Goal: Task Accomplishment & Management: Manage account settings

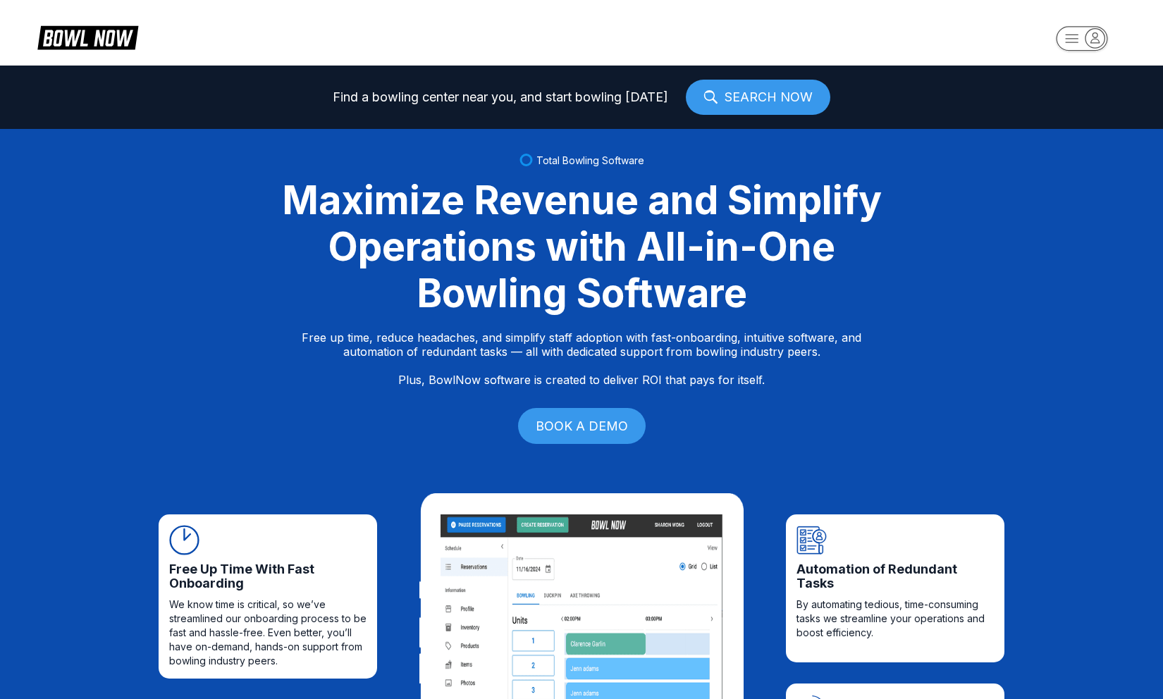
click at [1063, 45] on rect "button" at bounding box center [1081, 38] width 51 height 25
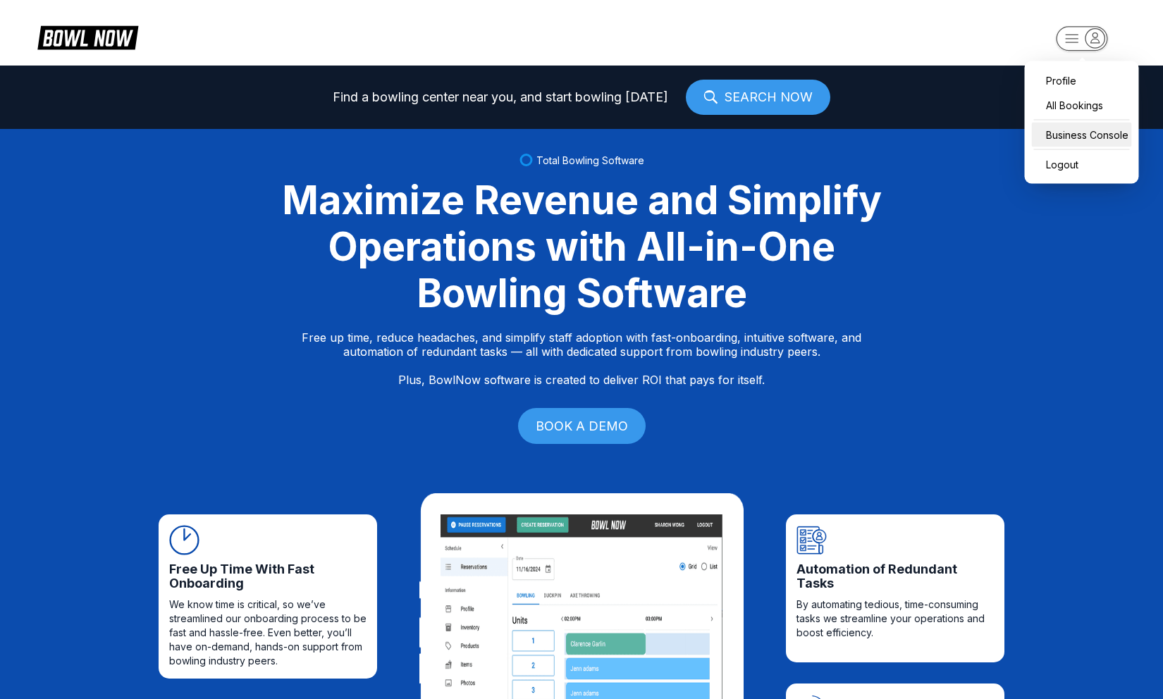
click at [1055, 142] on div "Business Console" at bounding box center [1082, 135] width 100 height 25
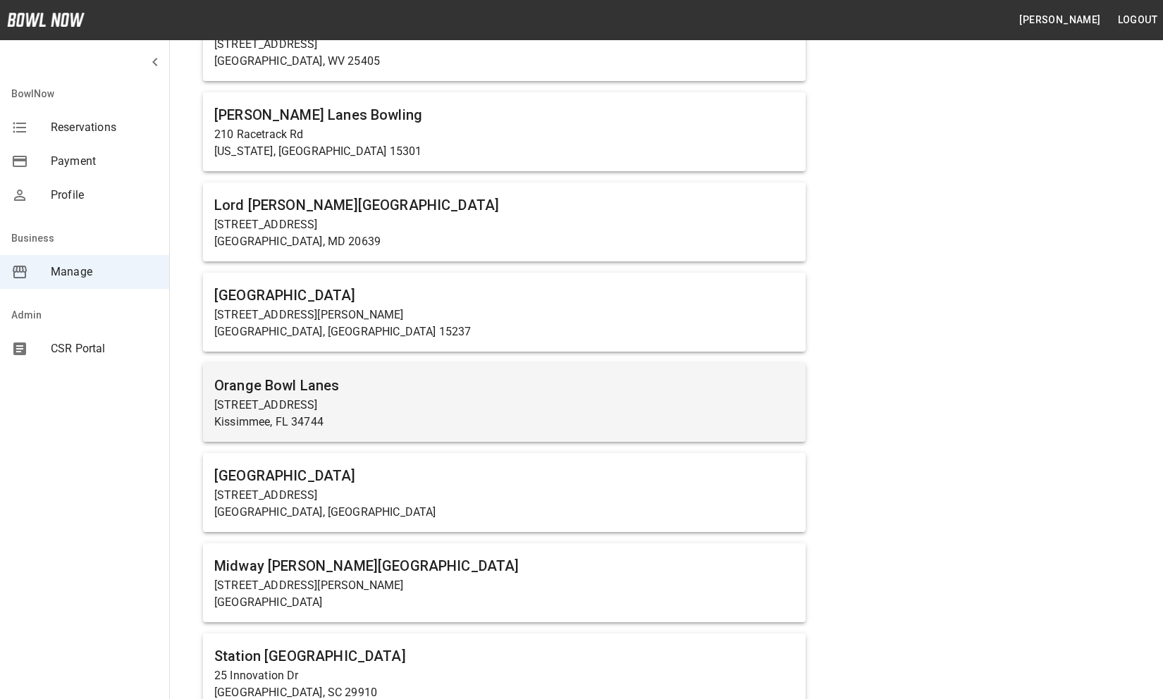
scroll to position [827, 0]
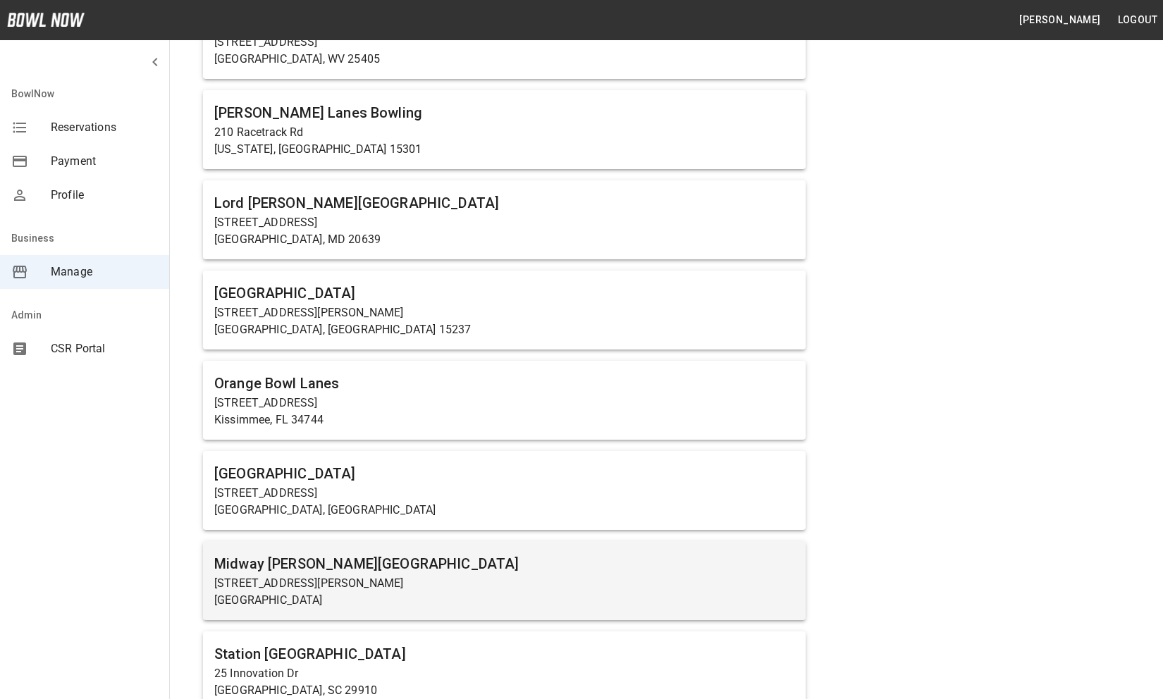
click at [400, 595] on p "[GEOGRAPHIC_DATA]" at bounding box center [504, 600] width 580 height 17
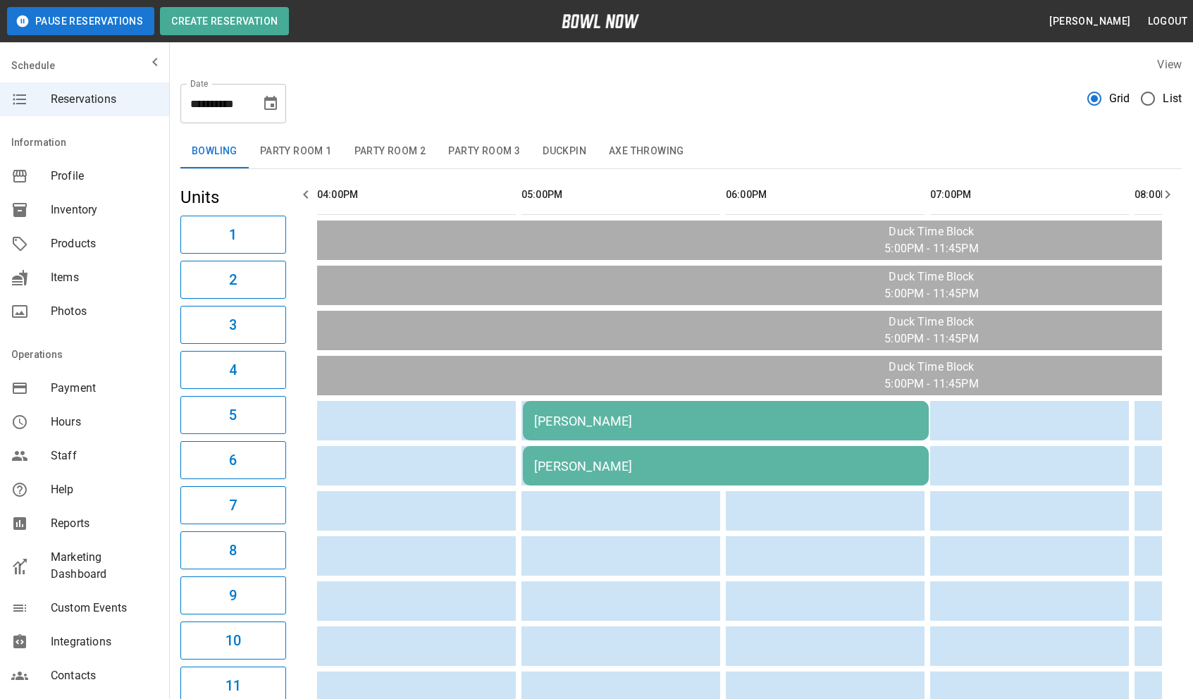
click at [111, 560] on span "Marketing Dashboard" at bounding box center [104, 566] width 107 height 34
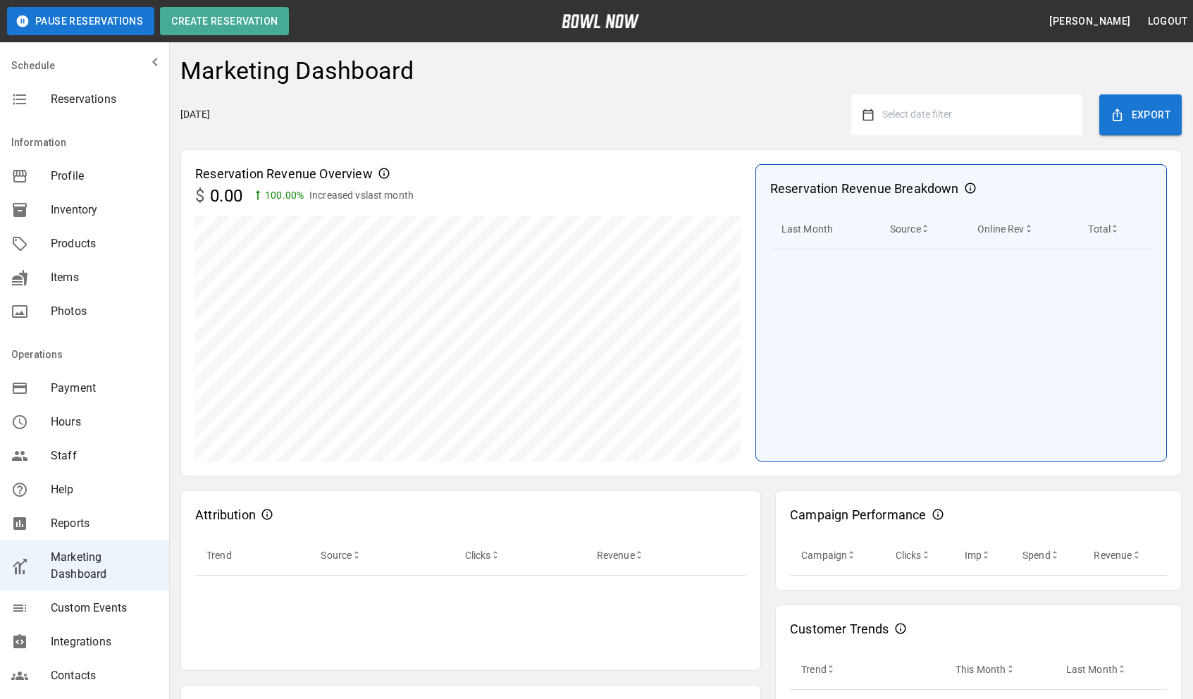
click at [1000, 120] on button "Select date filter" at bounding box center [972, 114] width 197 height 25
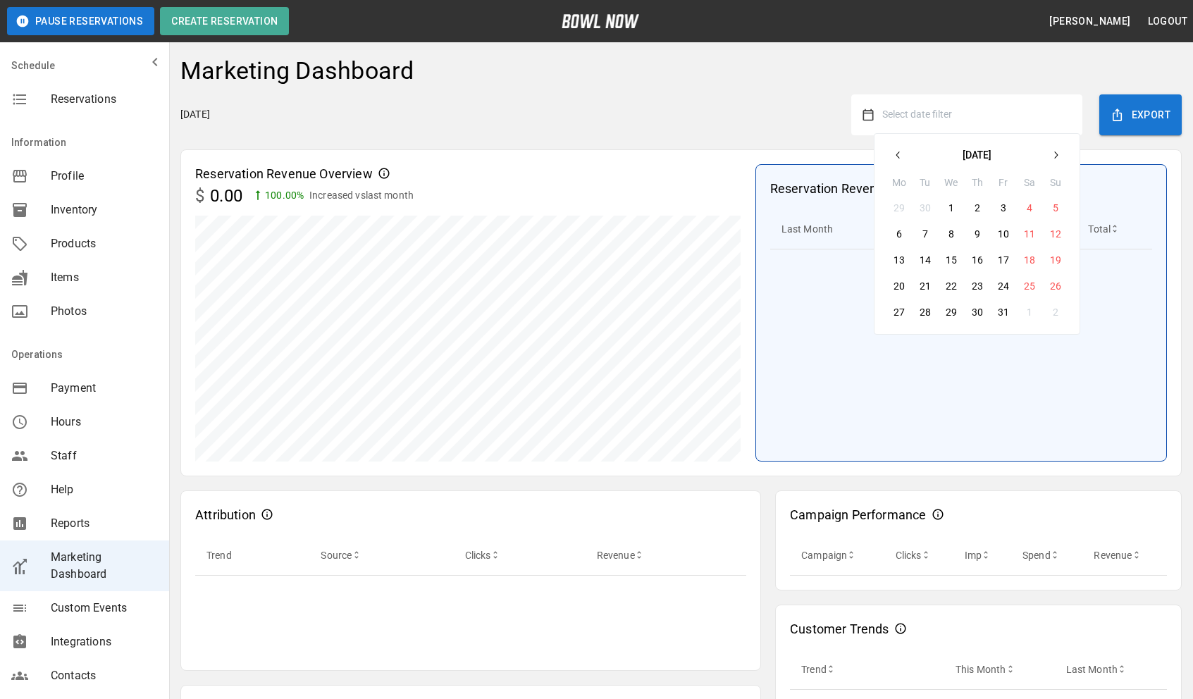
click at [903, 159] on icon "button" at bounding box center [898, 154] width 11 height 11
click at [906, 211] on button "1" at bounding box center [898, 207] width 25 height 25
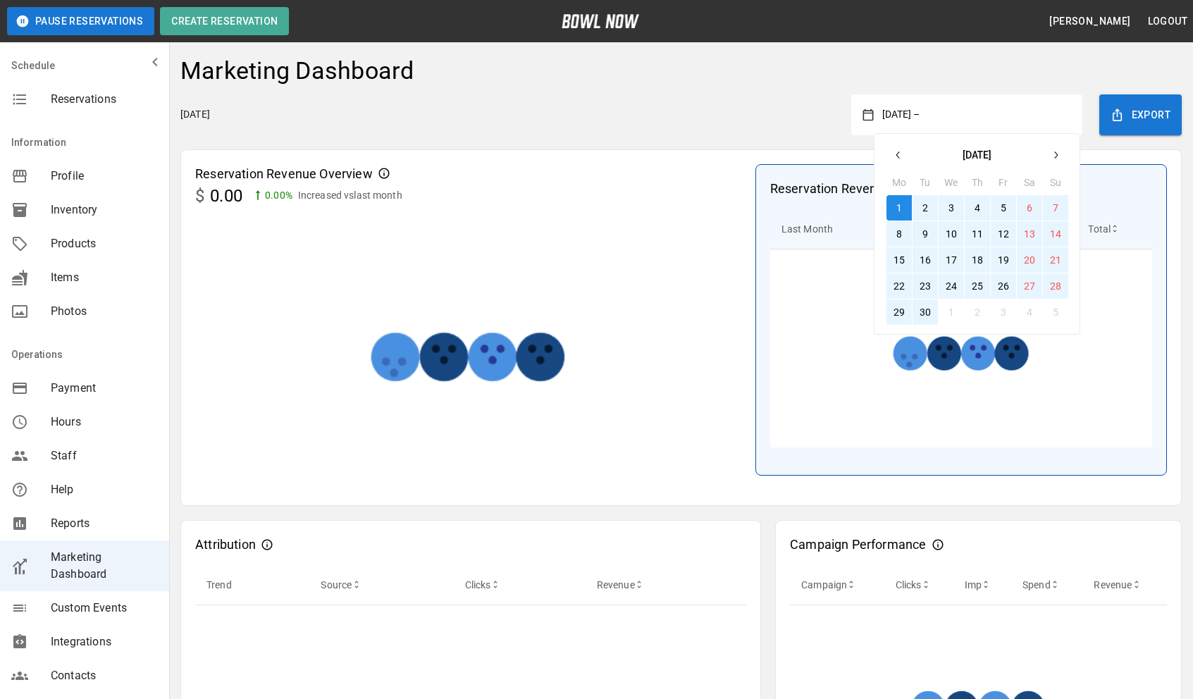
click at [924, 317] on button "30" at bounding box center [925, 311] width 25 height 25
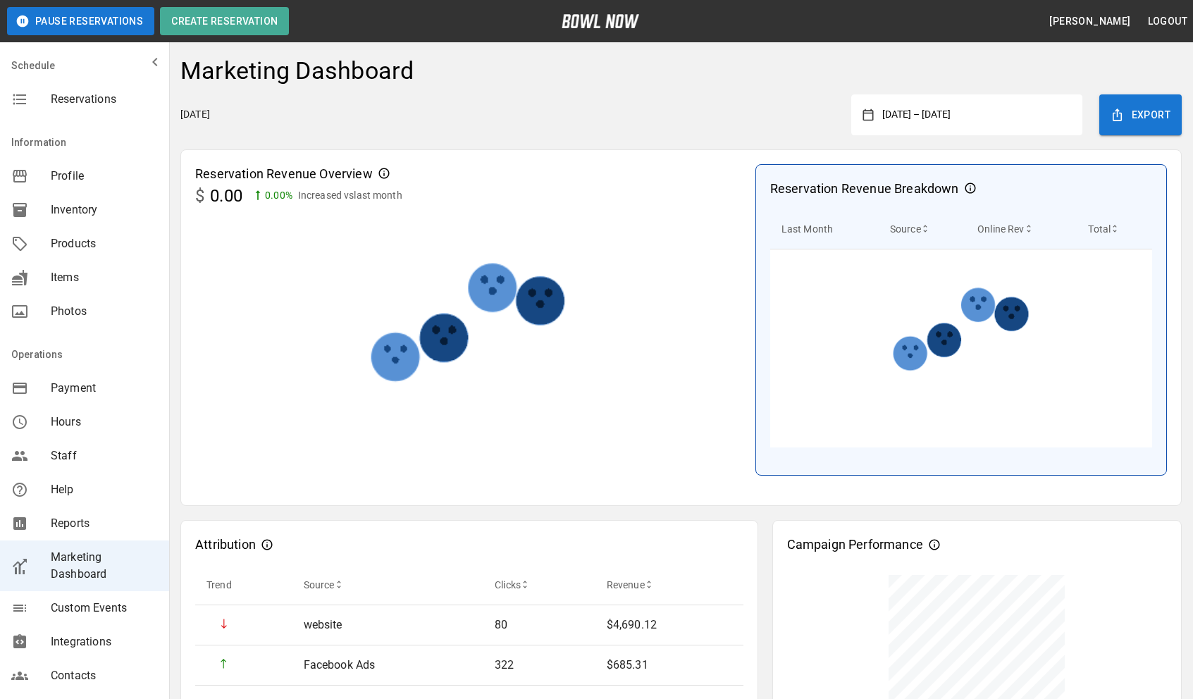
click at [919, 120] on button "[DATE] – [DATE]" at bounding box center [972, 114] width 197 height 25
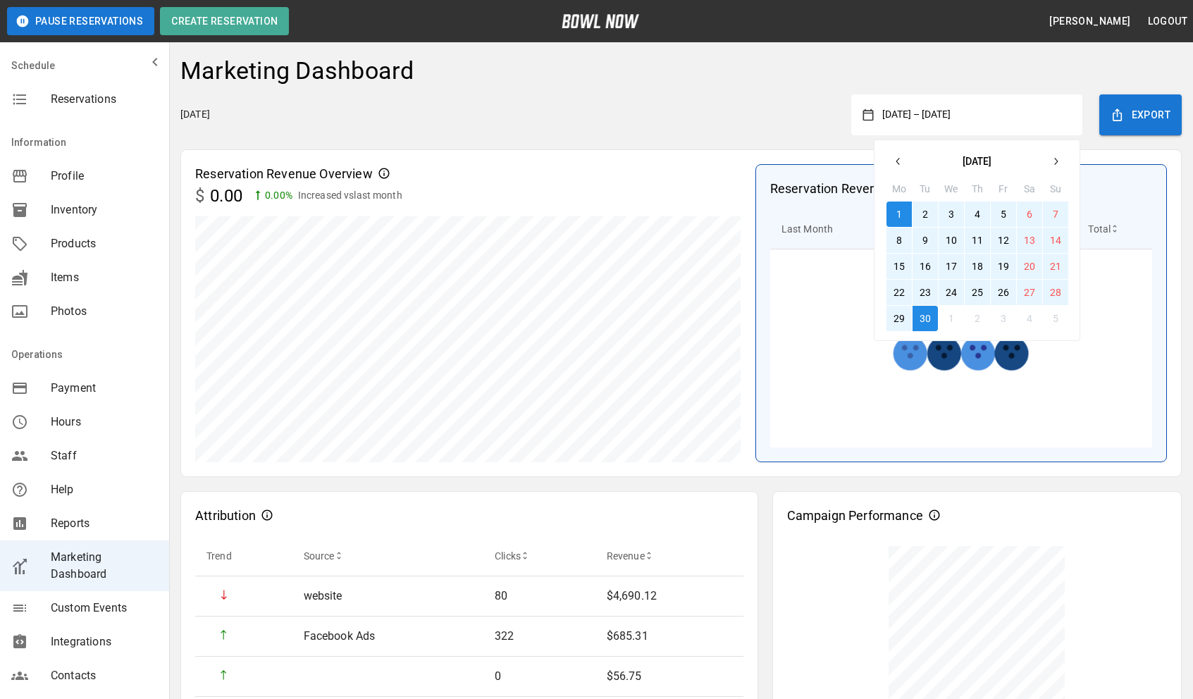
click at [1061, 163] on icon "button" at bounding box center [1055, 161] width 11 height 11
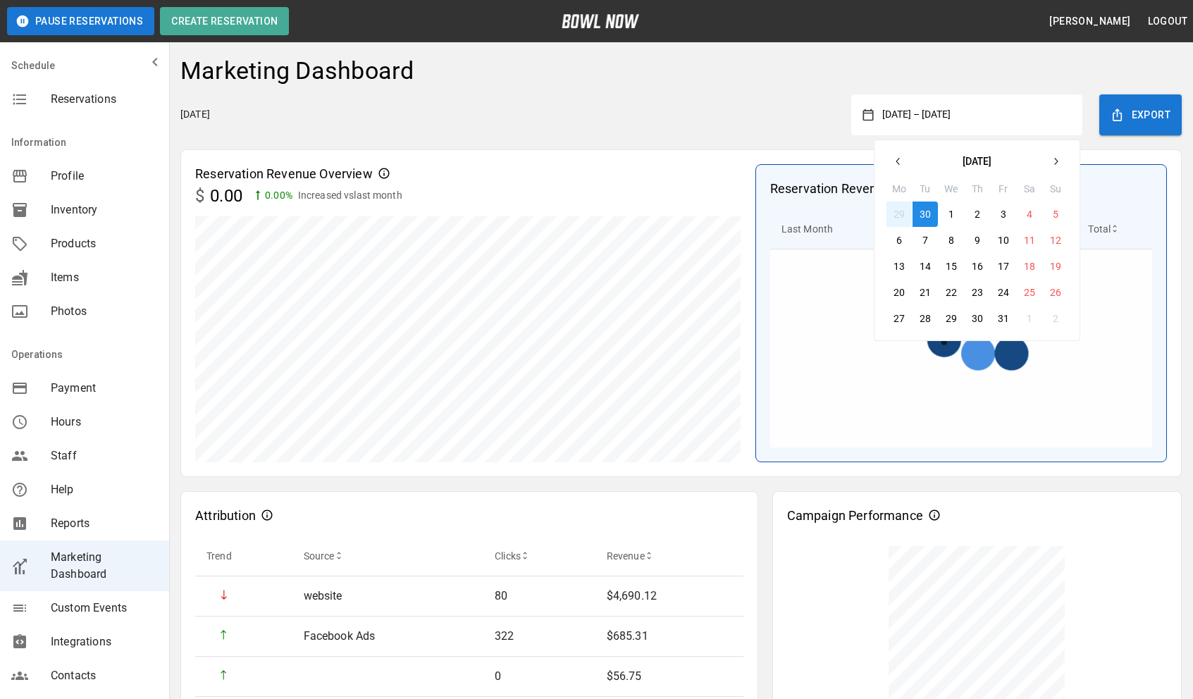
click at [953, 224] on button "1" at bounding box center [951, 214] width 25 height 25
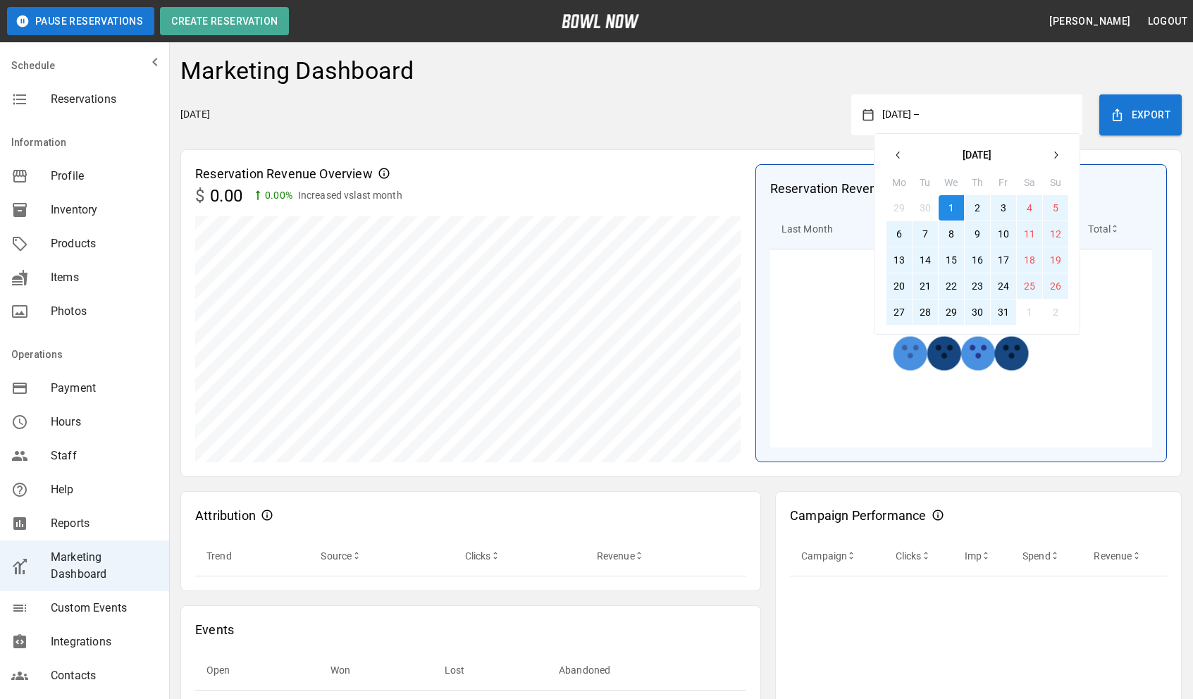
click at [999, 307] on button "31" at bounding box center [1003, 311] width 25 height 25
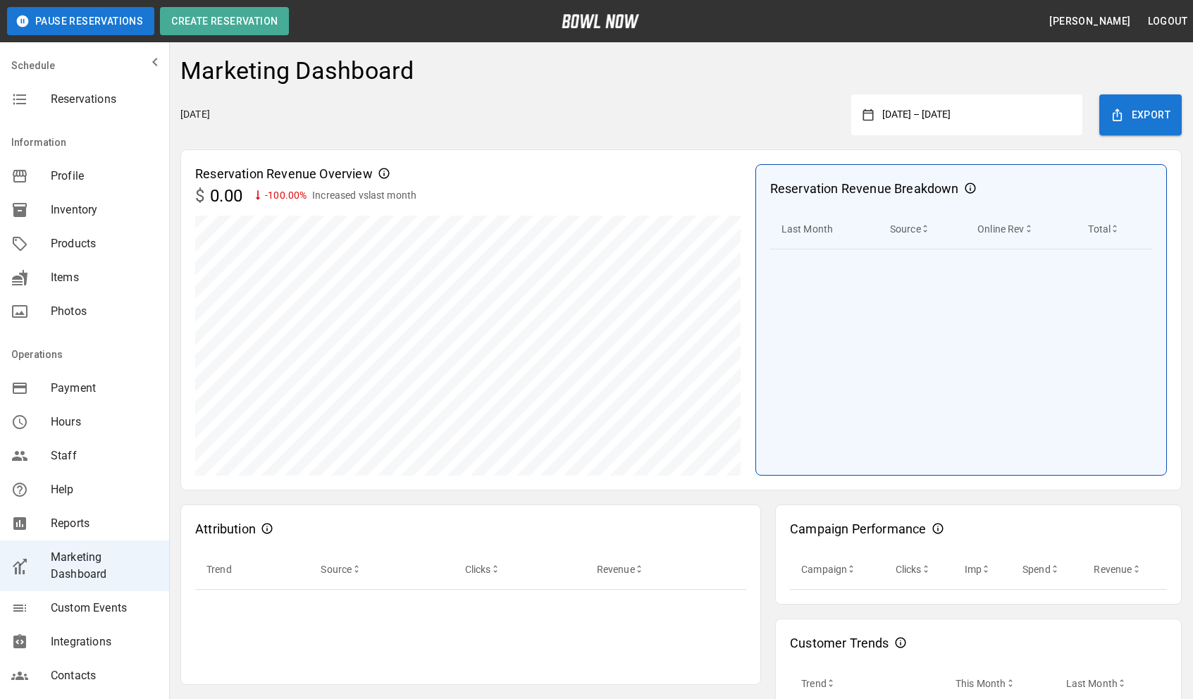
click at [1058, 111] on button "[DATE] – [DATE]" at bounding box center [972, 114] width 197 height 25
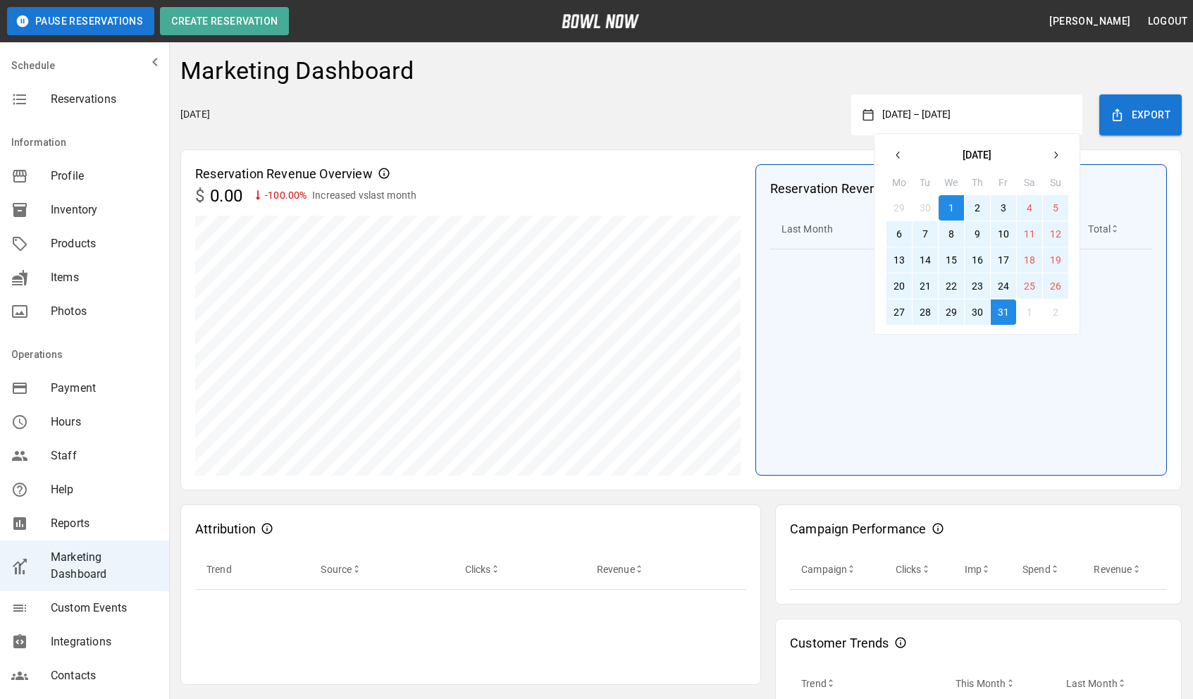
click at [905, 157] on button "button" at bounding box center [898, 154] width 25 height 25
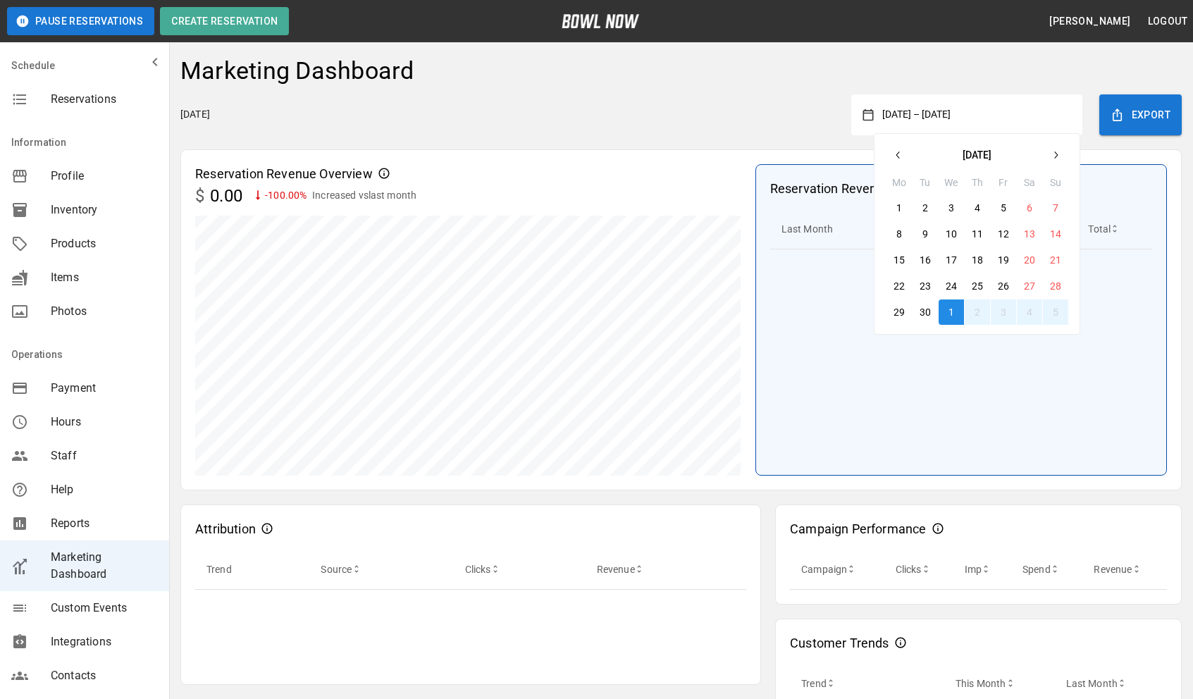
click at [898, 206] on button "1" at bounding box center [898, 207] width 25 height 25
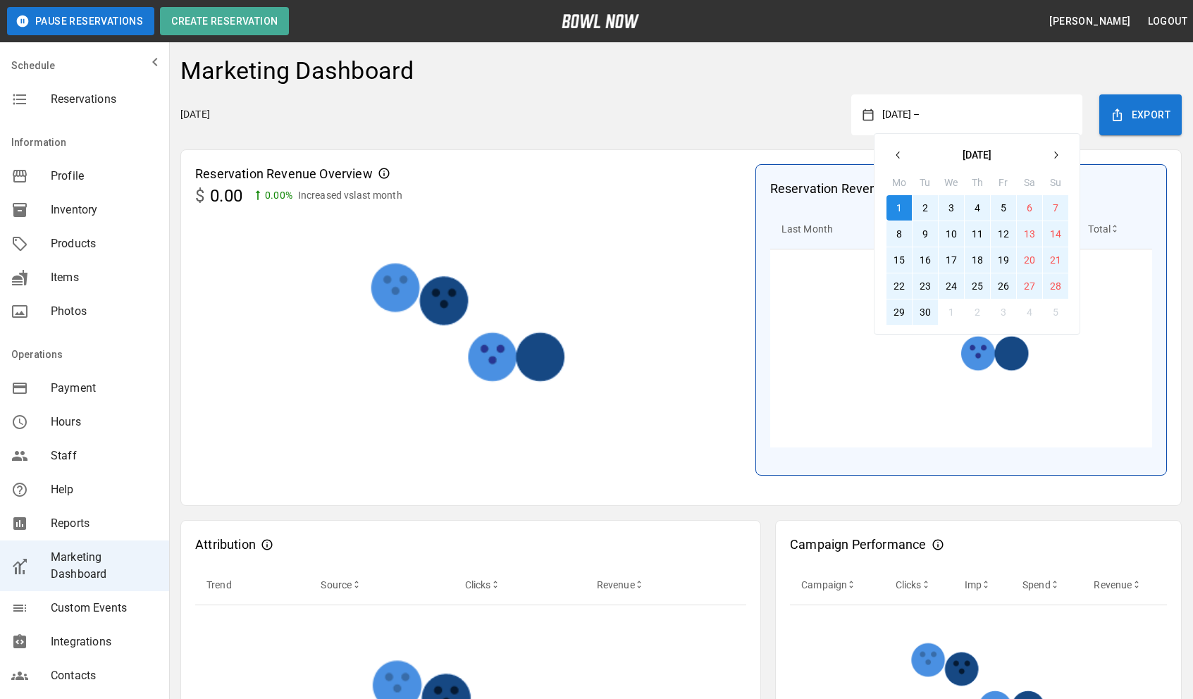
click at [924, 307] on button "30" at bounding box center [925, 311] width 25 height 25
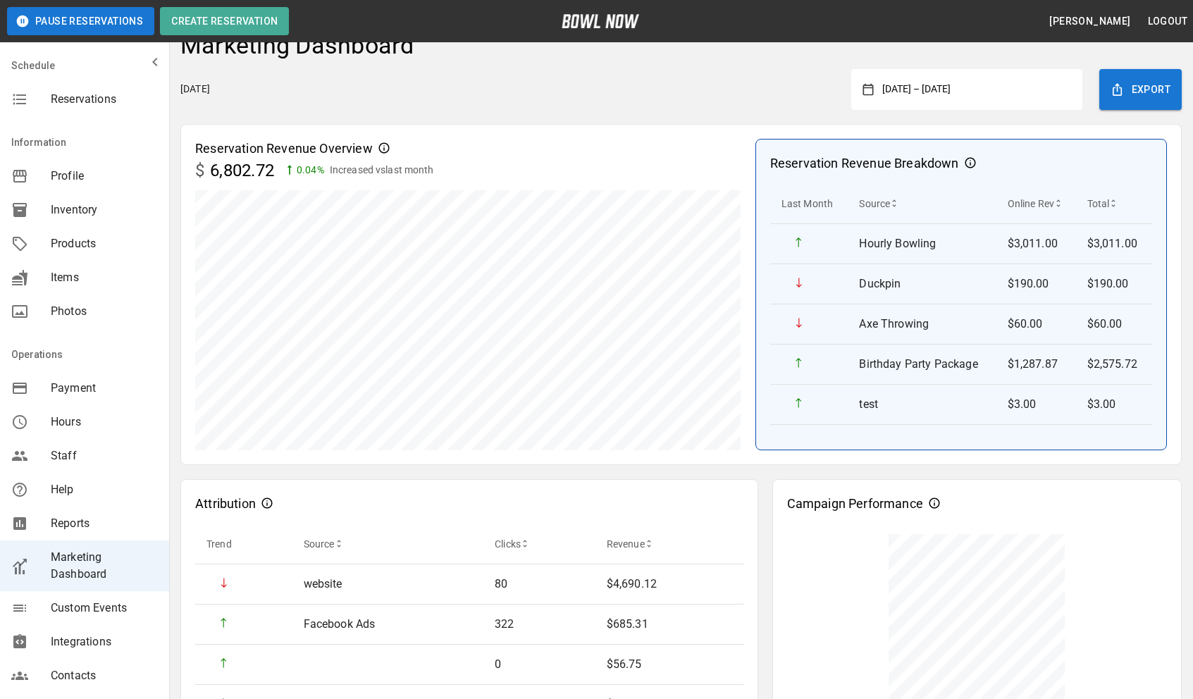
scroll to position [16, 0]
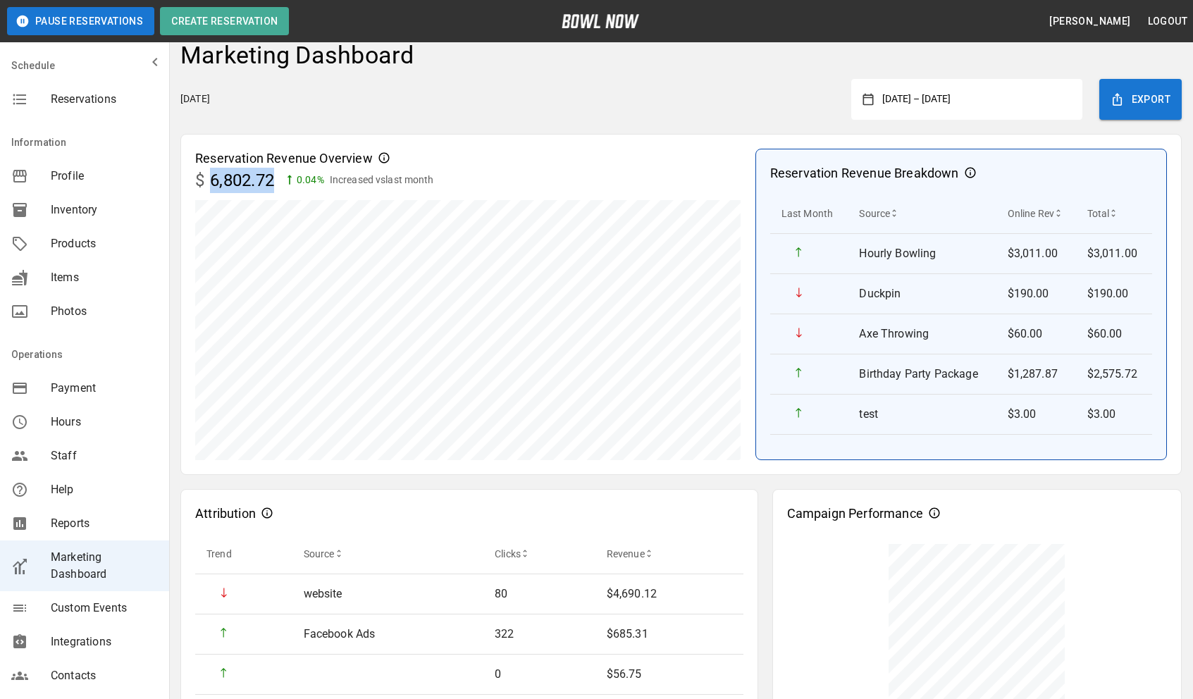
drag, startPoint x: 212, startPoint y: 187, endPoint x: 273, endPoint y: 193, distance: 61.6
click at [273, 193] on p "6,802.72" at bounding box center [242, 180] width 64 height 25
click at [514, 142] on div "Reservation Revenue Overview $ 6,802.72 0.04 % Increased vs last month Reservat…" at bounding box center [680, 304] width 1001 height 341
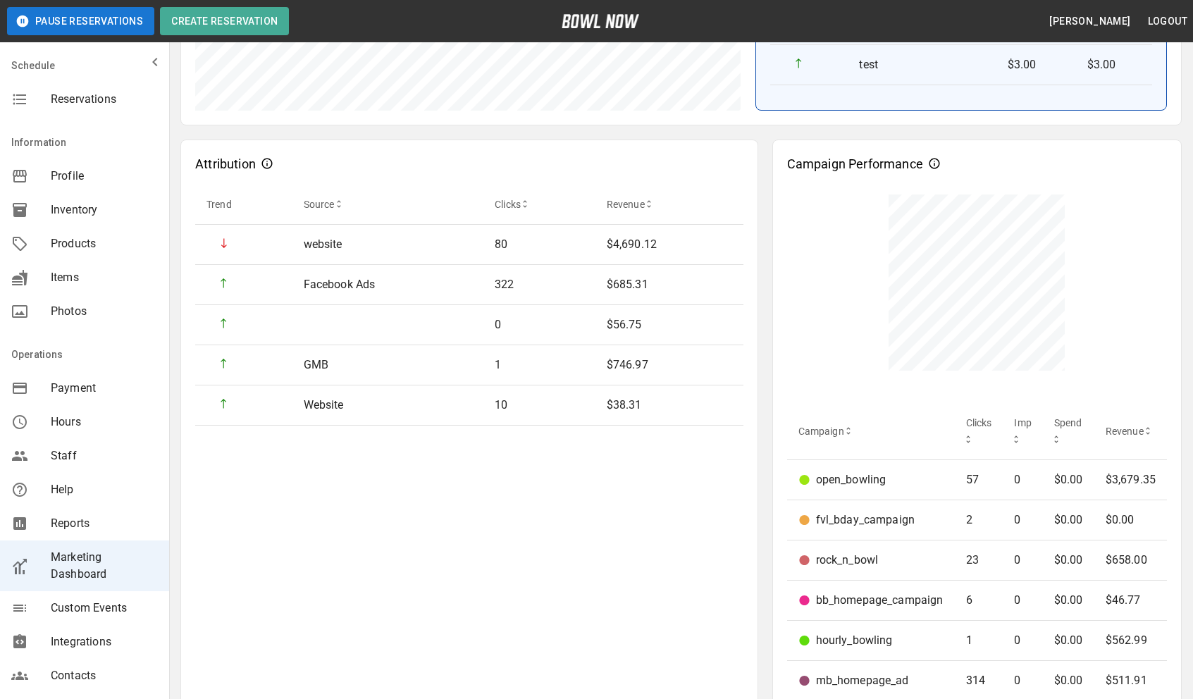
scroll to position [366, 0]
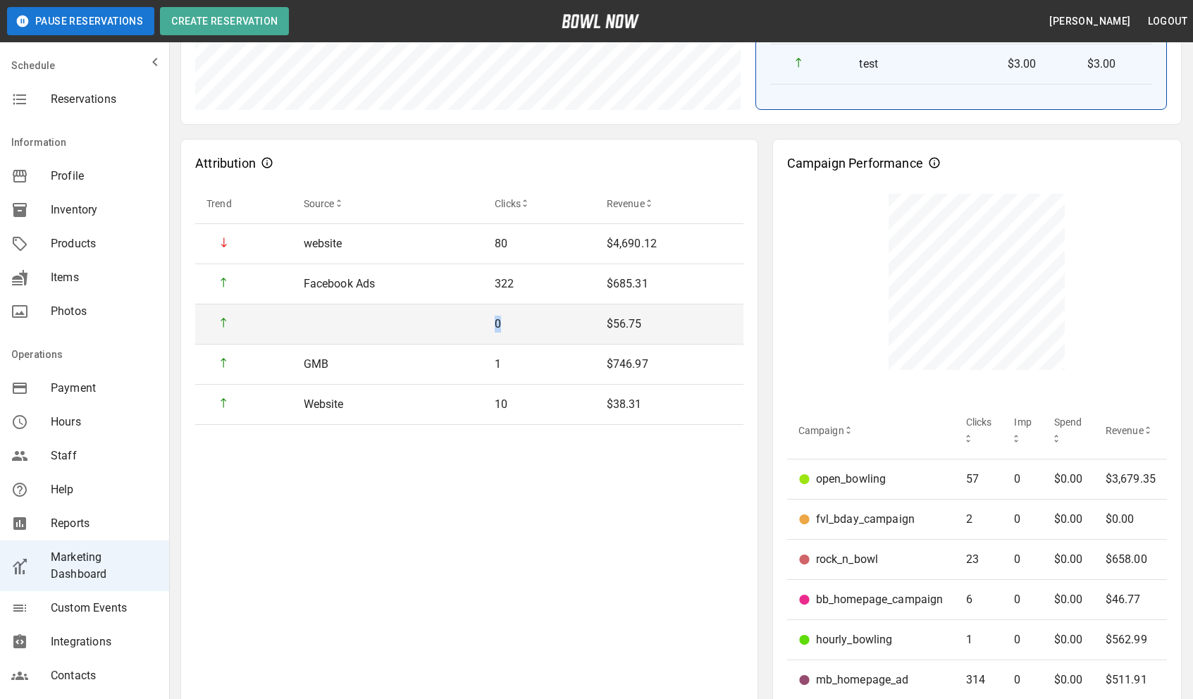
drag, startPoint x: 509, startPoint y: 332, endPoint x: 214, endPoint y: 333, distance: 294.6
click at [214, 333] on tr "0 $56.75" at bounding box center [469, 324] width 548 height 40
click at [488, 321] on td "0" at bounding box center [538, 324] width 111 height 40
drag, startPoint x: 685, startPoint y: 331, endPoint x: 317, endPoint y: 326, distance: 367.9
click at [317, 326] on tr "0 $56.75" at bounding box center [469, 324] width 548 height 40
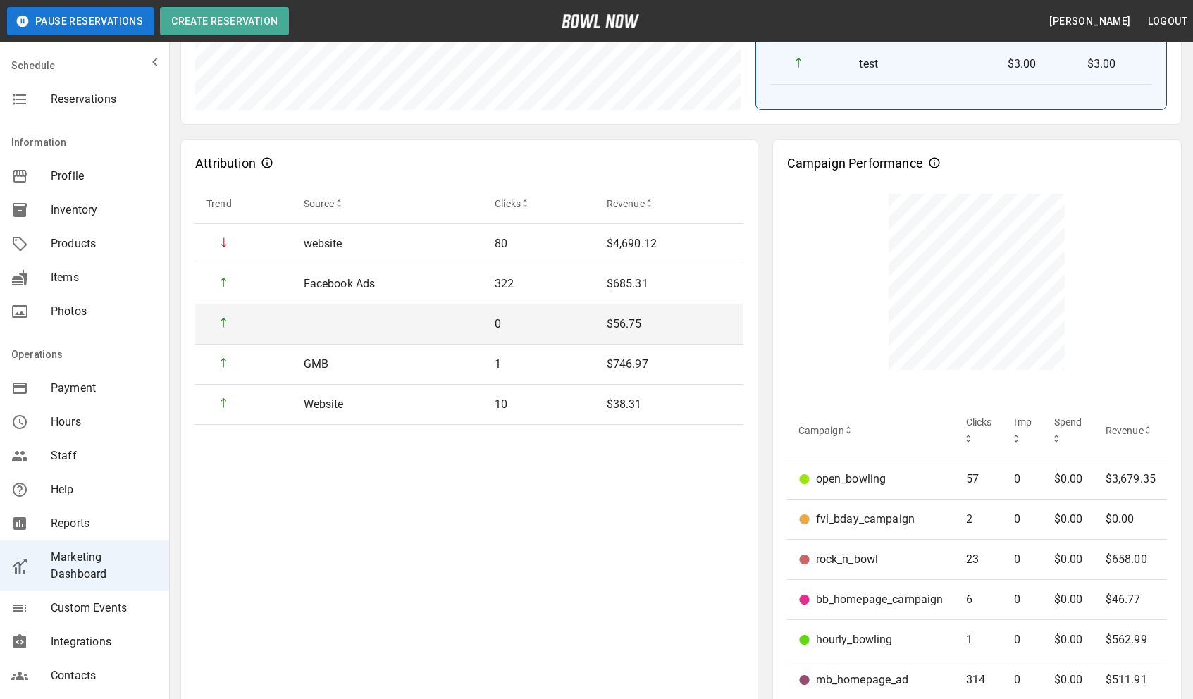
click at [317, 326] on td "sticky table" at bounding box center [388, 324] width 192 height 40
drag, startPoint x: 321, startPoint y: 326, endPoint x: 655, endPoint y: 339, distance: 334.3
click at [655, 339] on tr "0 $56.75" at bounding box center [469, 324] width 548 height 40
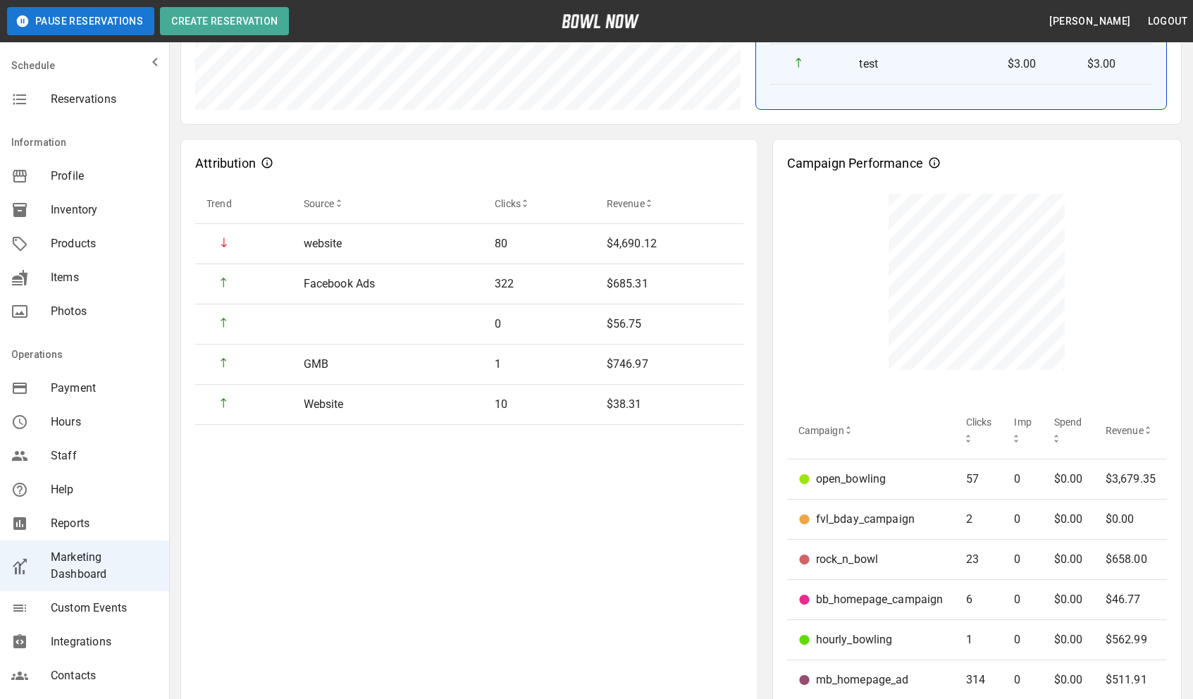
click at [679, 505] on div "Attribution Trend Source Clicks Revenue website 80 $4,690.12 Facebook Ads 322 $…" at bounding box center [469, 435] width 578 height 593
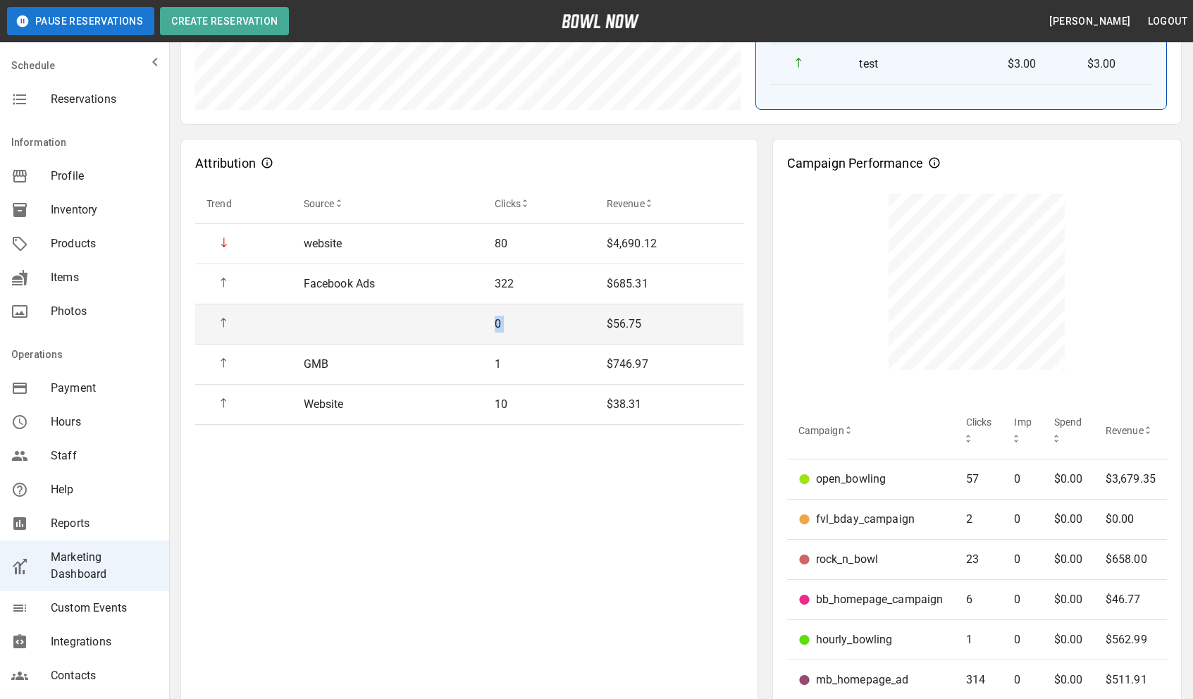
drag, startPoint x: 655, startPoint y: 321, endPoint x: 409, endPoint y: 320, distance: 245.2
click at [409, 320] on tr "0 $56.75" at bounding box center [469, 324] width 548 height 40
click at [488, 323] on td "0" at bounding box center [538, 324] width 111 height 40
drag, startPoint x: 655, startPoint y: 328, endPoint x: 469, endPoint y: 328, distance: 186.0
click at [469, 328] on tr "0 $56.75" at bounding box center [469, 324] width 548 height 40
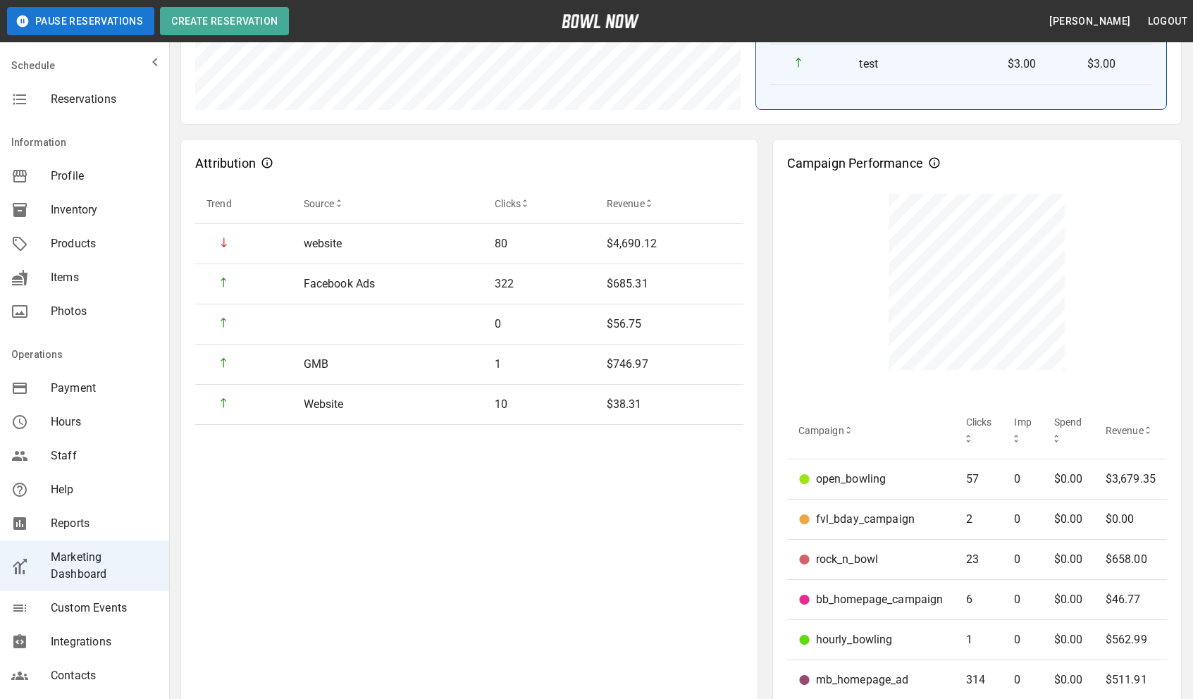
click at [588, 517] on div "Attribution Trend Source Clicks Revenue website 80 $4,690.12 Facebook Ads 322 $…" at bounding box center [469, 435] width 578 height 593
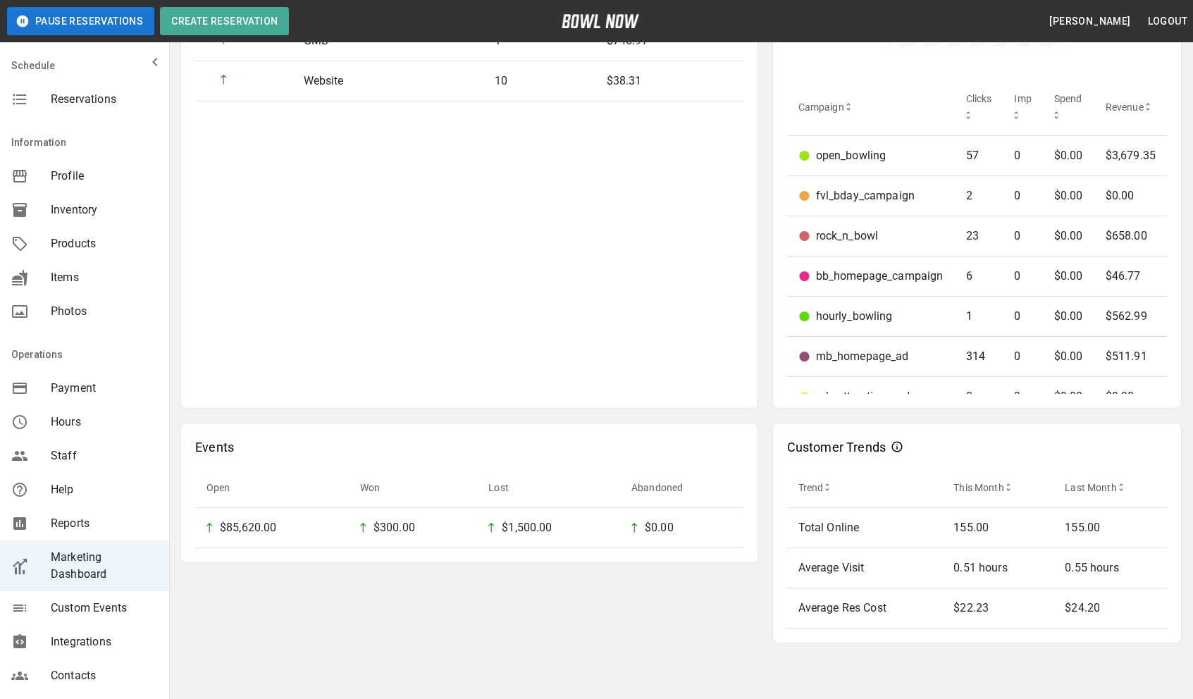
scroll to position [693, 0]
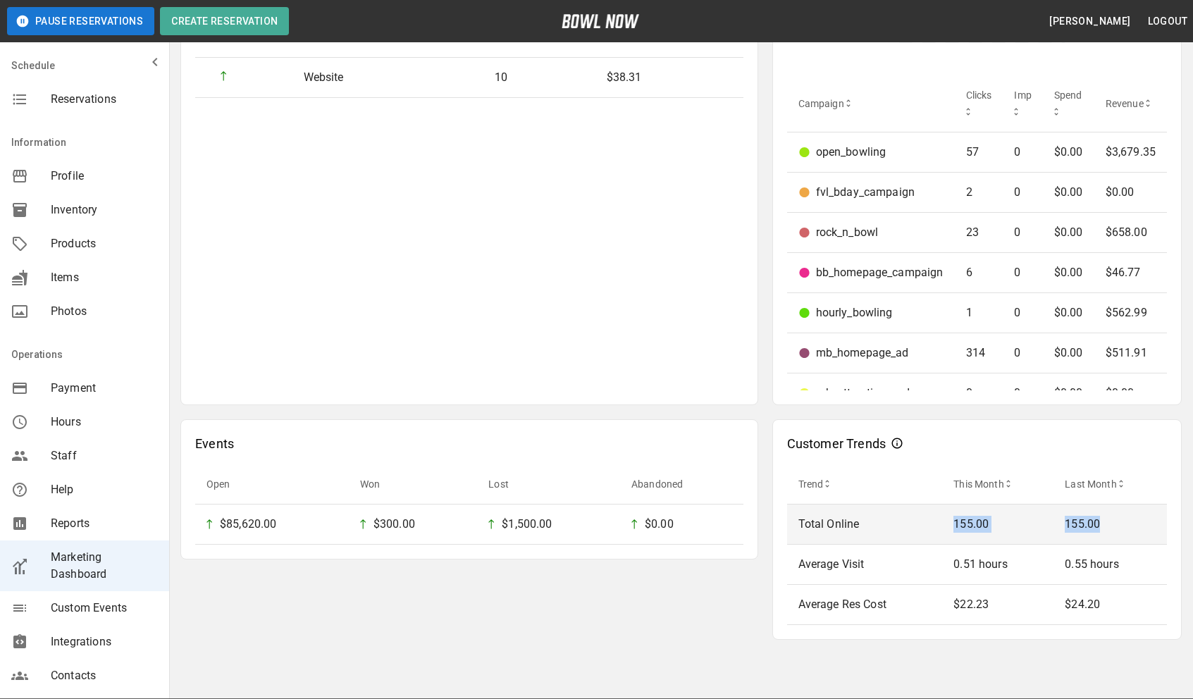
drag, startPoint x: 953, startPoint y: 529, endPoint x: 1118, endPoint y: 529, distance: 165.6
click at [1118, 529] on tr "Total Online 155.00 155.00" at bounding box center [977, 525] width 381 height 40
click at [1118, 529] on p "155.00" at bounding box center [1110, 524] width 91 height 17
drag, startPoint x: 1118, startPoint y: 529, endPoint x: 788, endPoint y: 531, distance: 330.5
click at [788, 531] on tr "Total Online 155.00 155.00" at bounding box center [977, 525] width 381 height 40
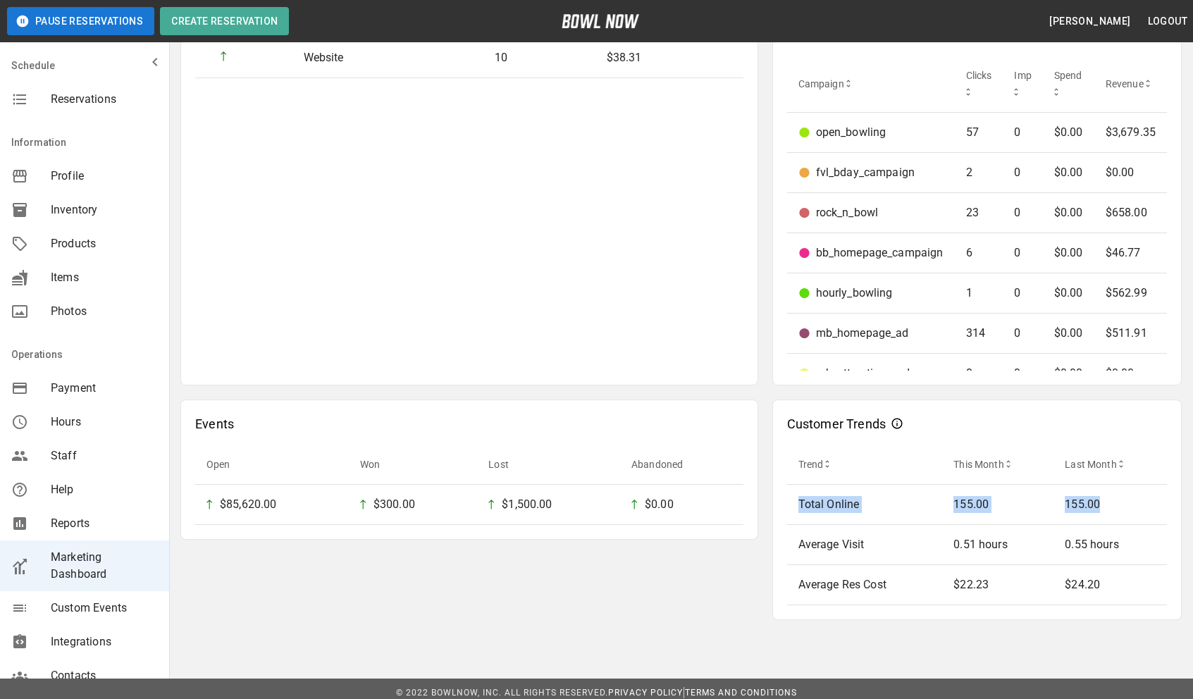
scroll to position [714, 0]
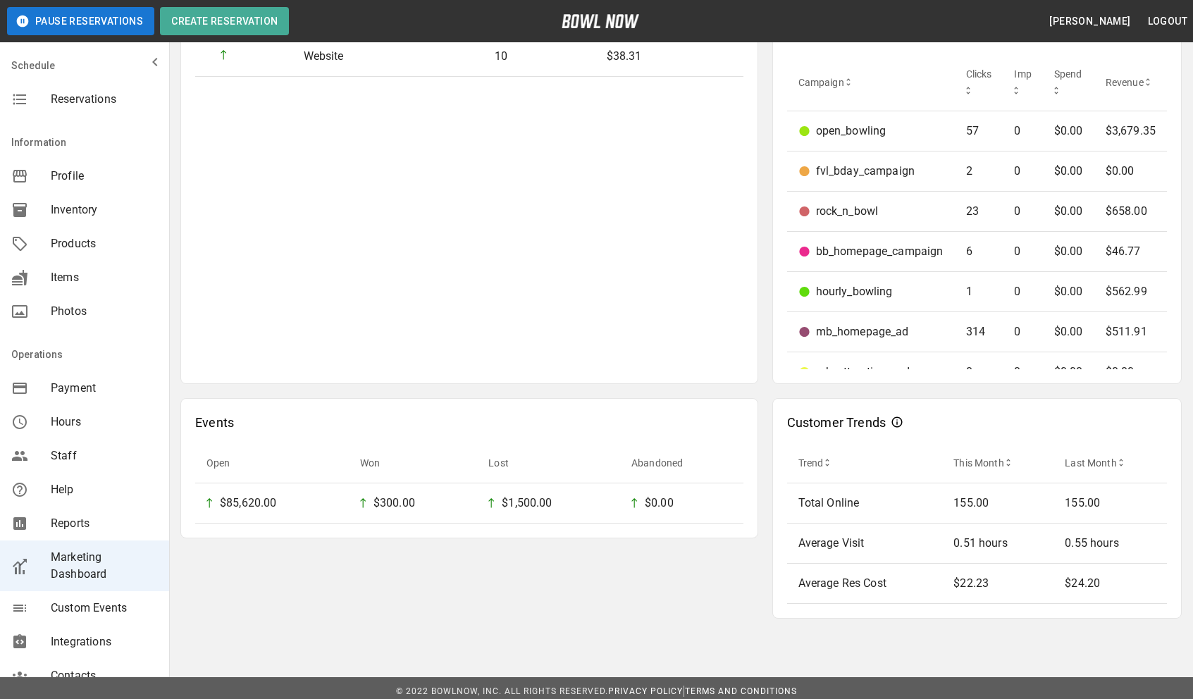
click at [772, 517] on div "Customer Trends Trend This Month Last Month Total Online 155.00 155.00 Average …" at bounding box center [977, 508] width 410 height 221
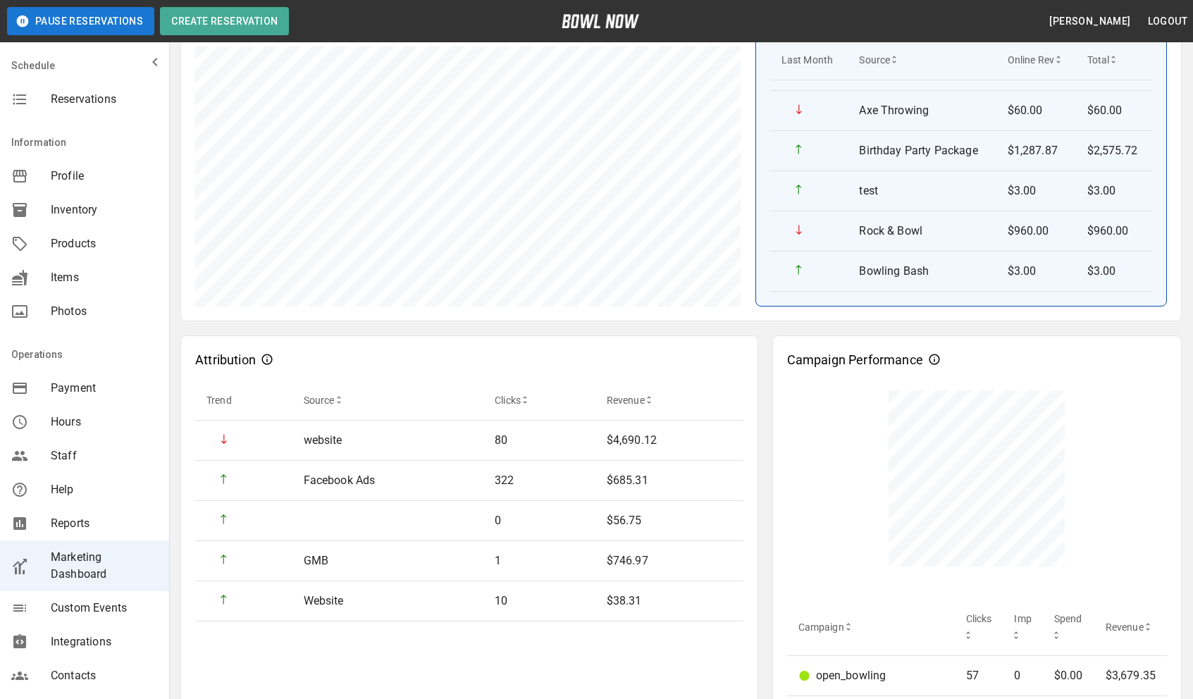
scroll to position [0, 0]
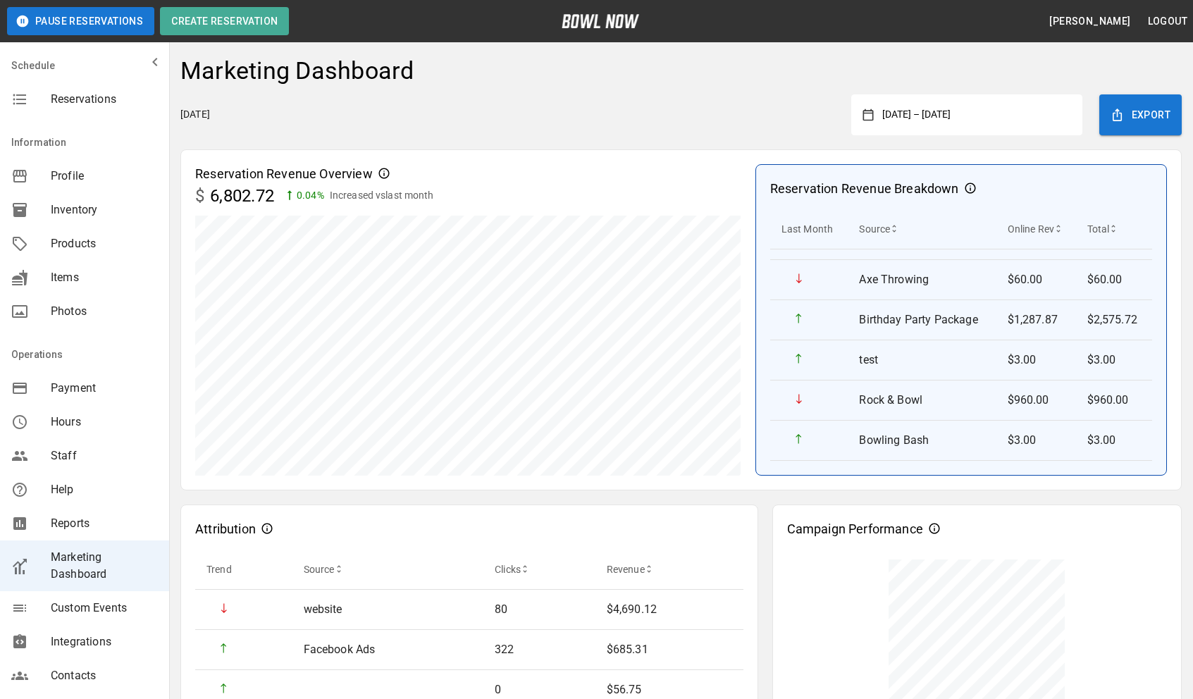
click at [991, 115] on button "[DATE] – [DATE]" at bounding box center [972, 114] width 197 height 25
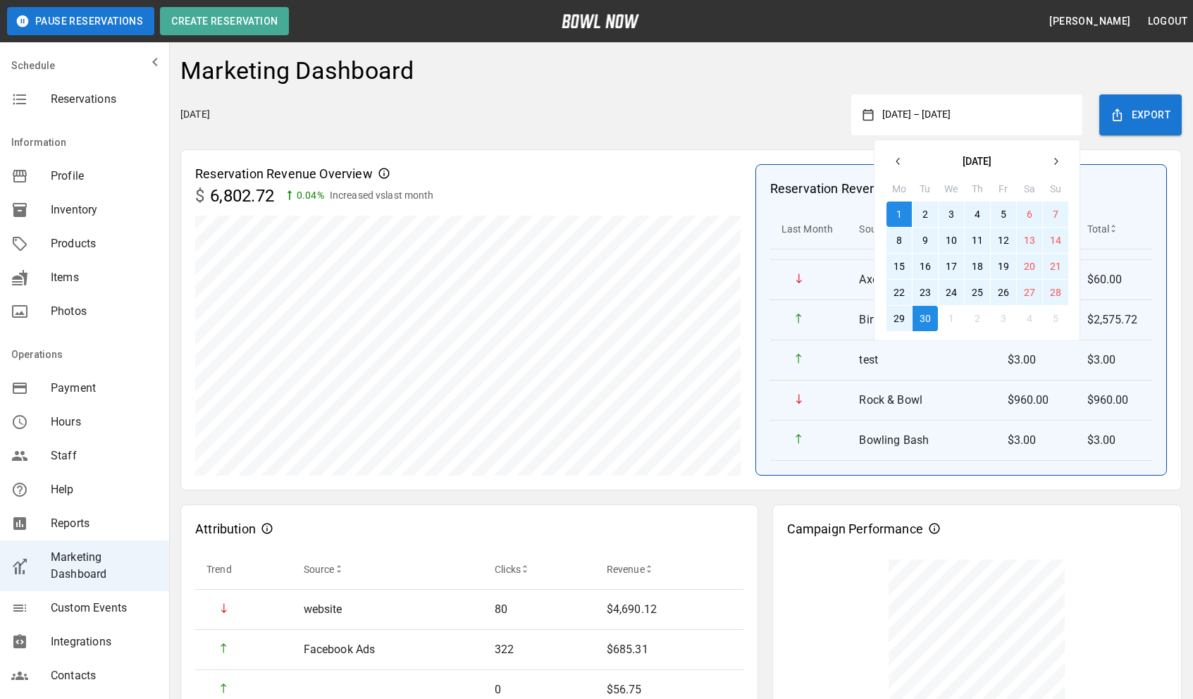
click at [898, 165] on icon "button" at bounding box center [898, 161] width 11 height 11
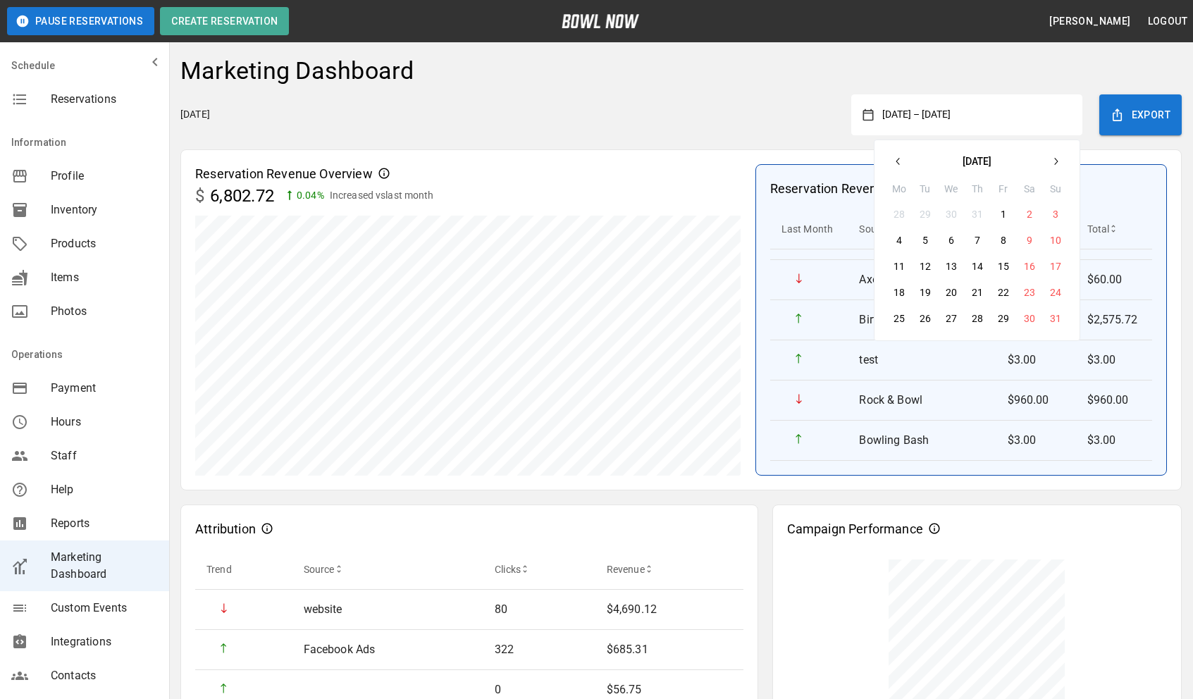
click at [1002, 213] on button "1" at bounding box center [1003, 214] width 25 height 25
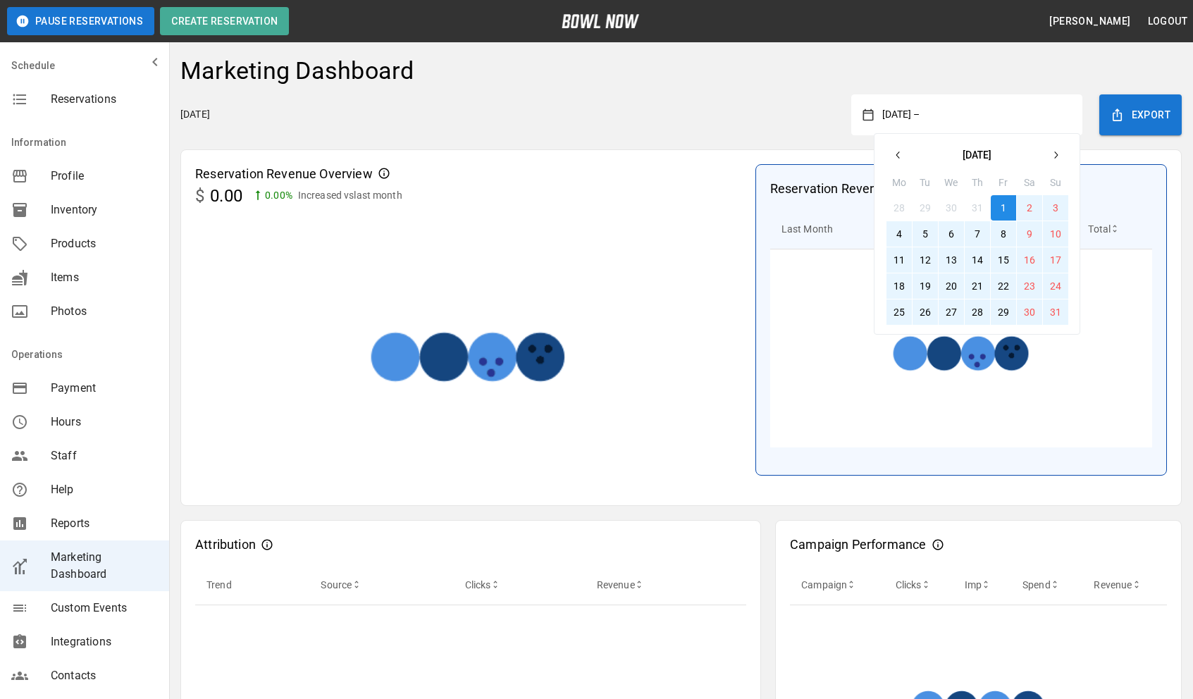
click at [1053, 314] on button "31" at bounding box center [1055, 311] width 25 height 25
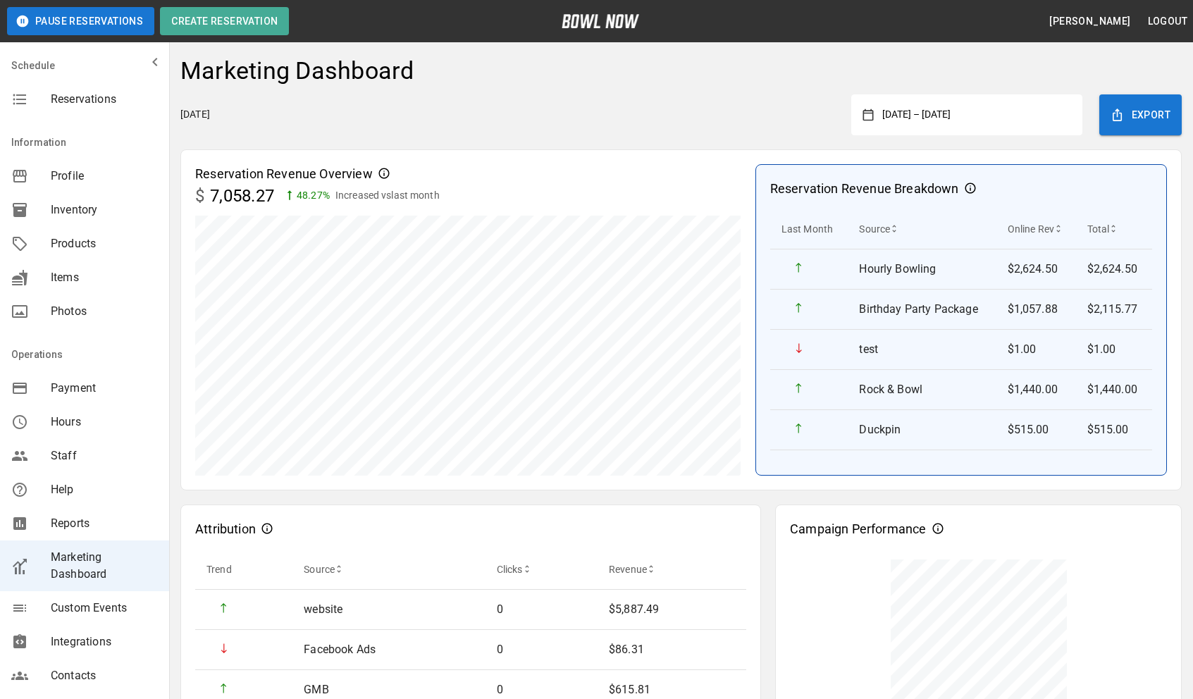
click at [1021, 110] on button "[DATE] – [DATE]" at bounding box center [972, 114] width 197 height 25
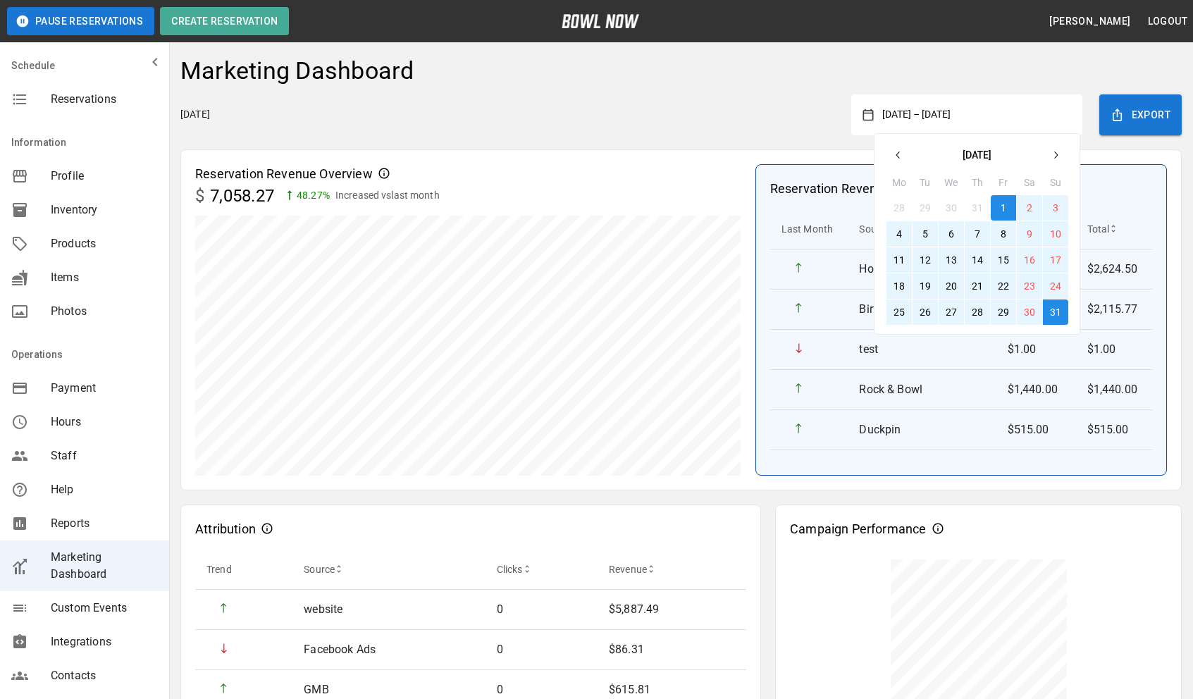
click at [1050, 150] on icon "button" at bounding box center [1055, 154] width 11 height 11
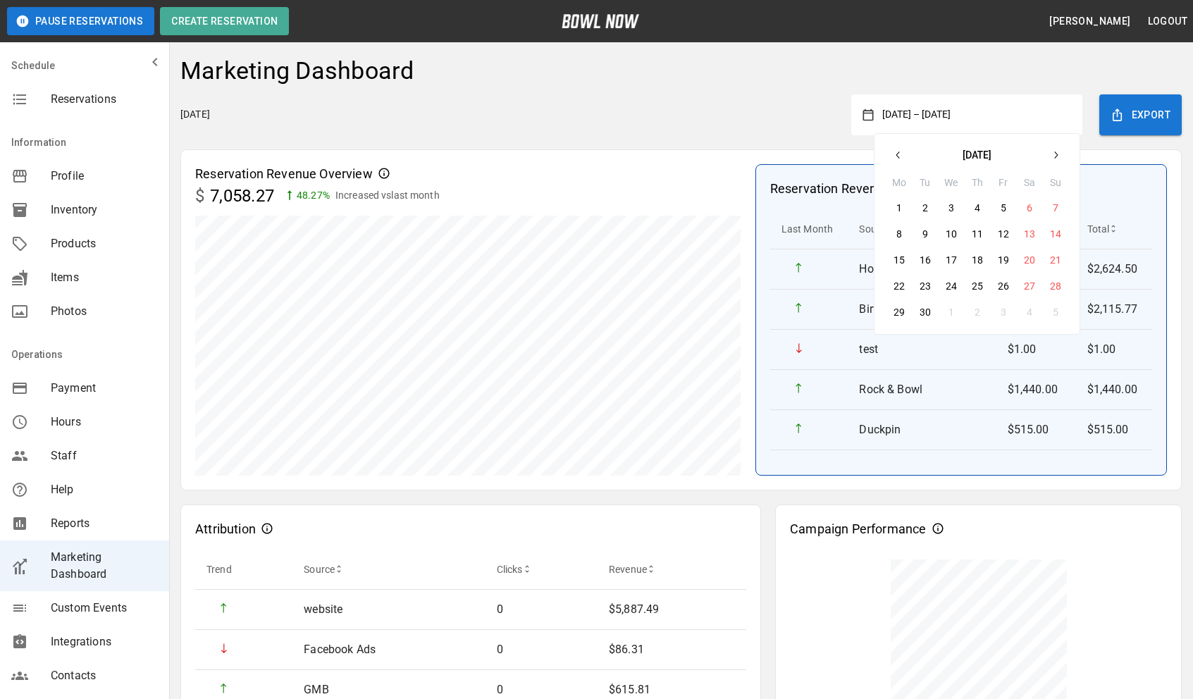
click at [905, 204] on button "1" at bounding box center [898, 207] width 25 height 25
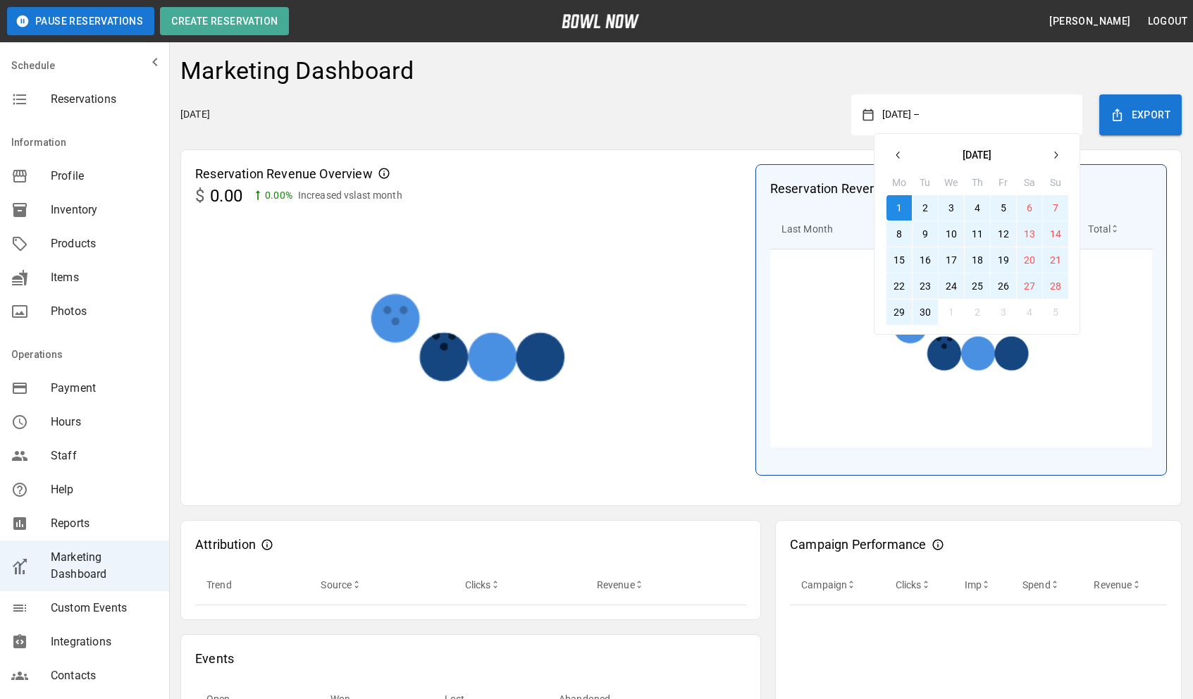
click at [920, 307] on button "30" at bounding box center [925, 311] width 25 height 25
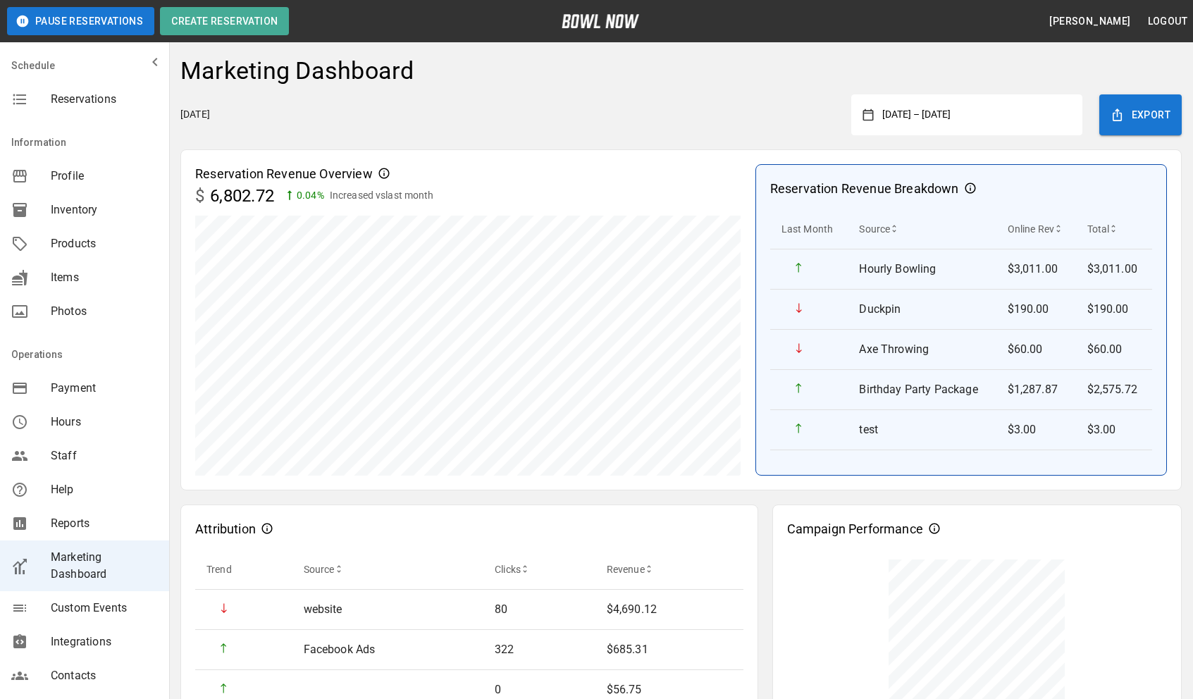
click at [989, 112] on button "[DATE] – [DATE]" at bounding box center [972, 114] width 197 height 25
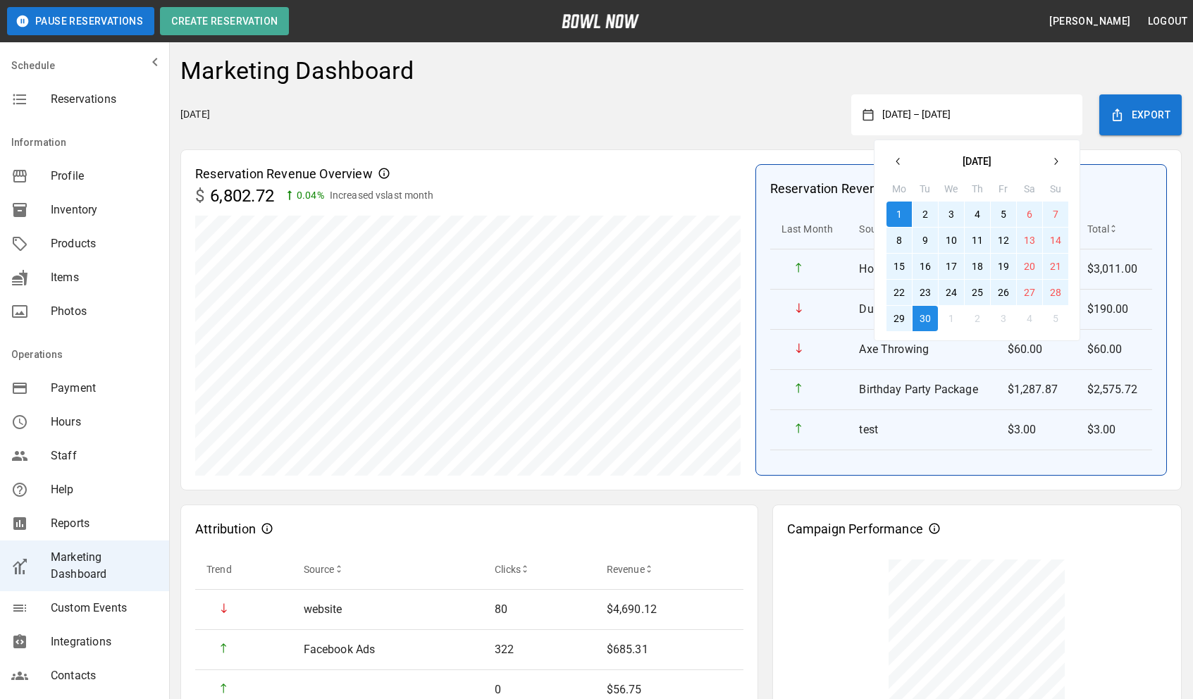
click at [896, 159] on icon "button" at bounding box center [898, 161] width 11 height 11
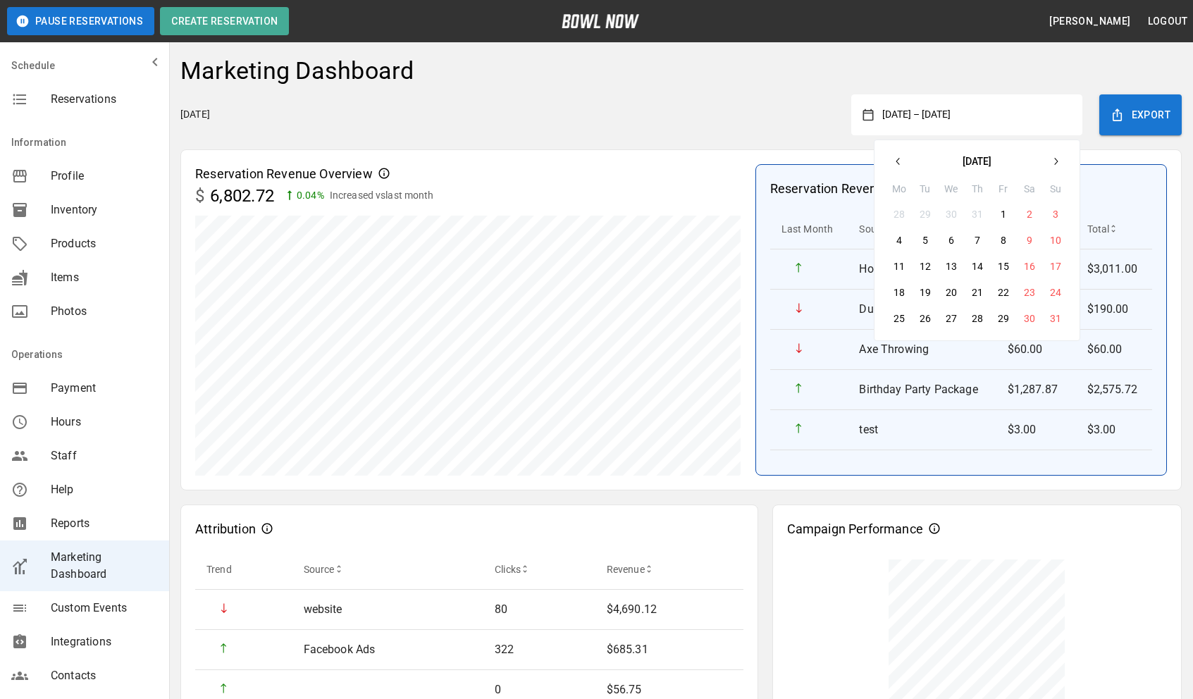
click at [999, 215] on button "1" at bounding box center [1003, 214] width 25 height 25
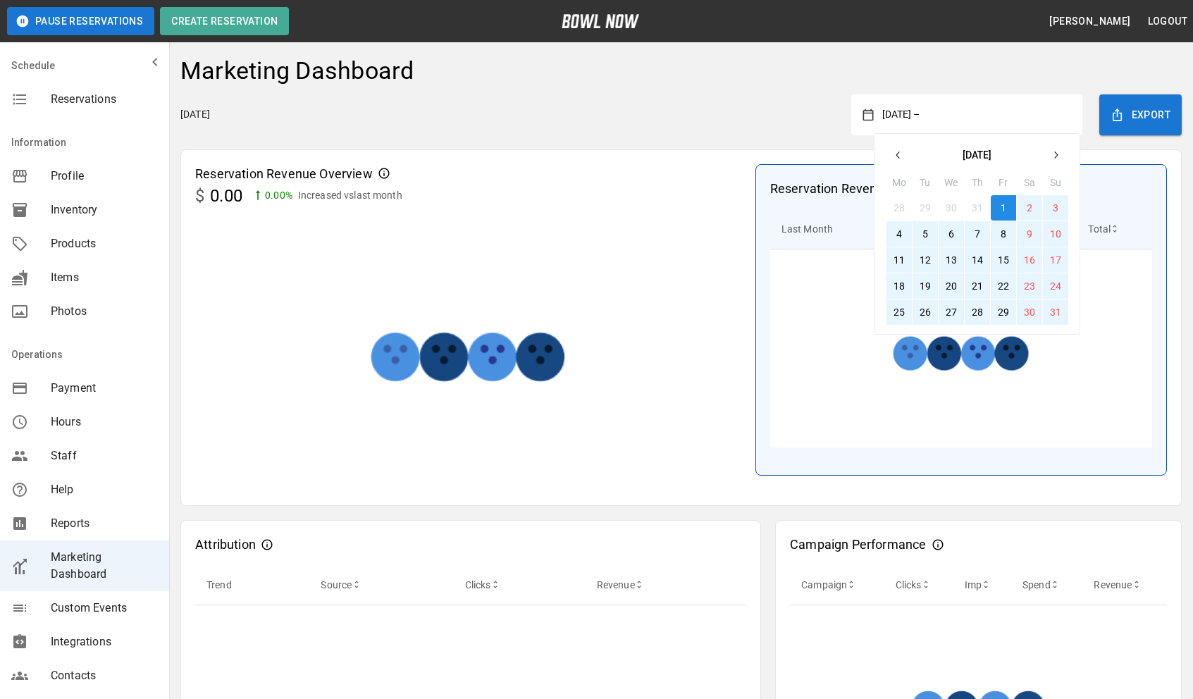
click at [1061, 311] on button "31" at bounding box center [1055, 311] width 25 height 25
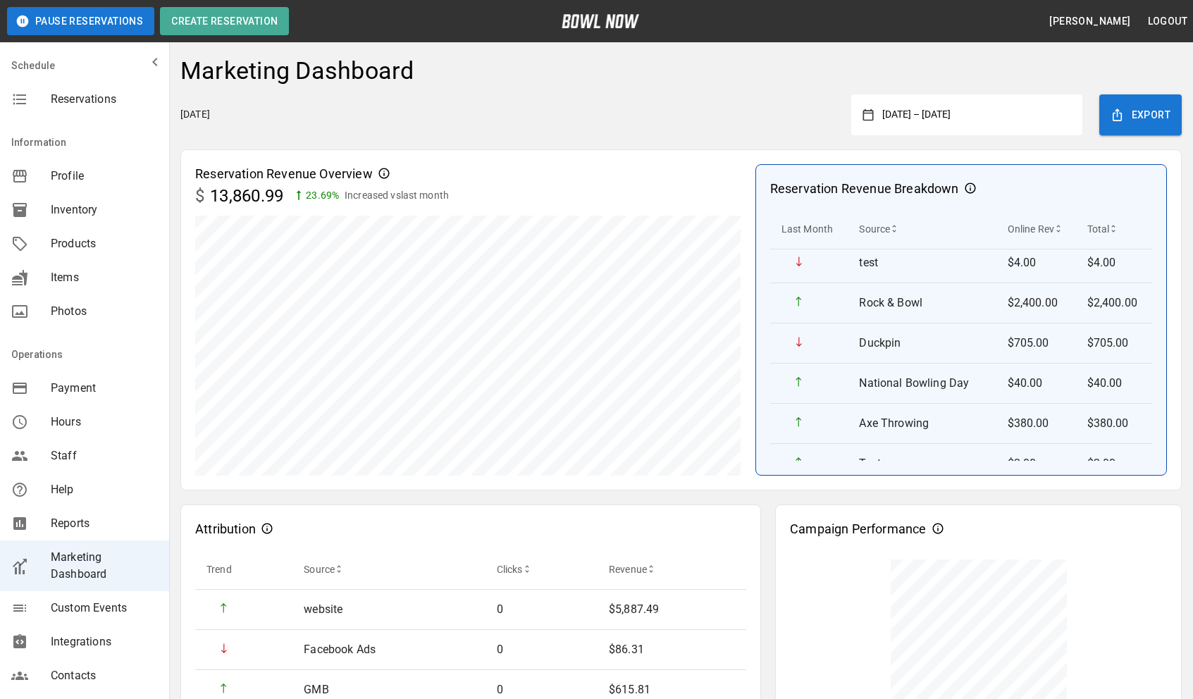
scroll to position [150, 0]
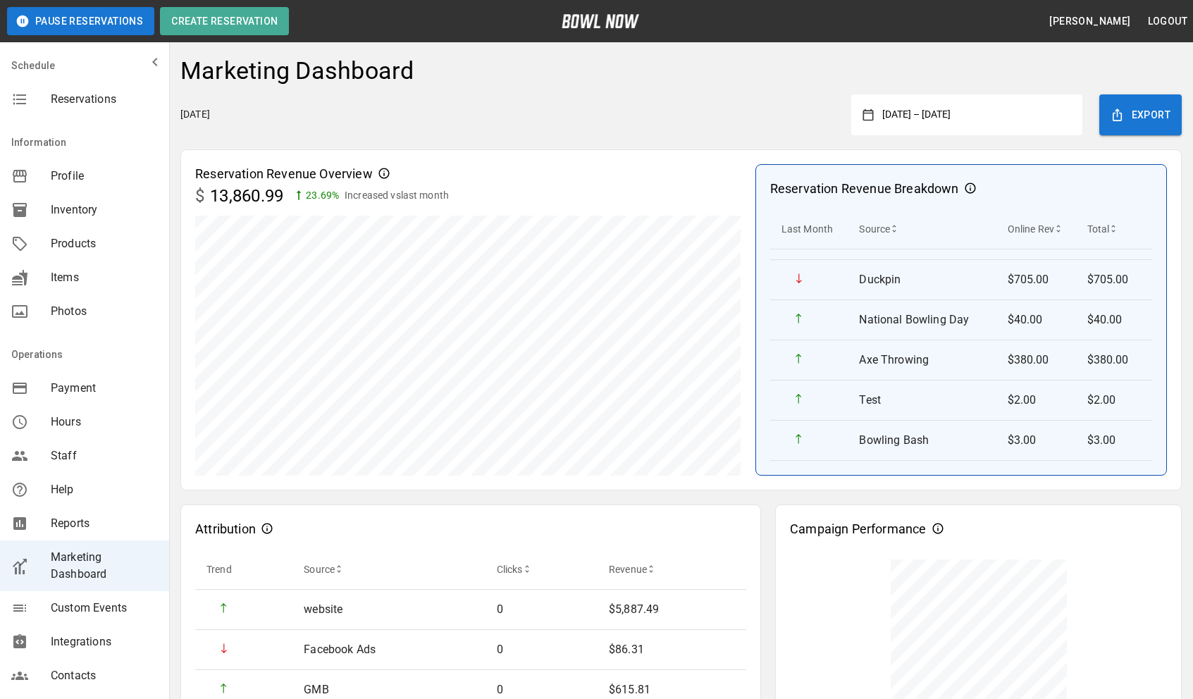
click at [1023, 125] on button "[DATE] – [DATE]" at bounding box center [972, 114] width 197 height 25
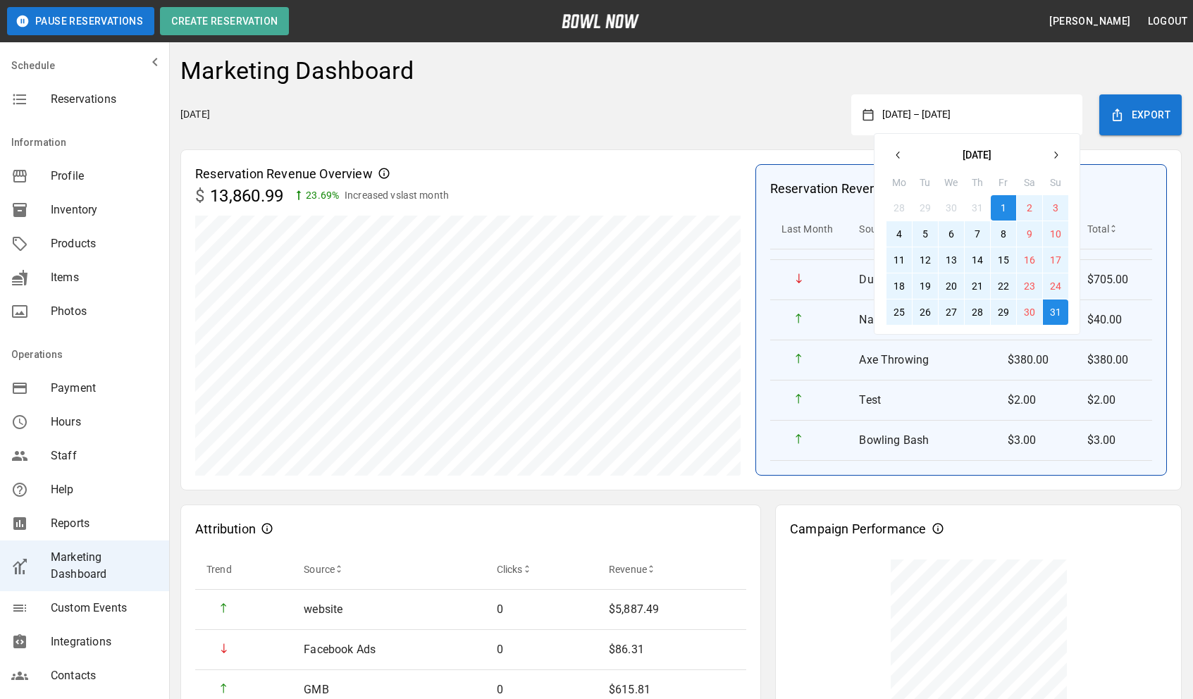
click at [1051, 153] on icon "button" at bounding box center [1055, 154] width 11 height 11
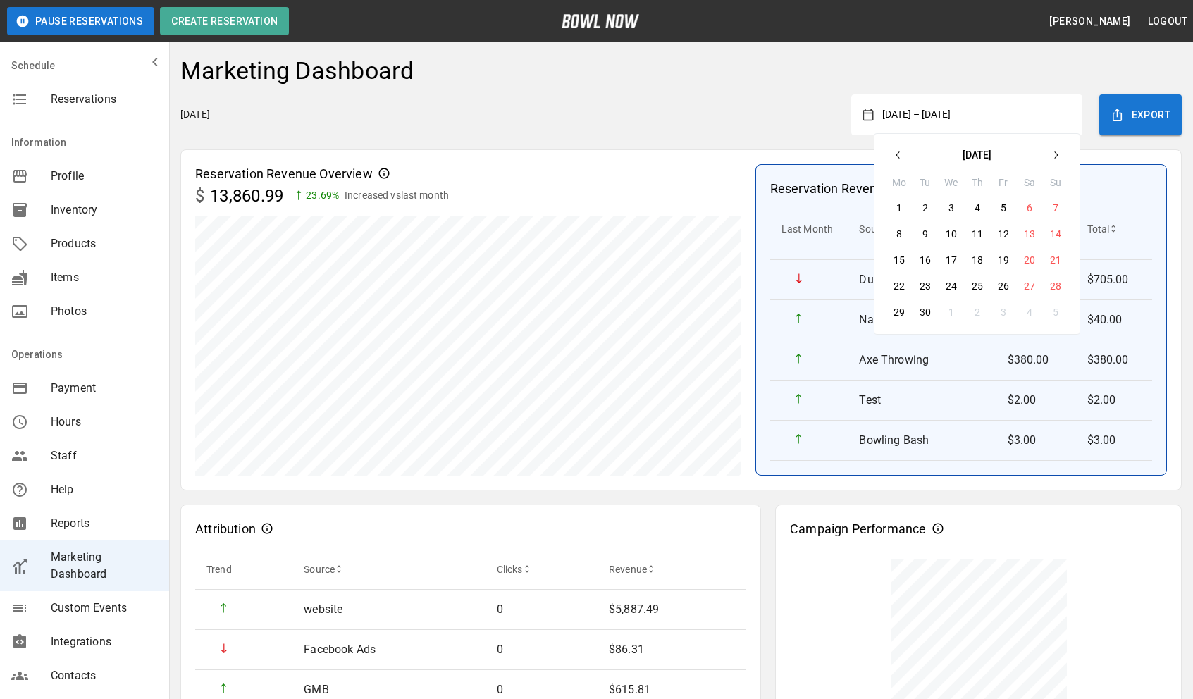
click at [1051, 153] on icon "button" at bounding box center [1055, 154] width 11 height 11
click at [944, 209] on button "1" at bounding box center [951, 207] width 25 height 25
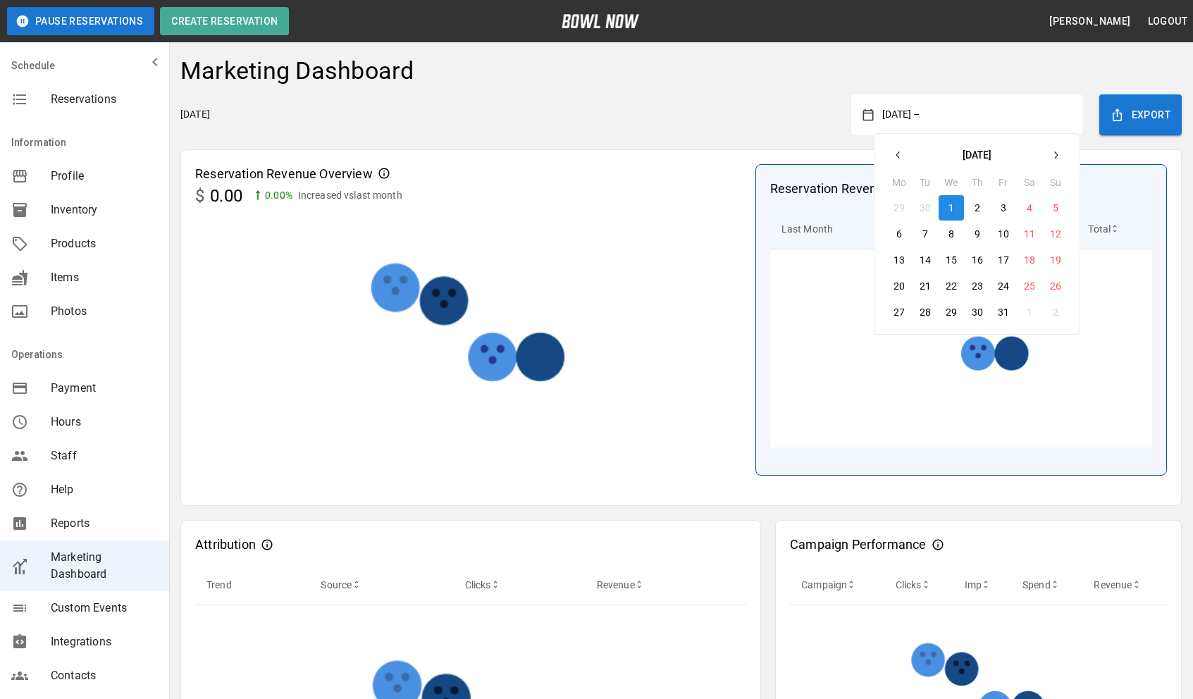
scroll to position [0, 0]
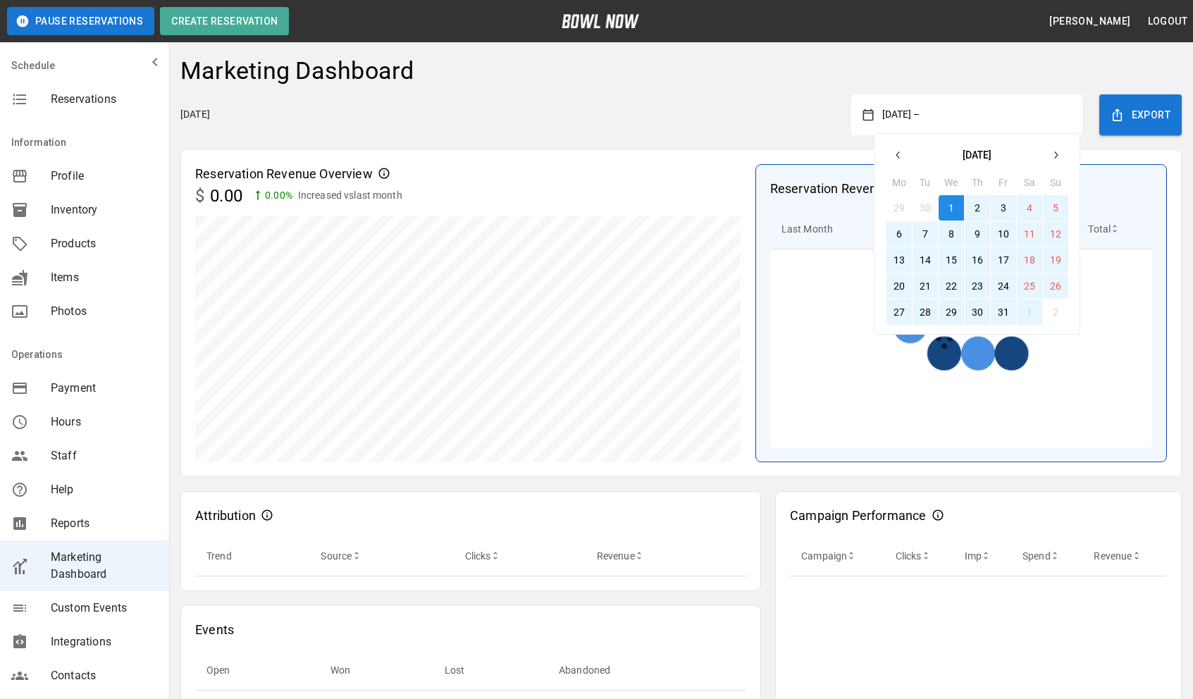
click at [1015, 319] on button "31" at bounding box center [1003, 311] width 25 height 25
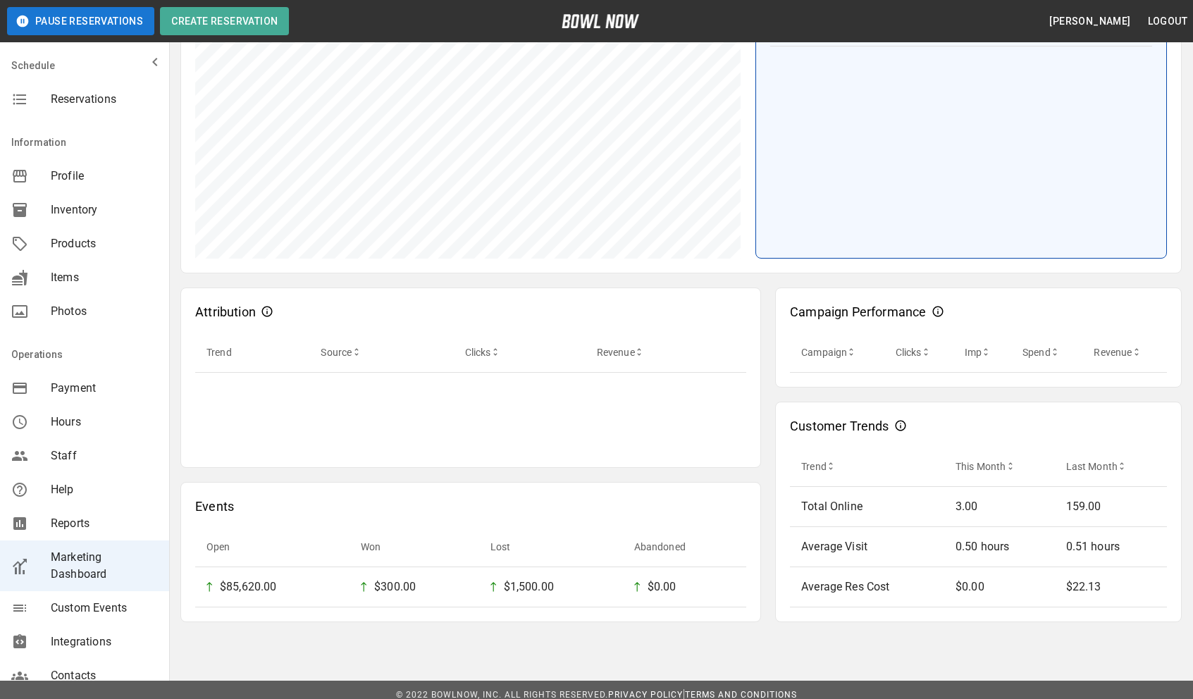
scroll to position [214, 0]
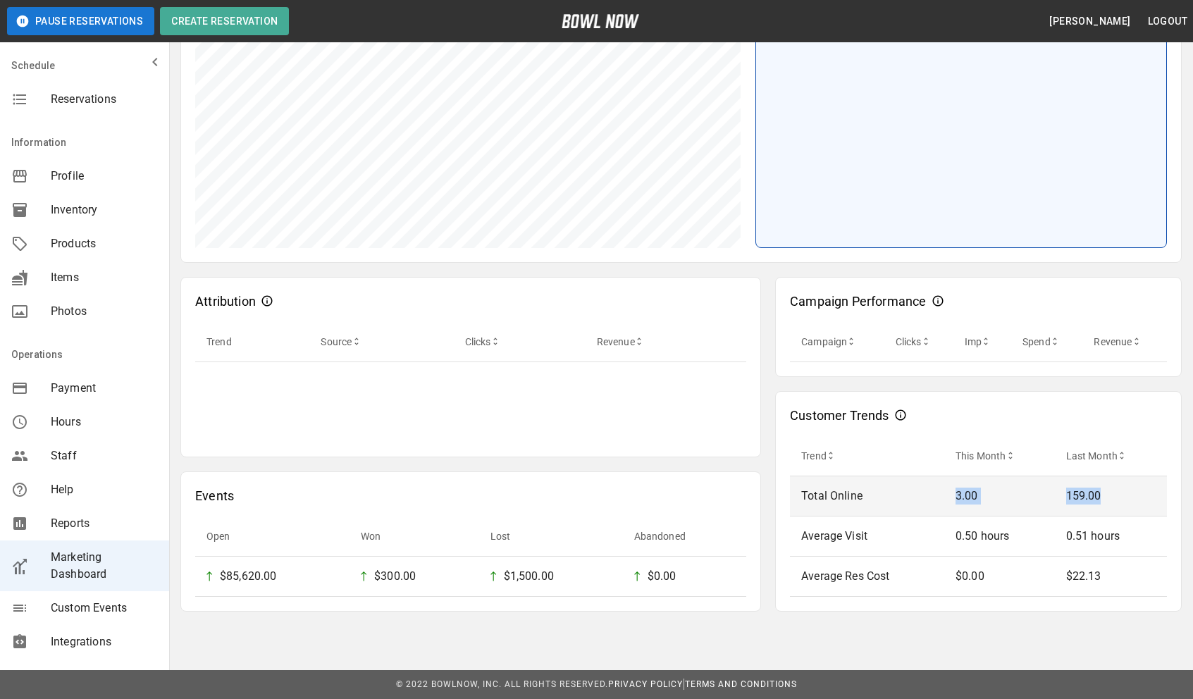
drag, startPoint x: 957, startPoint y: 497, endPoint x: 1111, endPoint y: 494, distance: 153.7
click at [1111, 494] on tr "Total Online 3.00 159.00" at bounding box center [978, 496] width 377 height 40
click at [1019, 483] on td "3.00" at bounding box center [999, 496] width 111 height 40
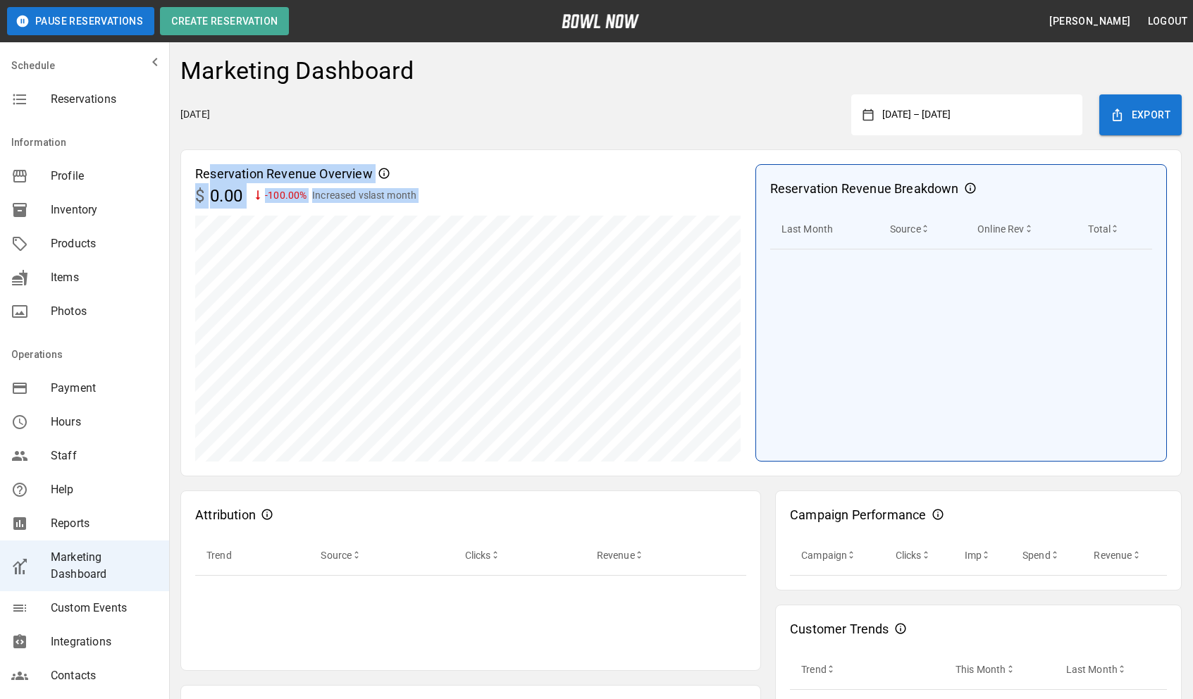
click at [481, 218] on div "Reservation Revenue Overview $ 0.00 -100.00 % Increased vs last month" at bounding box center [468, 312] width 546 height 297
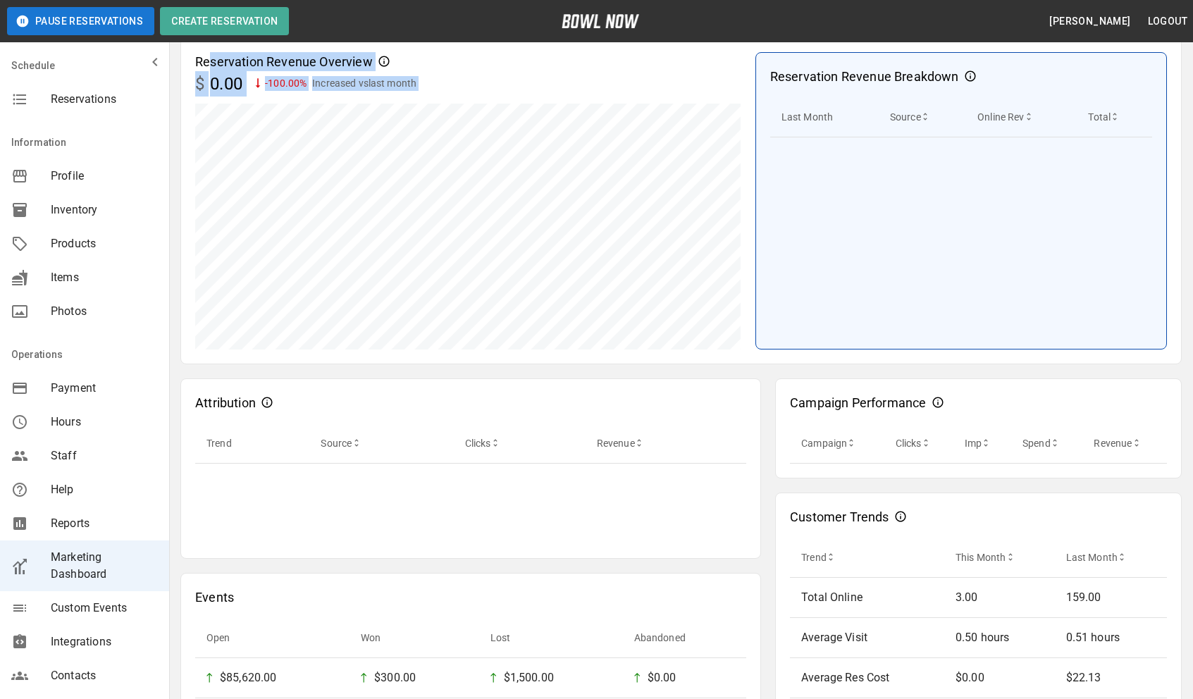
scroll to position [214, 0]
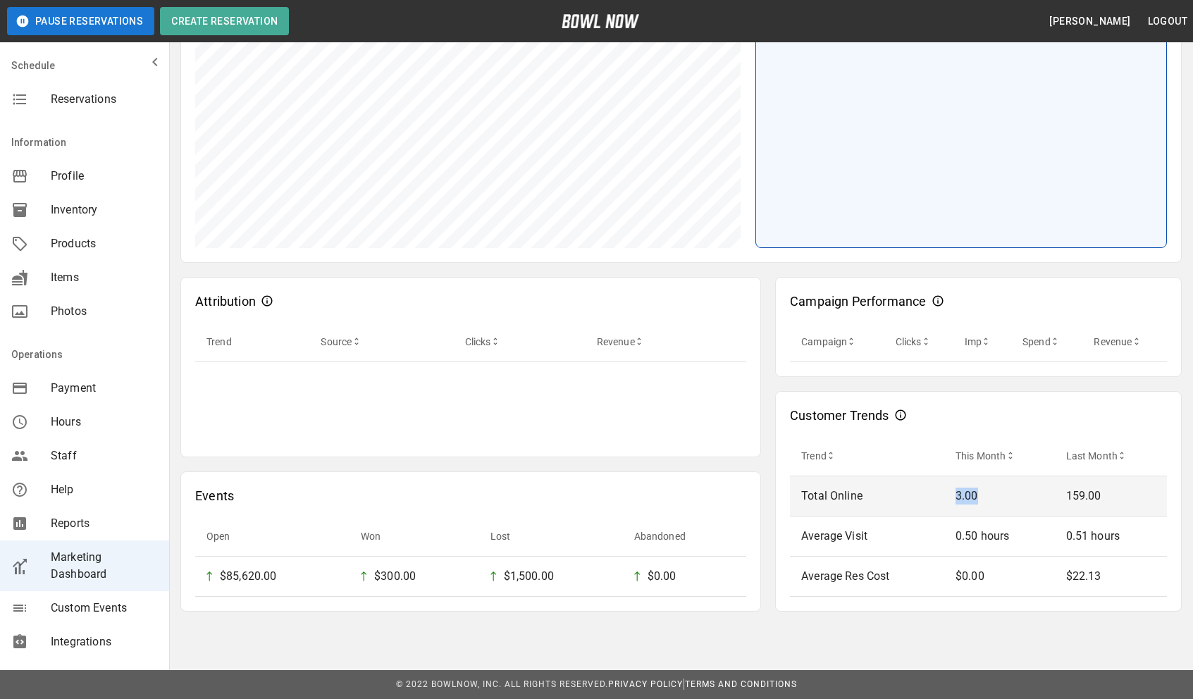
drag, startPoint x: 956, startPoint y: 495, endPoint x: 983, endPoint y: 497, distance: 26.9
click at [983, 497] on p "3.00" at bounding box center [1000, 496] width 88 height 17
drag, startPoint x: 975, startPoint y: 497, endPoint x: 940, endPoint y: 496, distance: 34.5
click at [940, 496] on tr "Total Online 3.00 159.00" at bounding box center [978, 496] width 377 height 40
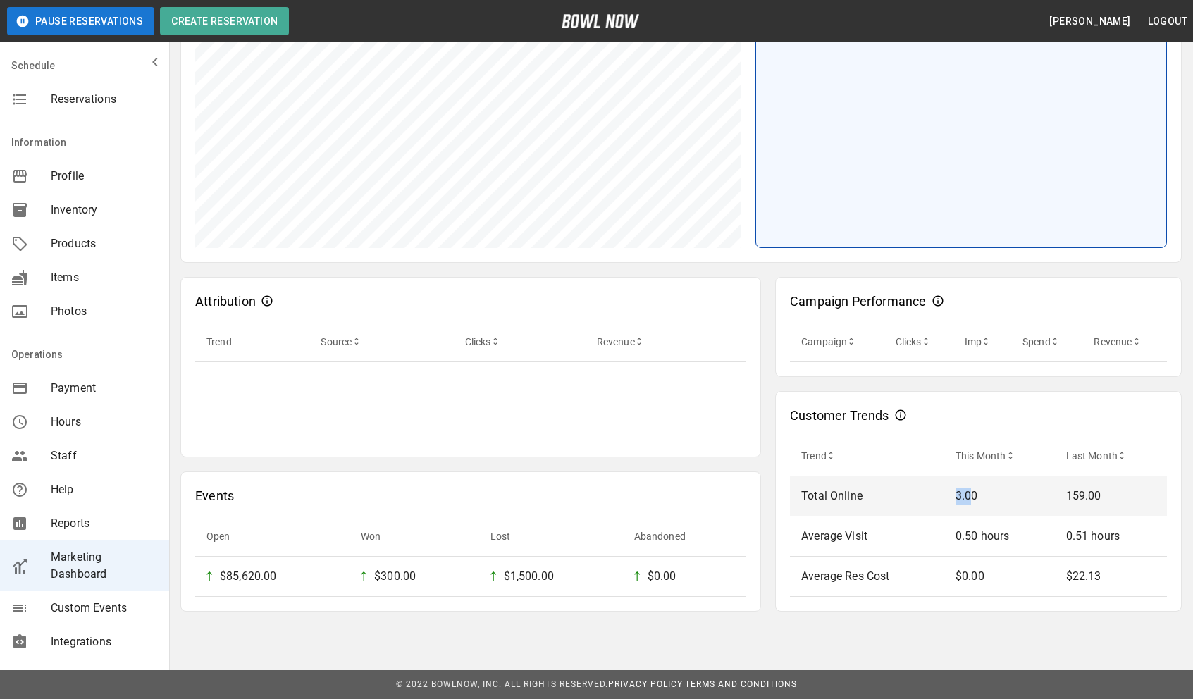
click at [940, 496] on td "Total Online" at bounding box center [867, 496] width 154 height 40
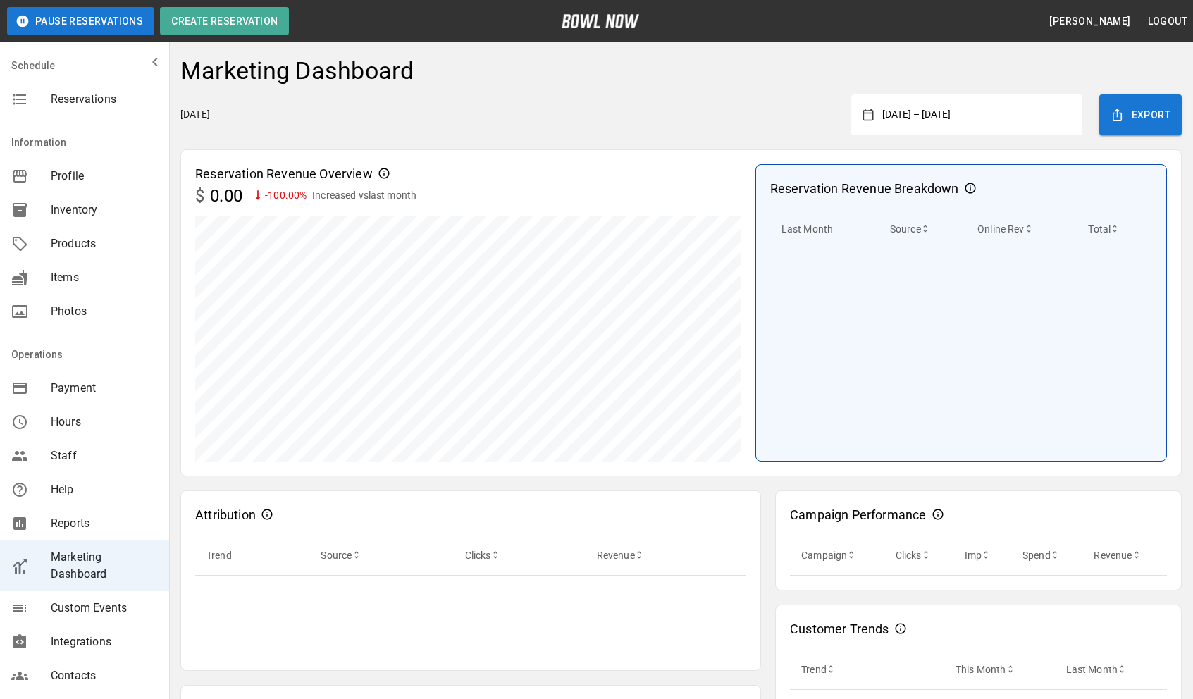
click at [984, 91] on div "Marketing Dashboard" at bounding box center [680, 75] width 1001 height 38
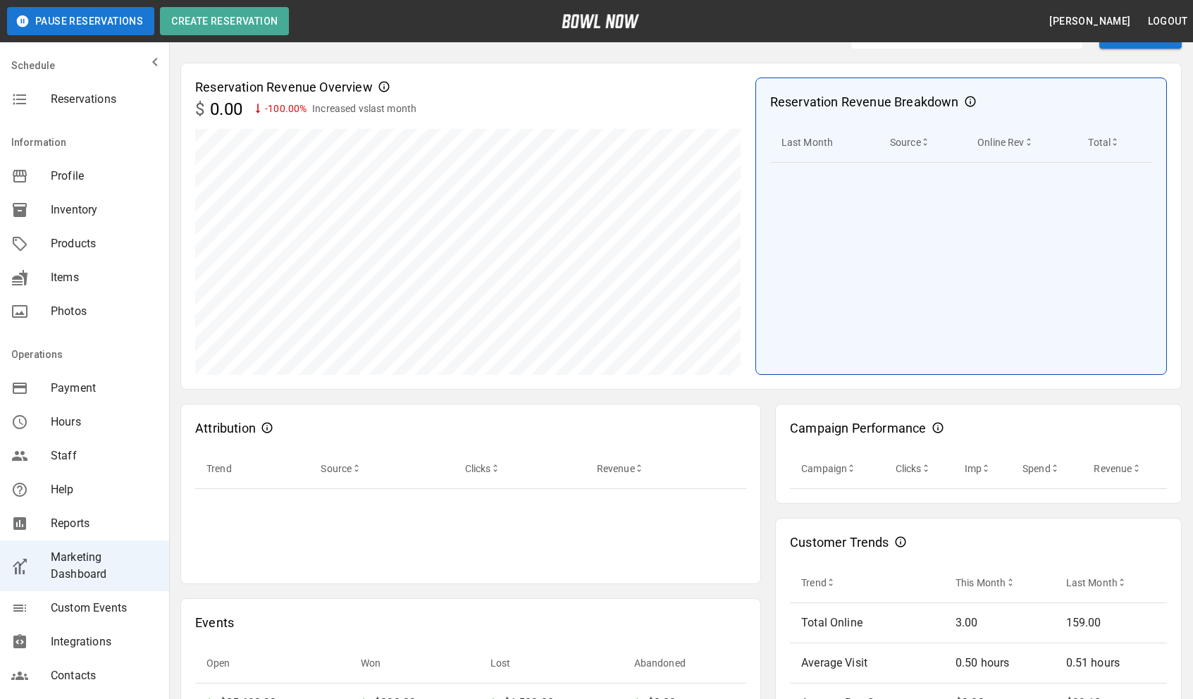
scroll to position [214, 0]
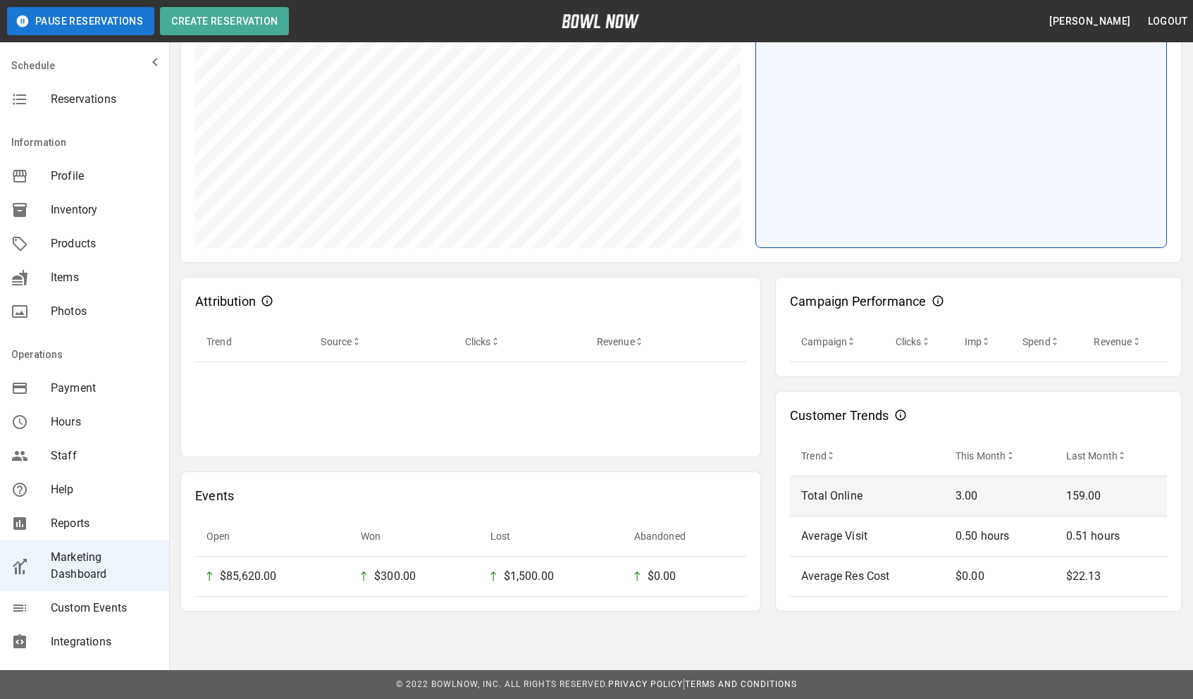
click at [977, 502] on p "3.00" at bounding box center [1000, 496] width 88 height 17
drag, startPoint x: 977, startPoint y: 497, endPoint x: 956, endPoint y: 496, distance: 21.2
click at [956, 496] on td "3.00" at bounding box center [999, 496] width 111 height 40
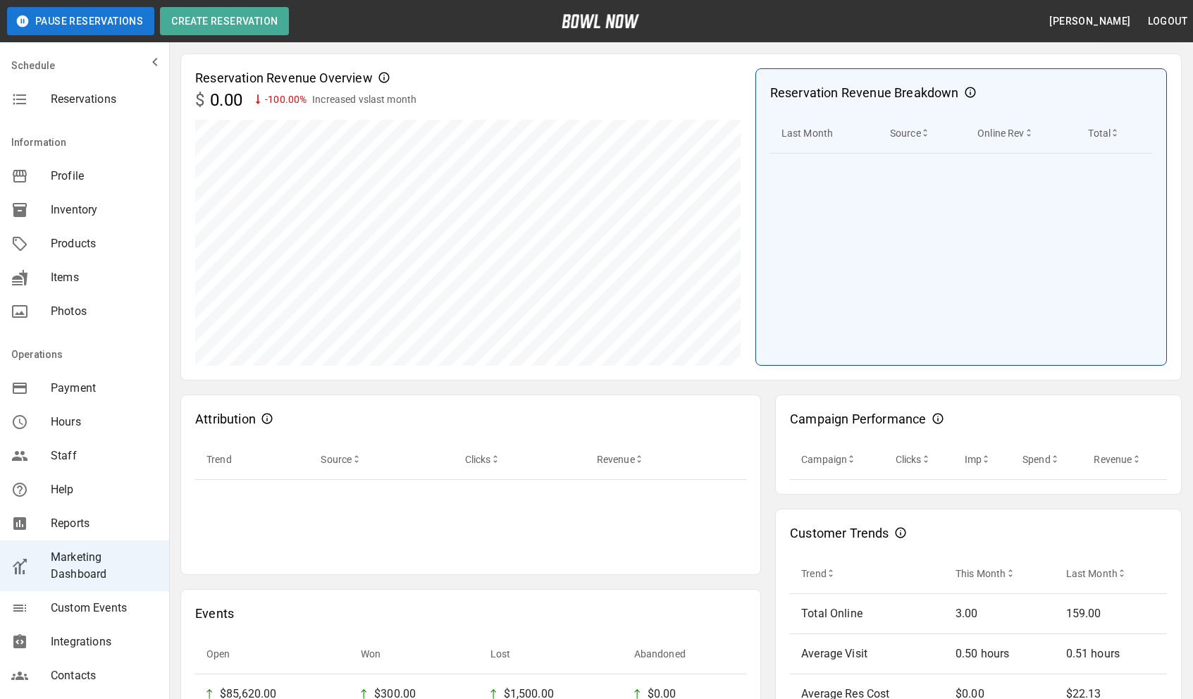
scroll to position [0, 0]
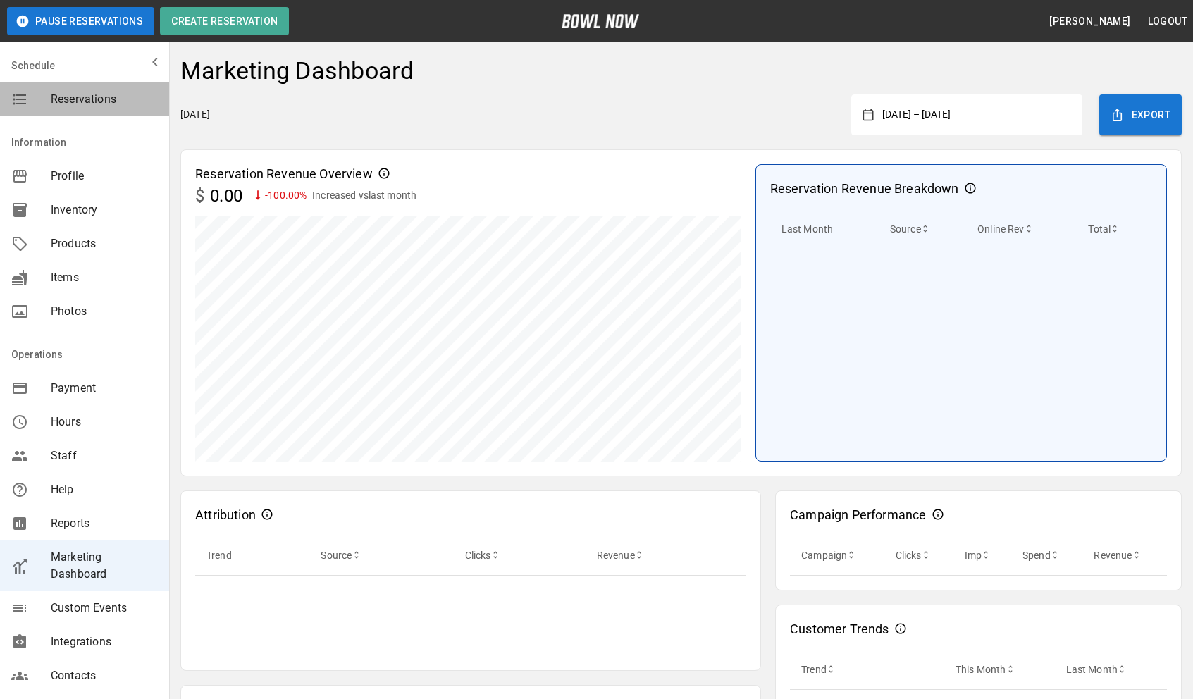
click at [93, 101] on span "Reservations" at bounding box center [104, 99] width 107 height 17
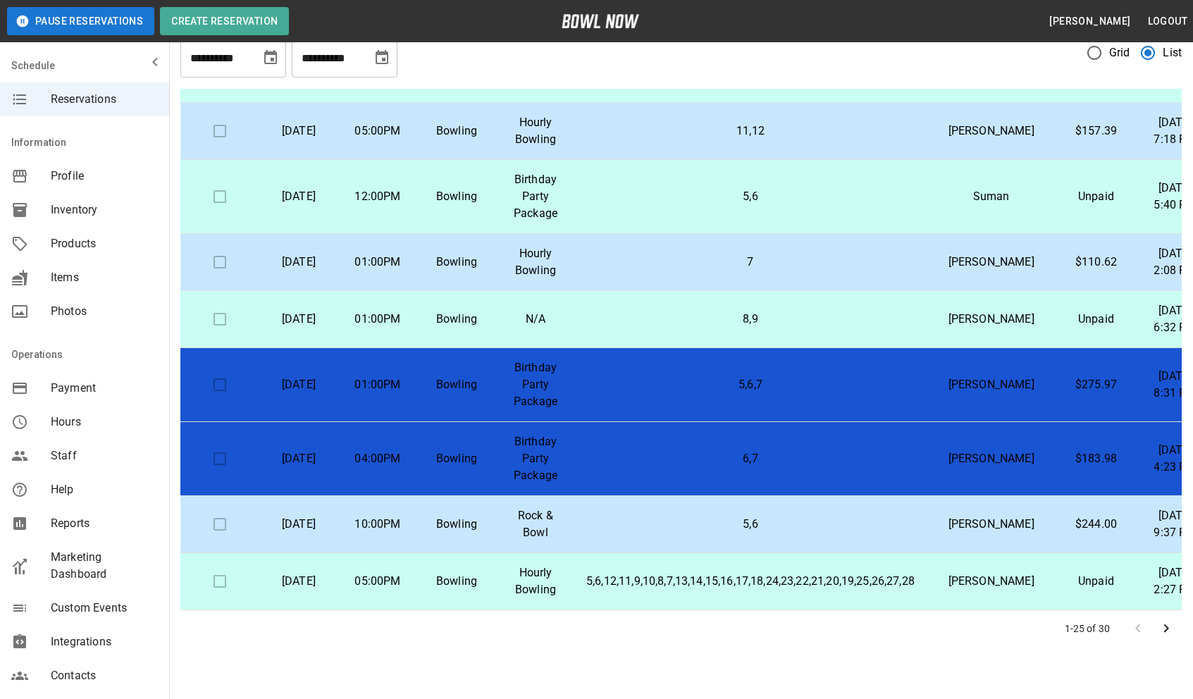
scroll to position [81, 0]
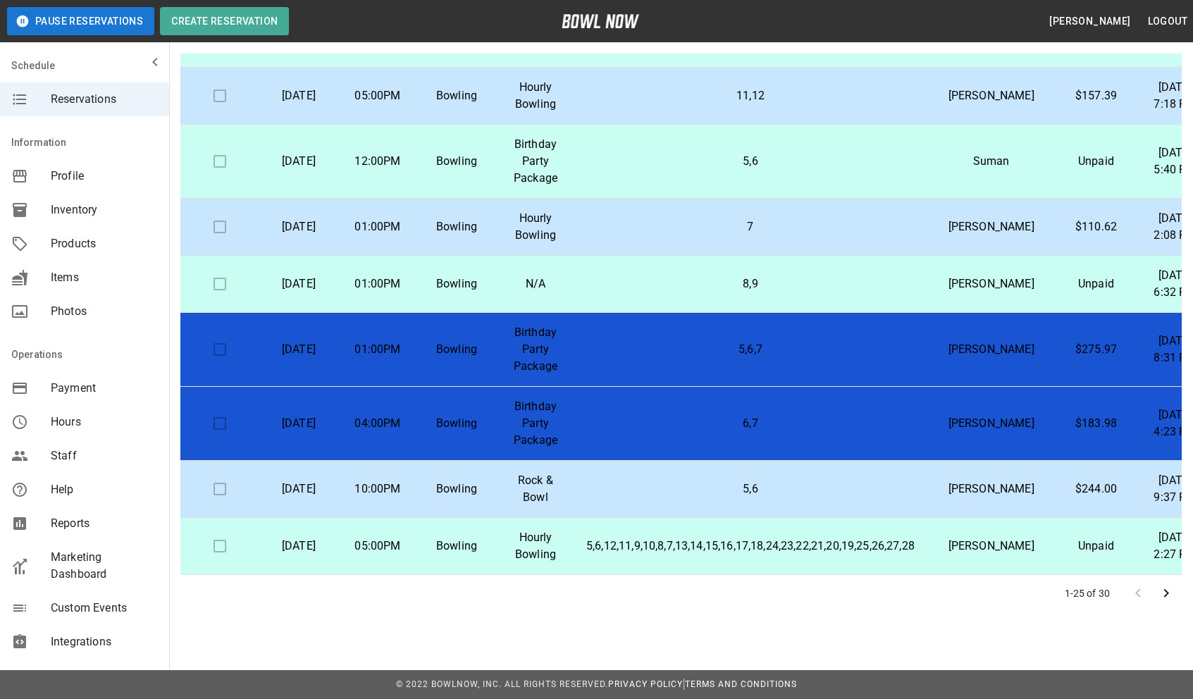
click at [1162, 595] on icon "Go to next page" at bounding box center [1166, 593] width 17 height 17
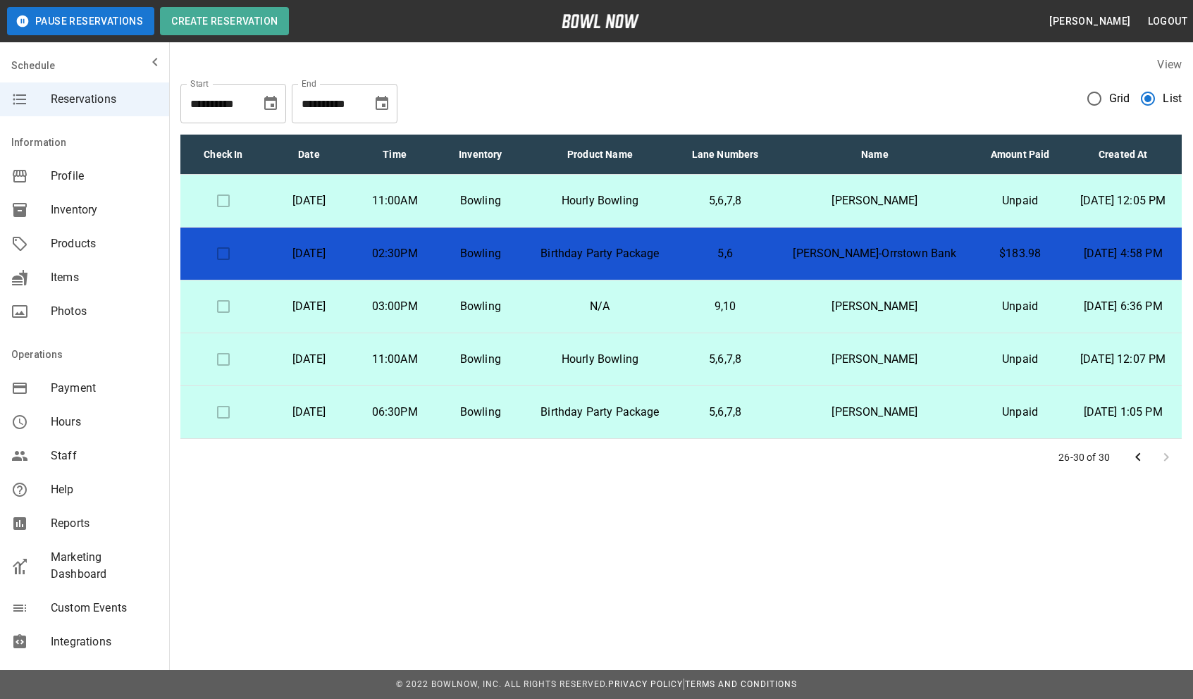
scroll to position [0, 0]
click at [1139, 458] on icon "Go to previous page" at bounding box center [1138, 457] width 17 height 17
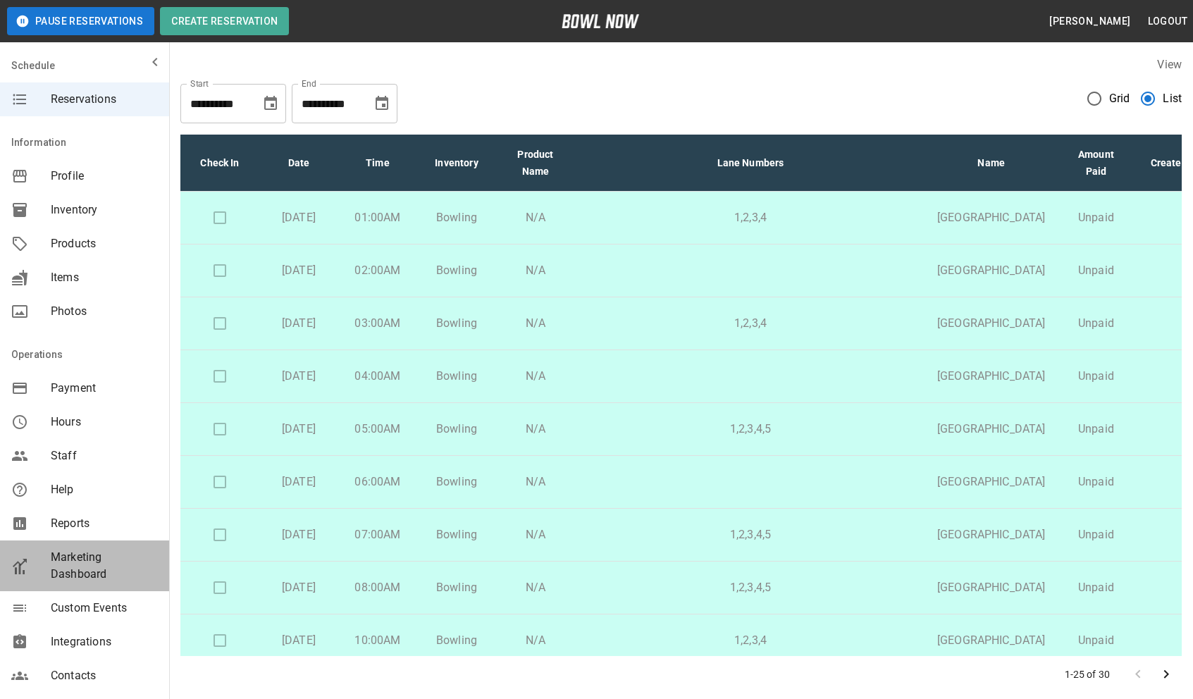
click at [95, 559] on span "Marketing Dashboard" at bounding box center [104, 566] width 107 height 34
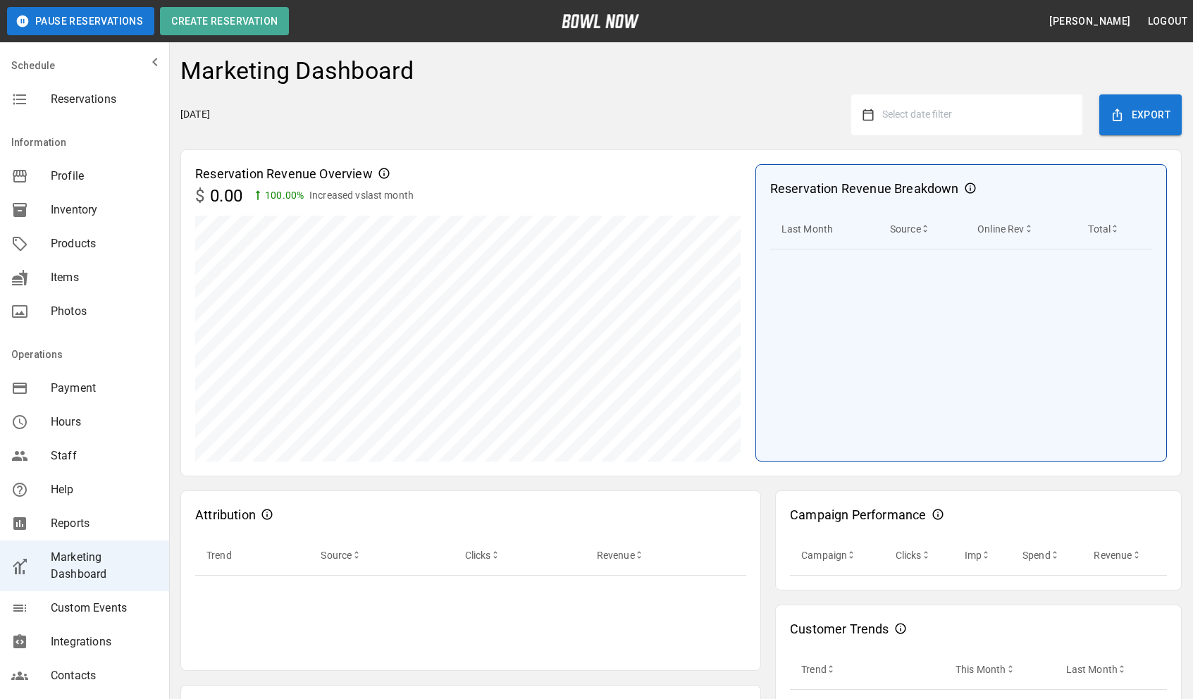
click at [1000, 128] on div "Select date filter" at bounding box center [966, 114] width 231 height 41
click at [932, 116] on span "Select date filter" at bounding box center [917, 114] width 70 height 11
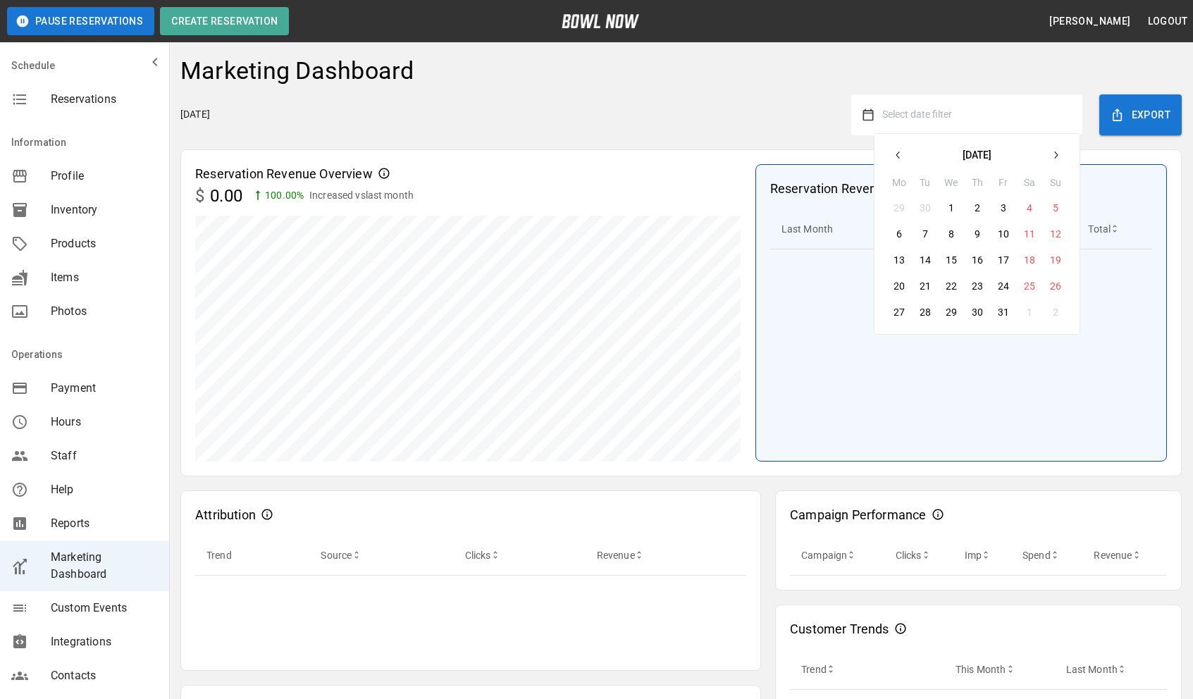
click at [898, 154] on icon "button" at bounding box center [898, 154] width 11 height 11
click at [895, 201] on button "1" at bounding box center [898, 207] width 25 height 25
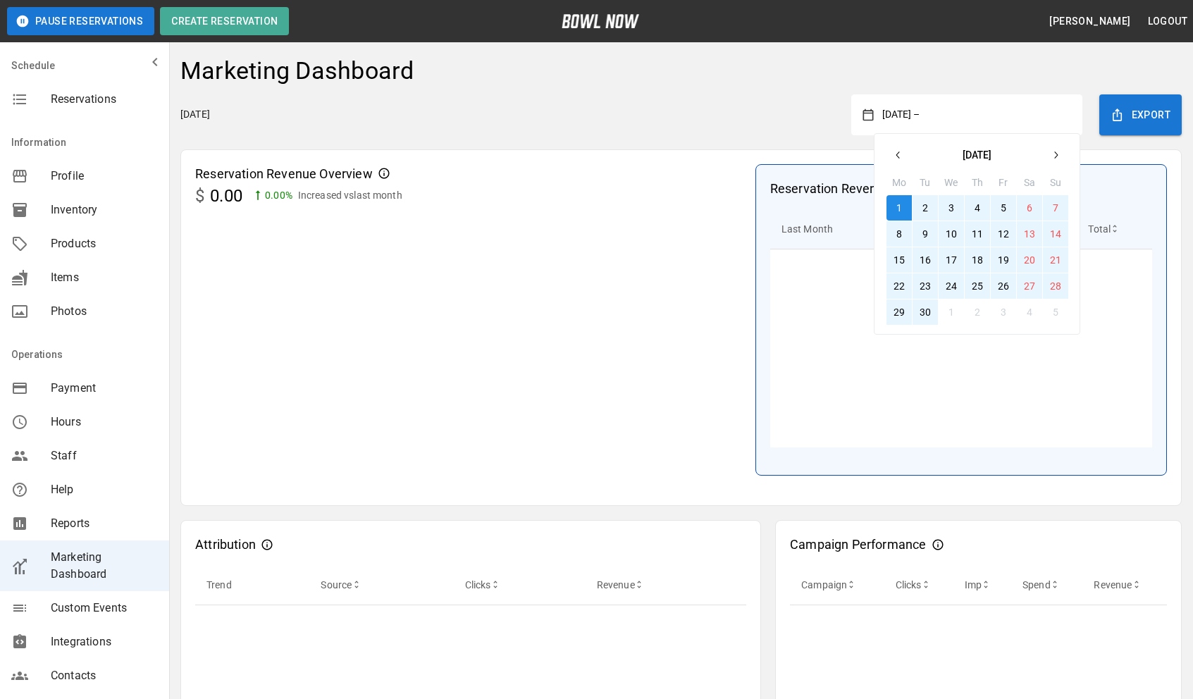
click at [927, 314] on button "30" at bounding box center [925, 311] width 25 height 25
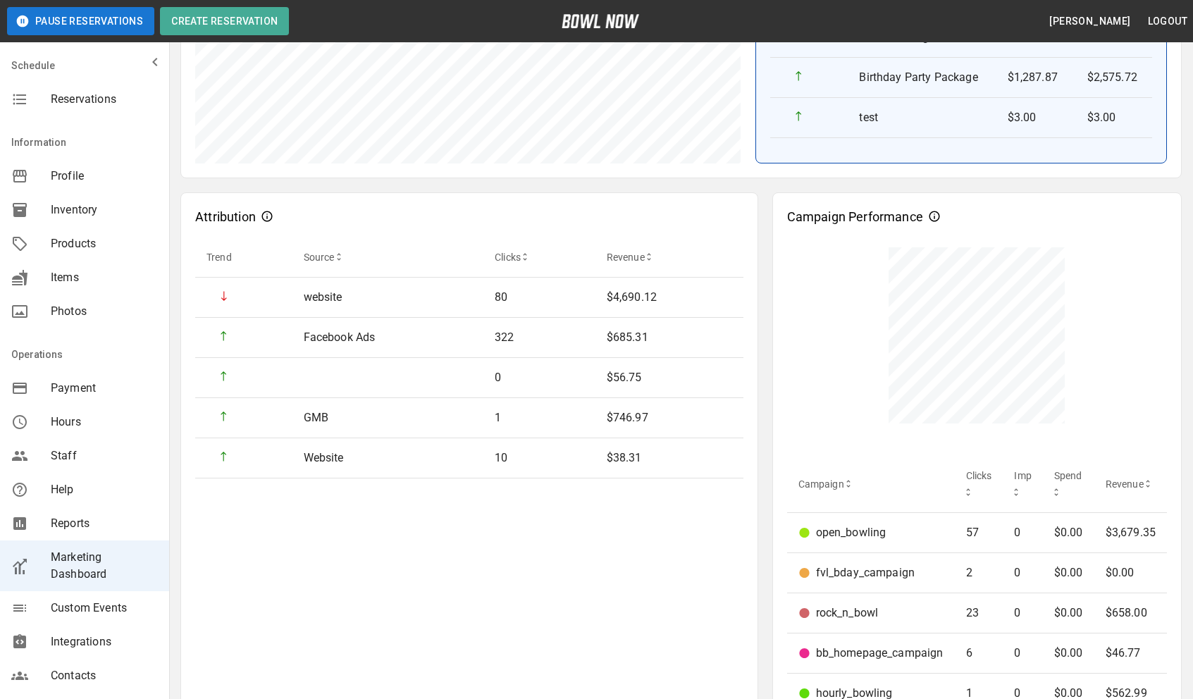
scroll to position [359, 0]
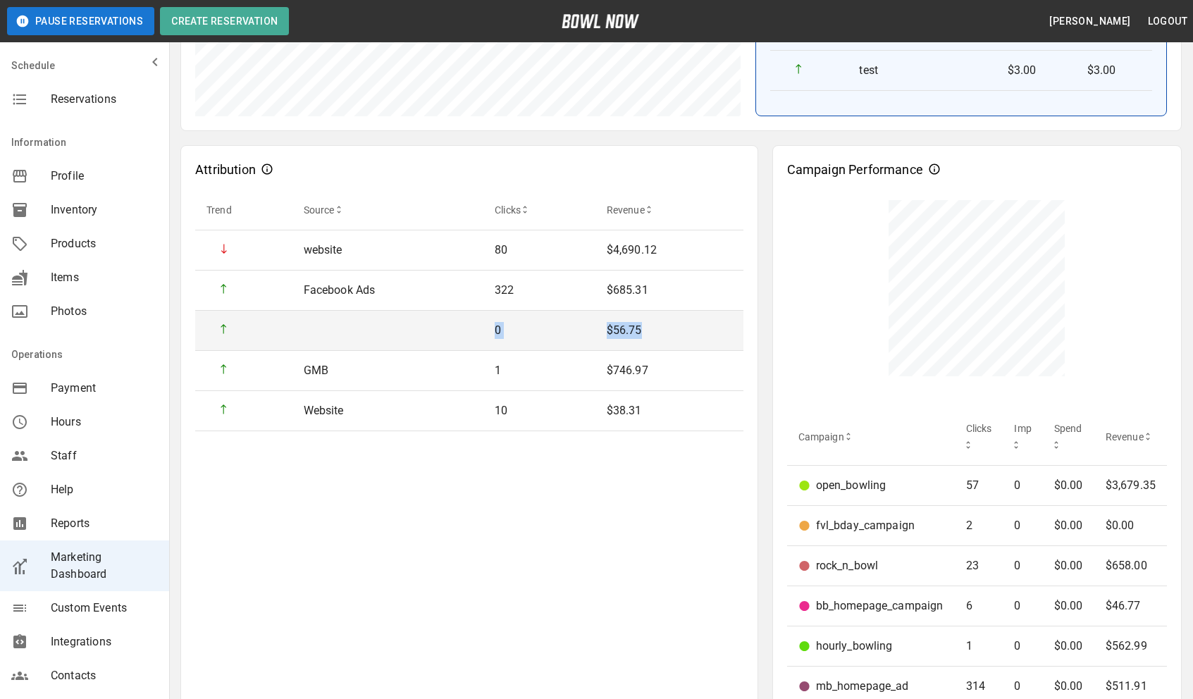
drag, startPoint x: 418, startPoint y: 335, endPoint x: 658, endPoint y: 344, distance: 240.5
click at [658, 344] on tr "0 $56.75" at bounding box center [469, 331] width 548 height 40
click at [658, 339] on p "$56.75" at bounding box center [669, 330] width 125 height 17
drag, startPoint x: 658, startPoint y: 344, endPoint x: 272, endPoint y: 329, distance: 386.4
click at [272, 329] on tr "0 $56.75" at bounding box center [469, 331] width 548 height 40
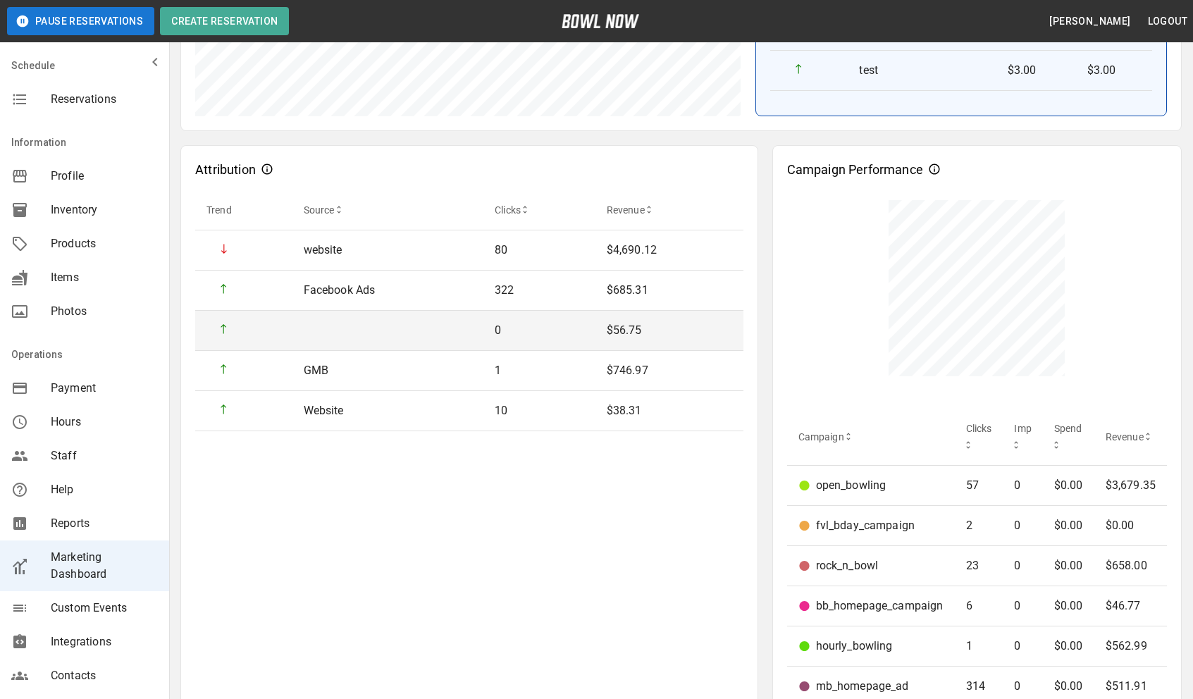
click at [272, 329] on td "sticky table" at bounding box center [243, 331] width 97 height 40
drag, startPoint x: 218, startPoint y: 334, endPoint x: 673, endPoint y: 345, distance: 454.7
click at [673, 345] on tr "0 $56.75" at bounding box center [469, 331] width 548 height 40
click at [673, 345] on td "$56.75" at bounding box center [669, 331] width 148 height 40
drag, startPoint x: 673, startPoint y: 345, endPoint x: 233, endPoint y: 329, distance: 440.7
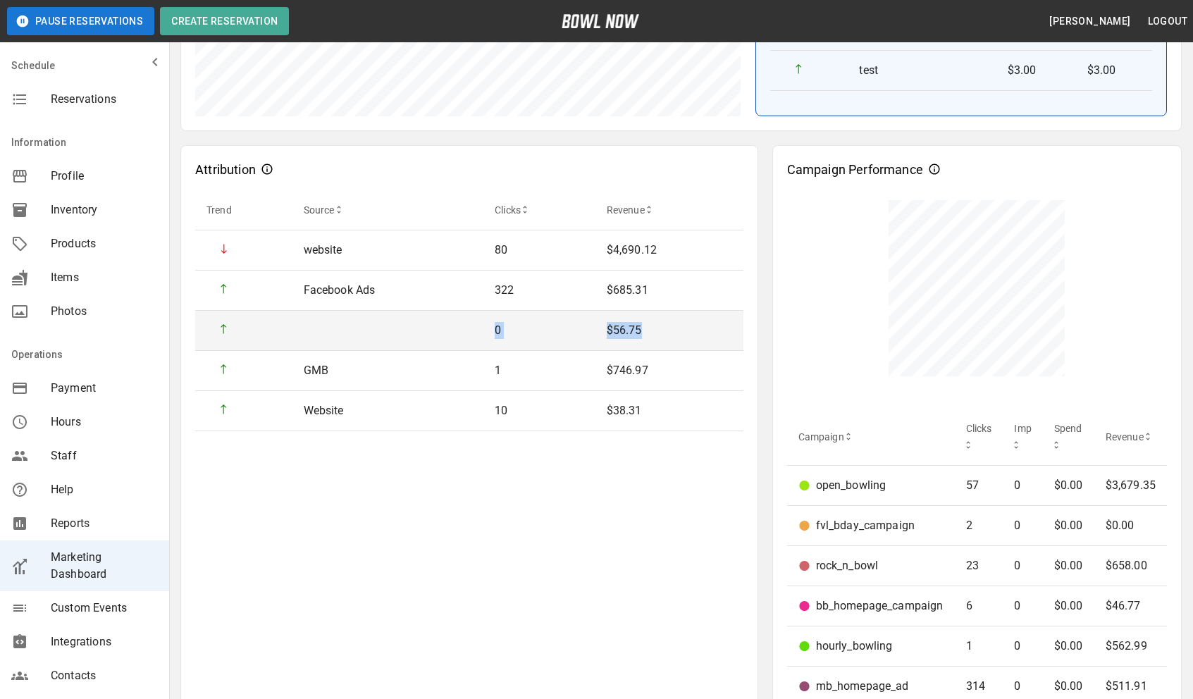
click at [233, 329] on tr "0 $56.75" at bounding box center [469, 331] width 548 height 40
drag, startPoint x: 214, startPoint y: 333, endPoint x: 667, endPoint y: 333, distance: 452.4
click at [667, 333] on tr "0 $56.75" at bounding box center [469, 331] width 548 height 40
click at [667, 333] on p "$56.75" at bounding box center [669, 330] width 125 height 17
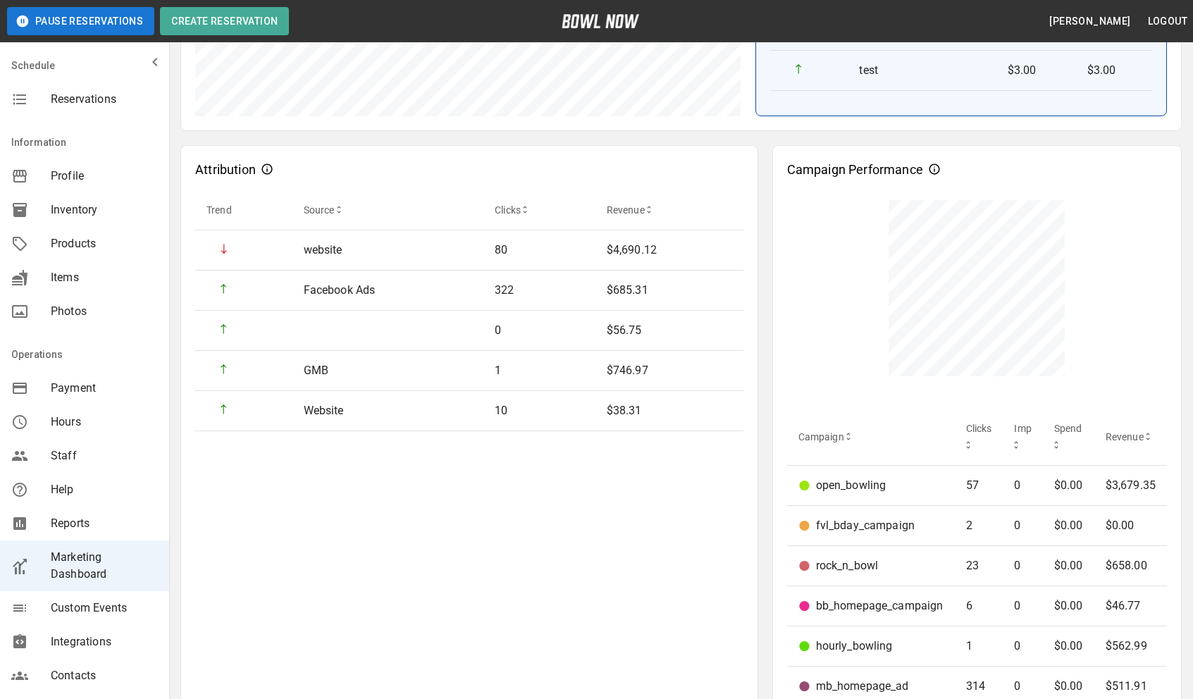
click at [644, 517] on div "Attribution Trend Source Clicks Revenue website 80 $4,690.12 Facebook Ads 322 $…" at bounding box center [469, 441] width 578 height 593
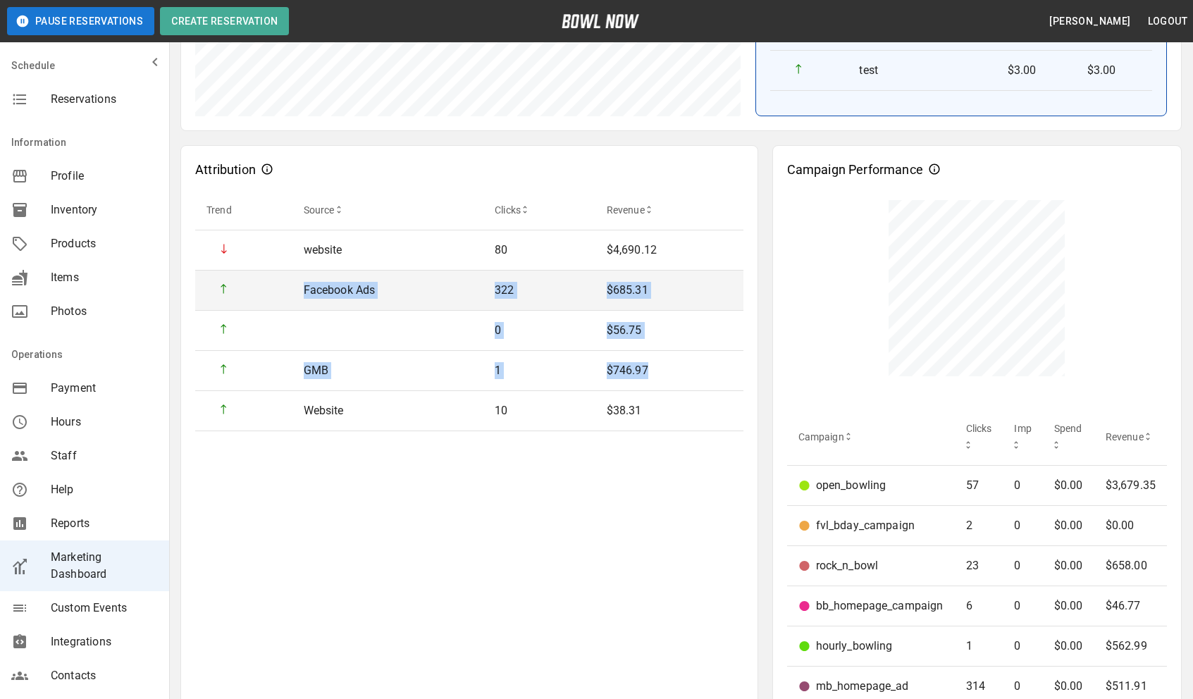
drag, startPoint x: 674, startPoint y: 390, endPoint x: 299, endPoint y: 300, distance: 384.7
click at [299, 300] on tbody "website 80 $4,690.12 Facebook Ads 322 $685.31 0 $56.75 GMB 1 $746.97 Website 10…" at bounding box center [469, 330] width 548 height 201
click at [299, 300] on td "Facebook Ads" at bounding box center [388, 291] width 192 height 40
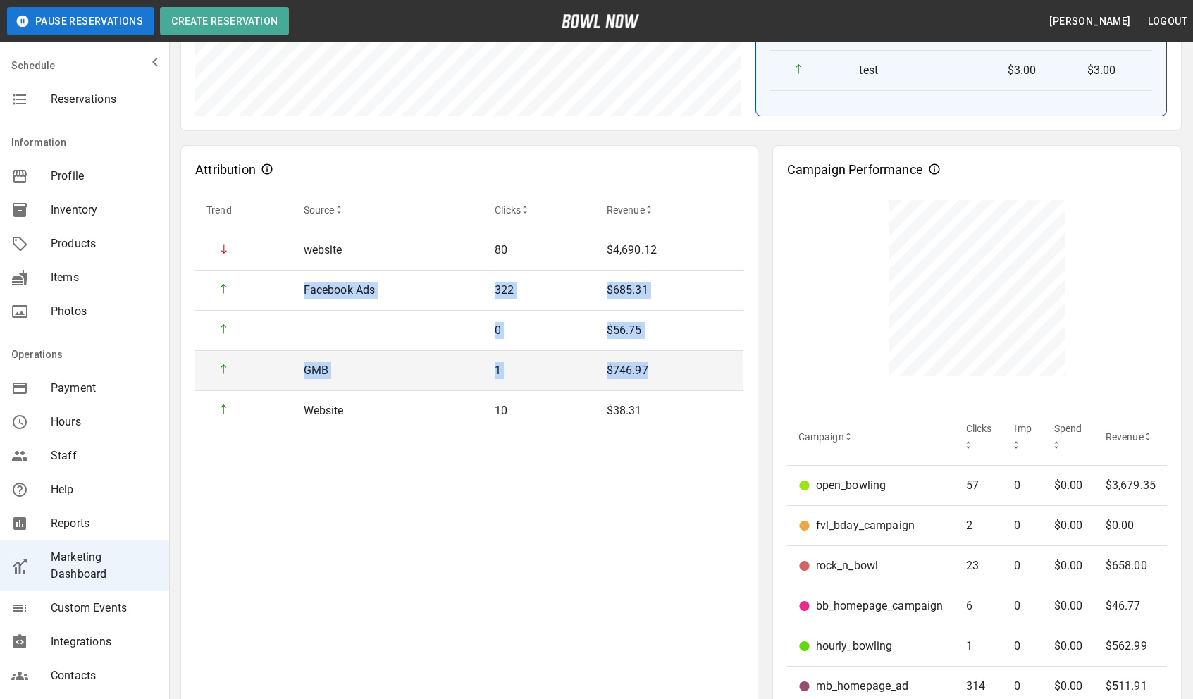
drag, startPoint x: 299, startPoint y: 299, endPoint x: 681, endPoint y: 391, distance: 392.8
click at [681, 391] on tbody "website 80 $4,690.12 Facebook Ads 322 $685.31 0 $56.75 GMB 1 $746.97 Website 10…" at bounding box center [469, 330] width 548 height 201
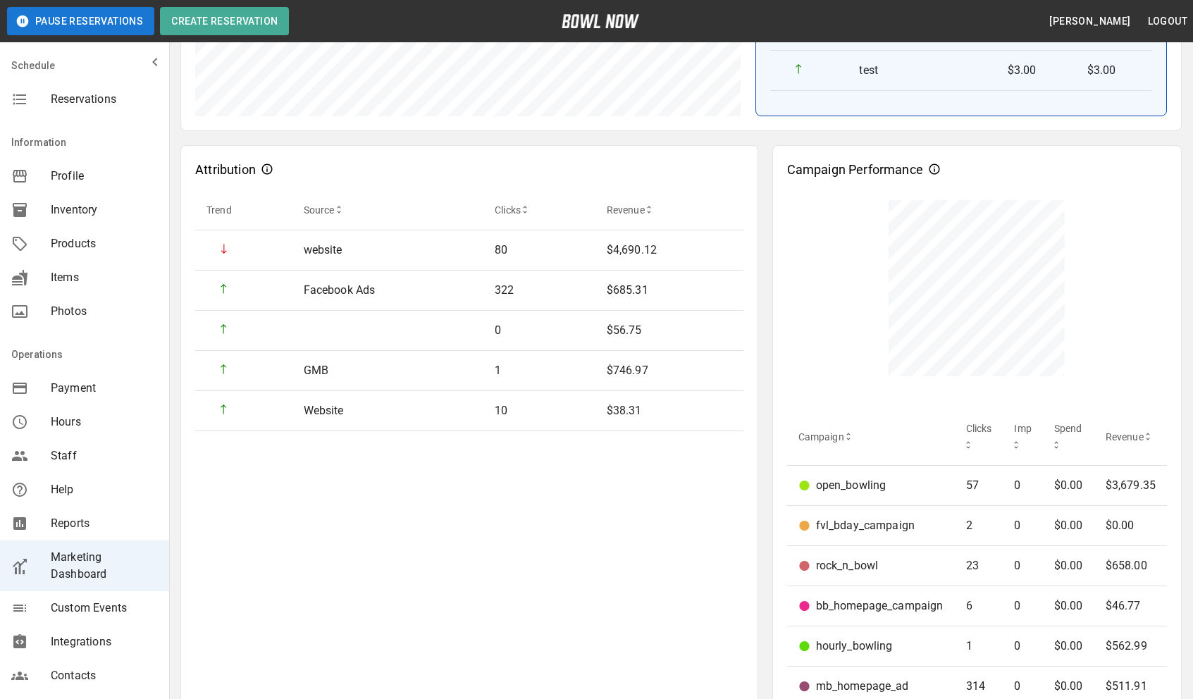
click at [668, 478] on div "Attribution Trend Source Clicks Revenue website 80 $4,690.12 Facebook Ads 322 $…" at bounding box center [469, 441] width 578 height 593
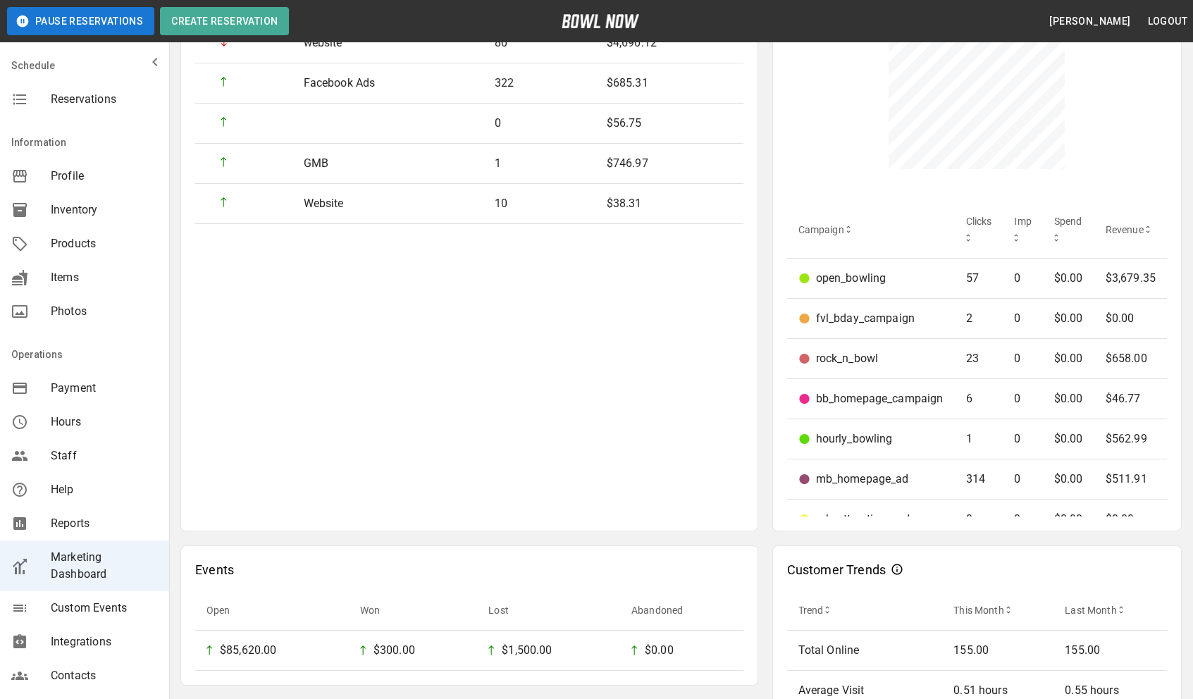
scroll to position [565, 0]
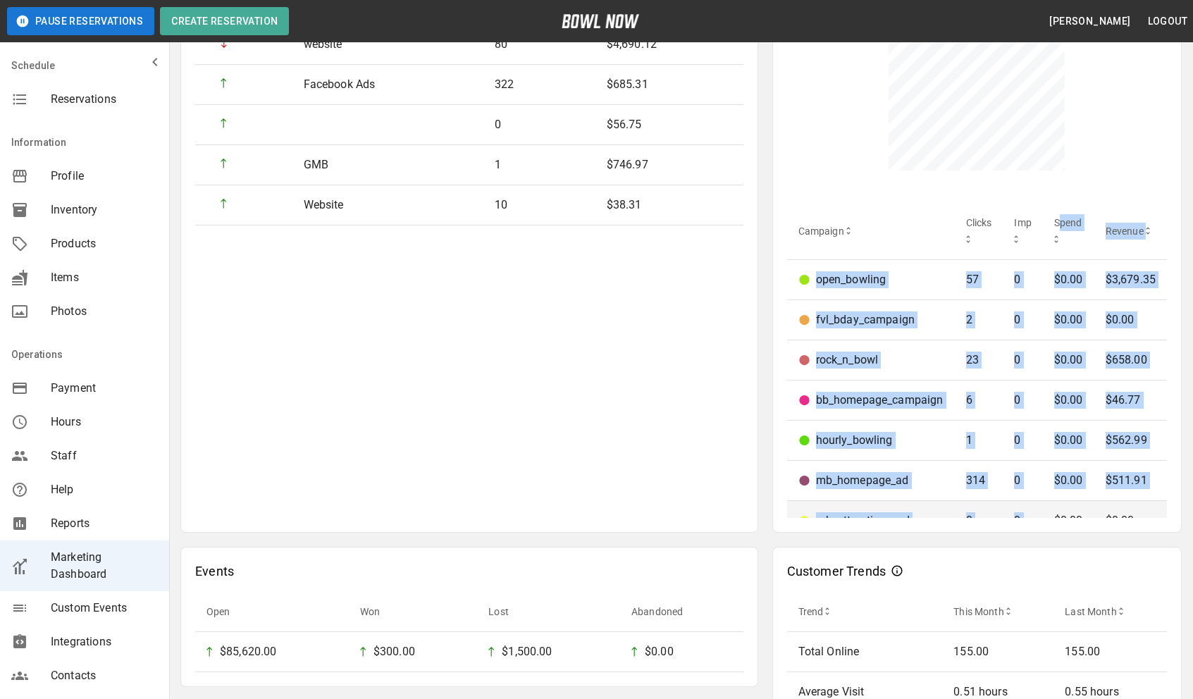
drag, startPoint x: 1057, startPoint y: 228, endPoint x: 1077, endPoint y: 513, distance: 285.4
click at [1077, 513] on table "Campaign Clicks Imp Spend Revenue open_bowling 57 0 $0.00 $3,679.35 fvl_bday_ca…" at bounding box center [977, 452] width 381 height 499
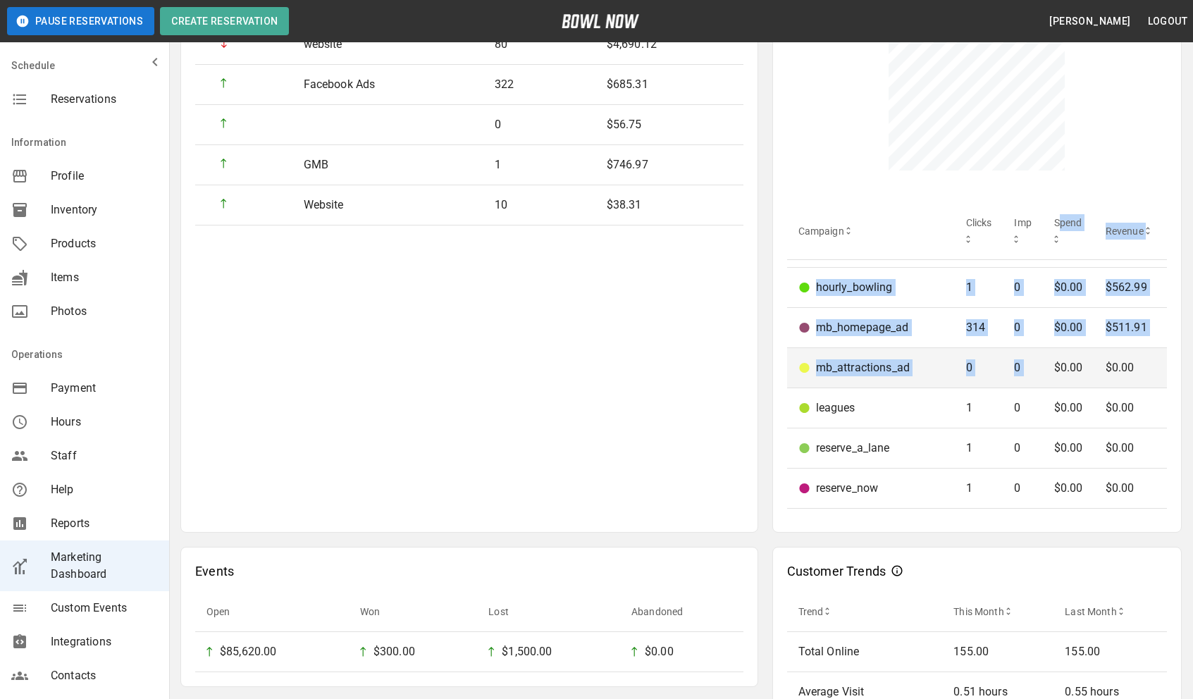
scroll to position [184, 0]
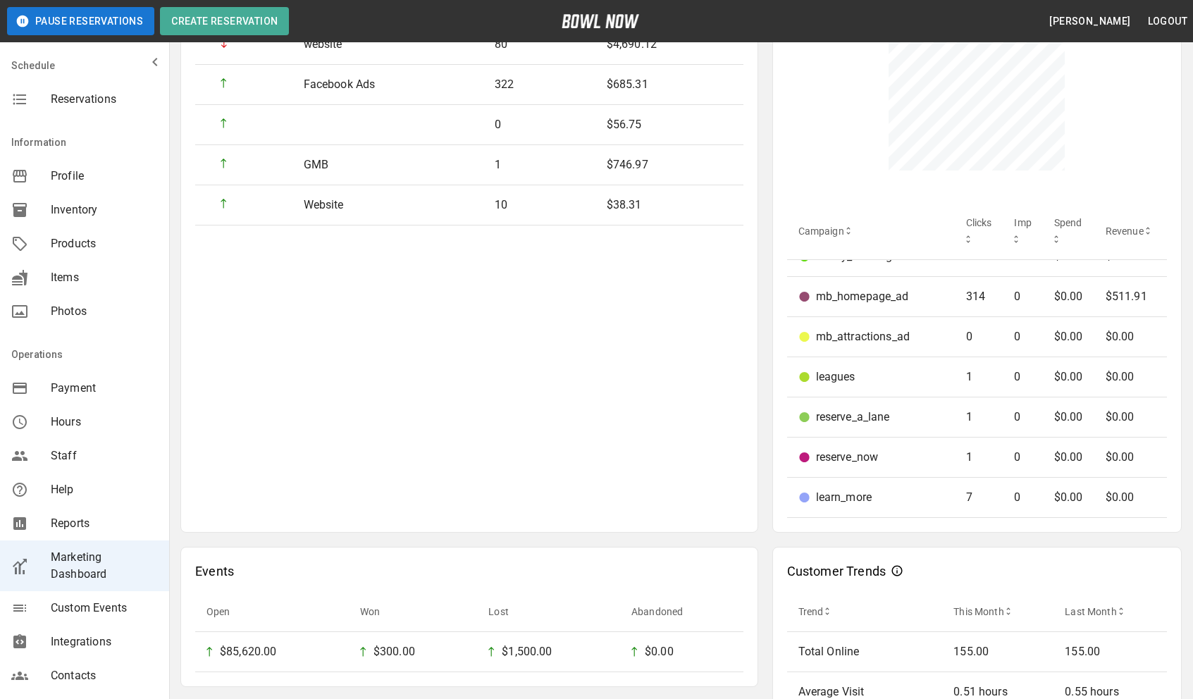
click at [1076, 555] on div "Customer Trends Trend This Month Last Month Total Online 155.00 155.00 Average …" at bounding box center [977, 657] width 410 height 221
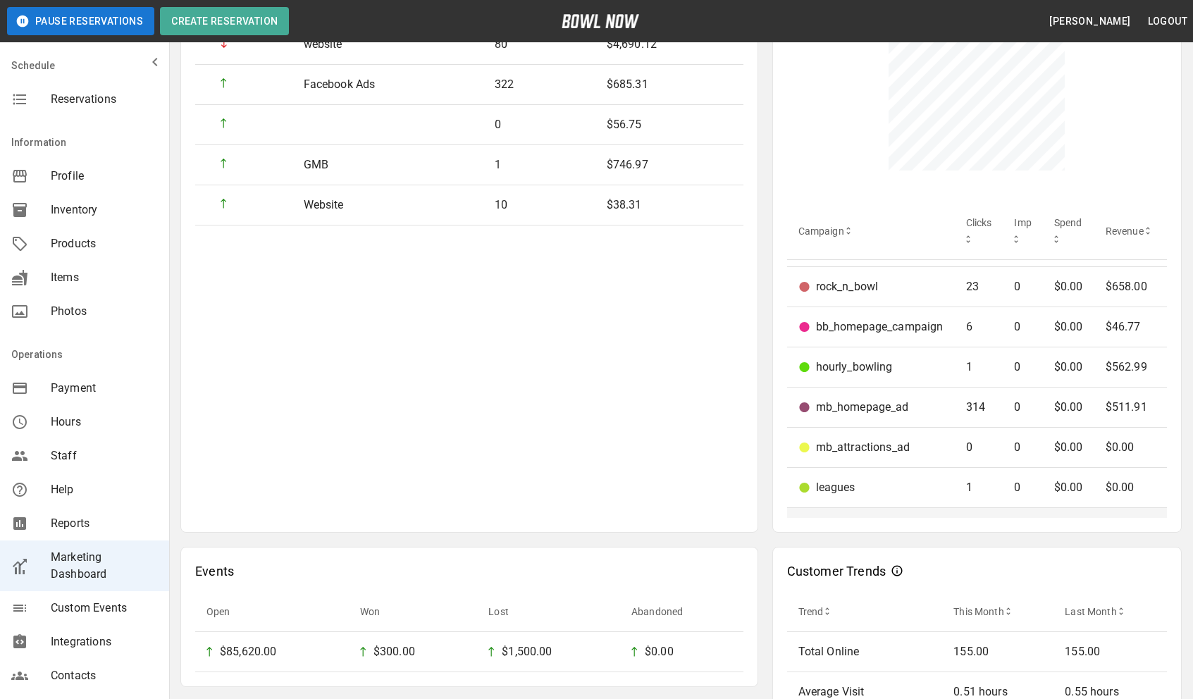
scroll to position [0, 0]
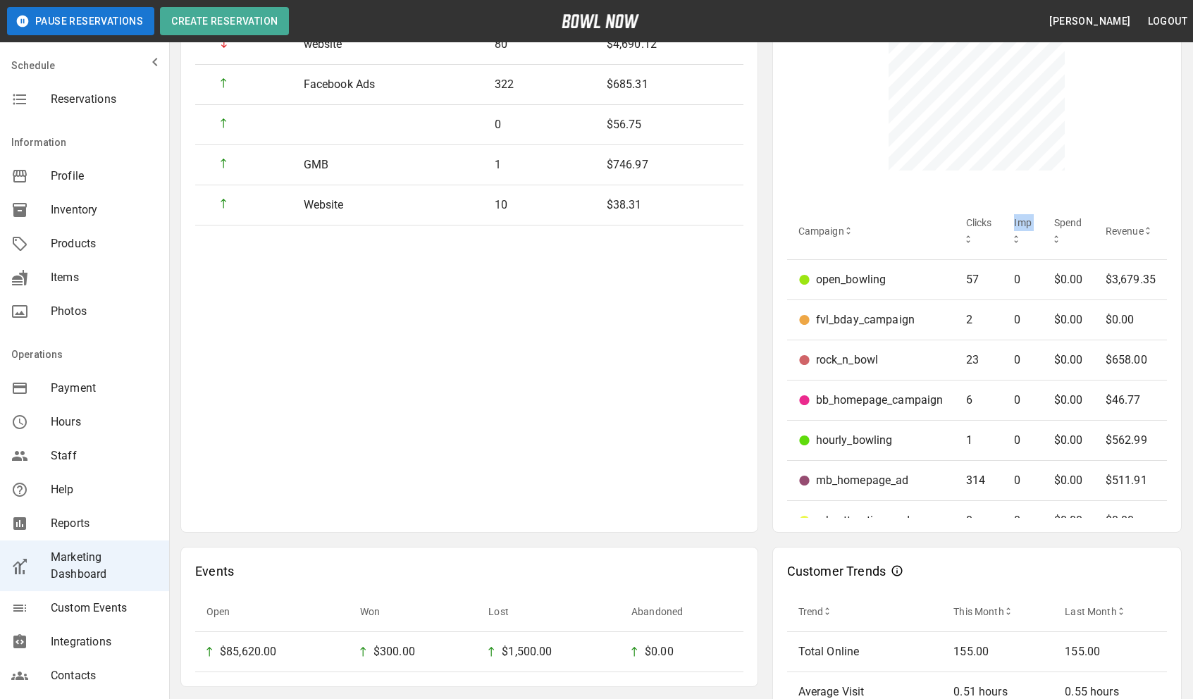
drag, startPoint x: 1015, startPoint y: 228, endPoint x: 1022, endPoint y: 247, distance: 21.2
click at [1022, 247] on th "Imp" at bounding box center [1022, 231] width 39 height 57
click at [1009, 217] on th "Imp" at bounding box center [1022, 231] width 39 height 57
click at [1059, 230] on th "Spend" at bounding box center [1068, 231] width 51 height 57
drag, startPoint x: 1013, startPoint y: 231, endPoint x: 1034, endPoint y: 228, distance: 20.7
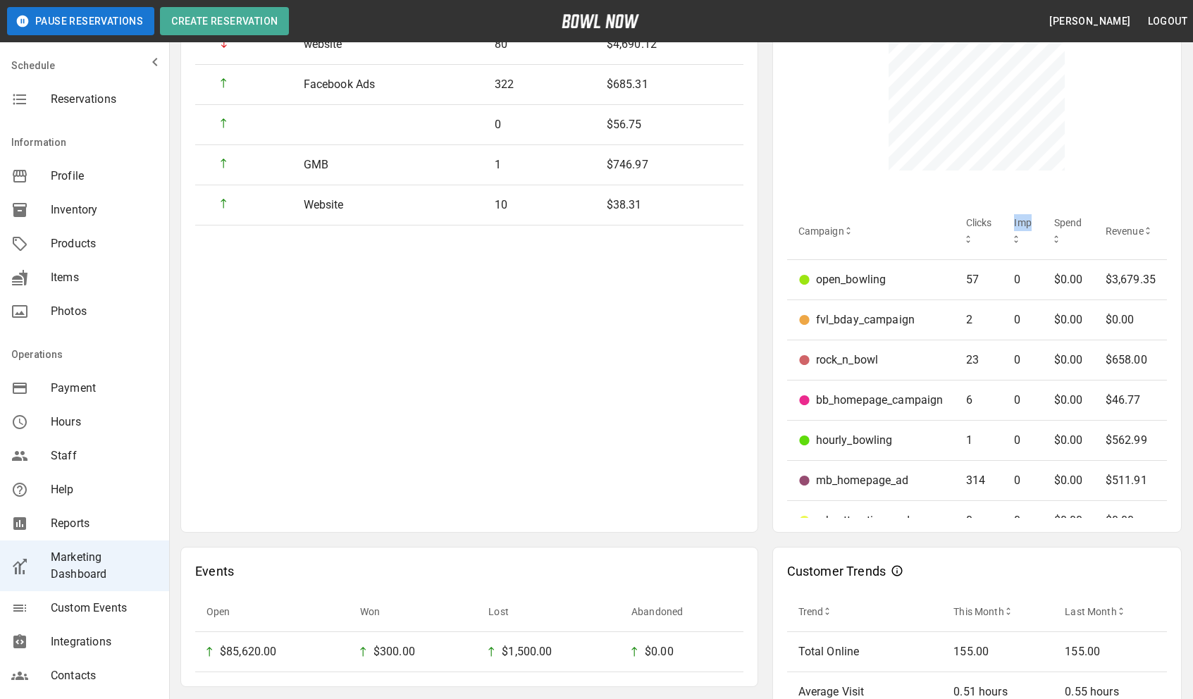
click at [1034, 228] on th "Imp" at bounding box center [1022, 231] width 39 height 57
drag, startPoint x: 1056, startPoint y: 229, endPoint x: 1073, endPoint y: 230, distance: 16.2
click at [1073, 230] on th "Spend" at bounding box center [1068, 231] width 51 height 57
drag, startPoint x: 1082, startPoint y: 229, endPoint x: 1007, endPoint y: 230, distance: 75.4
click at [1007, 230] on tr "Campaign Clicks Imp Spend Revenue" at bounding box center [977, 231] width 381 height 57
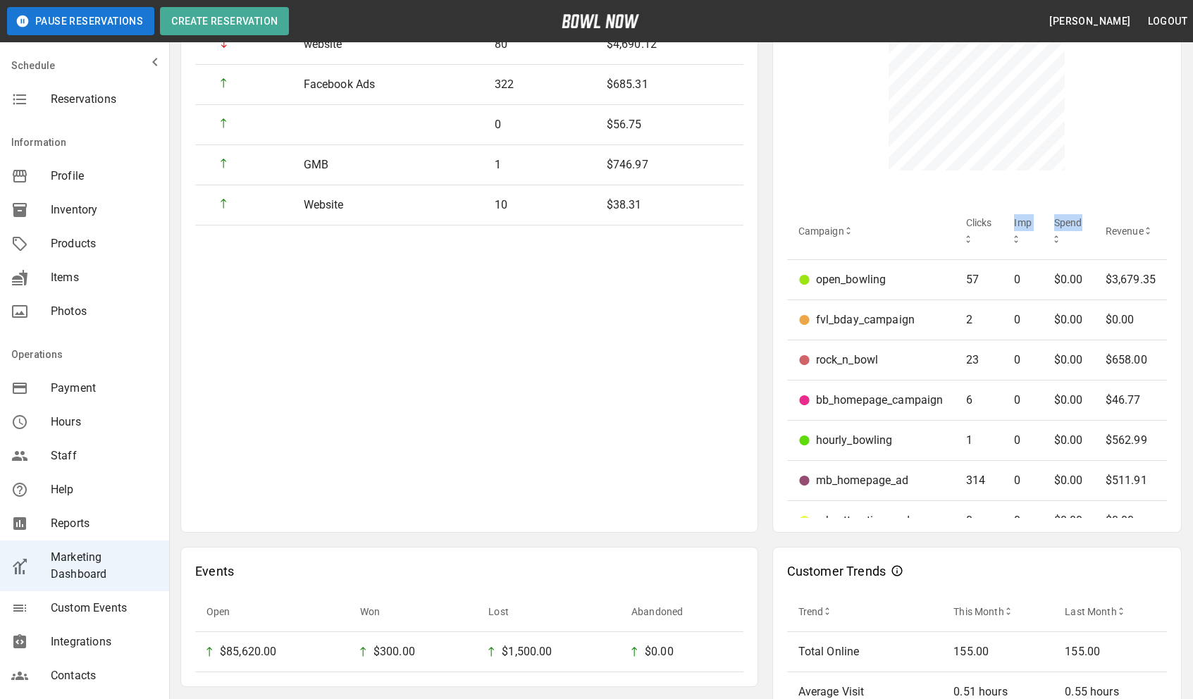
click at [1025, 253] on th "Imp" at bounding box center [1022, 231] width 39 height 57
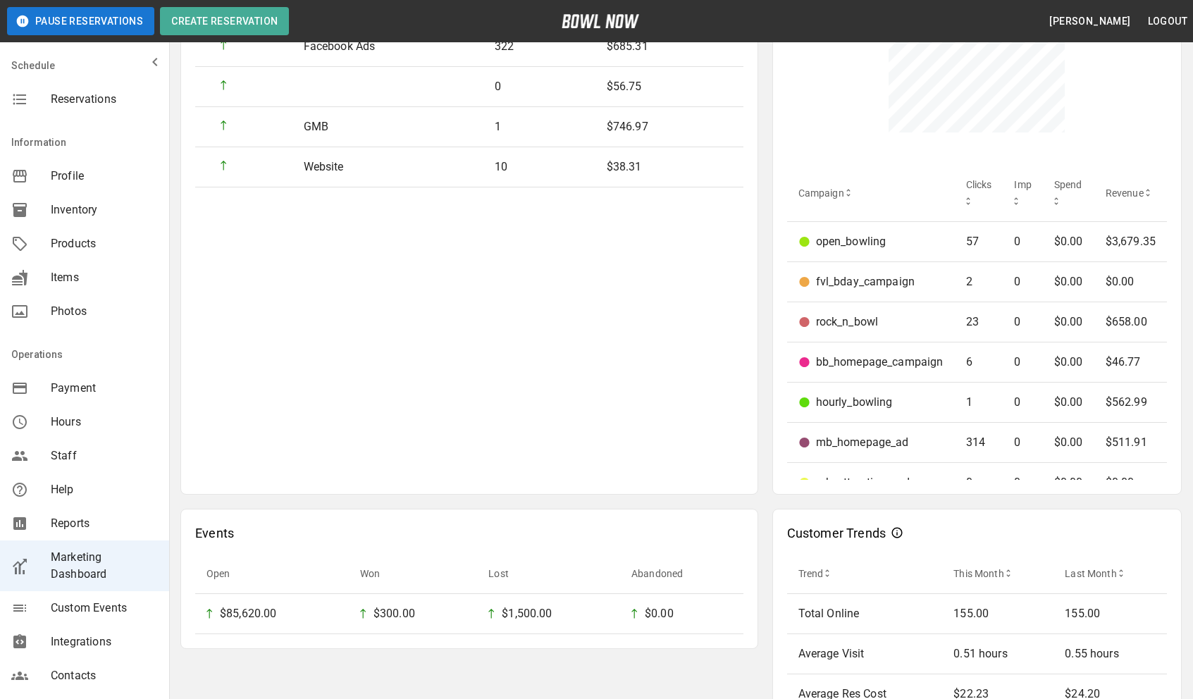
scroll to position [602, 0]
drag, startPoint x: 1147, startPoint y: 329, endPoint x: 963, endPoint y: 328, distance: 183.9
click at [963, 328] on tr "rock_n_bowl 23 0 $0.00 $658.00" at bounding box center [977, 324] width 381 height 40
click at [963, 328] on td "23" at bounding box center [979, 324] width 49 height 40
drag, startPoint x: 963, startPoint y: 328, endPoint x: 1150, endPoint y: 332, distance: 186.8
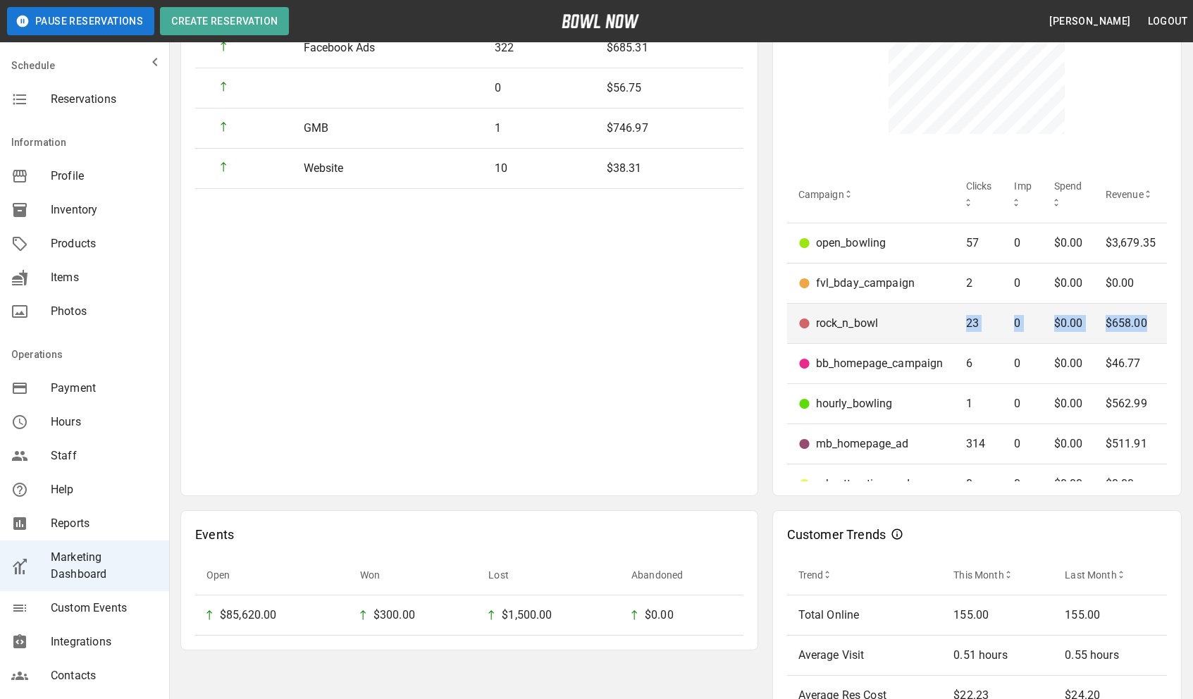
click at [1150, 332] on tr "rock_n_bowl 23 0 $0.00 $658.00" at bounding box center [977, 324] width 381 height 40
click at [1150, 332] on p "$658.00" at bounding box center [1131, 323] width 50 height 17
drag, startPoint x: 1150, startPoint y: 332, endPoint x: 964, endPoint y: 330, distance: 186.0
click at [964, 330] on tr "rock_n_bowl 23 0 $0.00 $658.00" at bounding box center [977, 324] width 381 height 40
click at [966, 330] on p "23" at bounding box center [979, 323] width 26 height 17
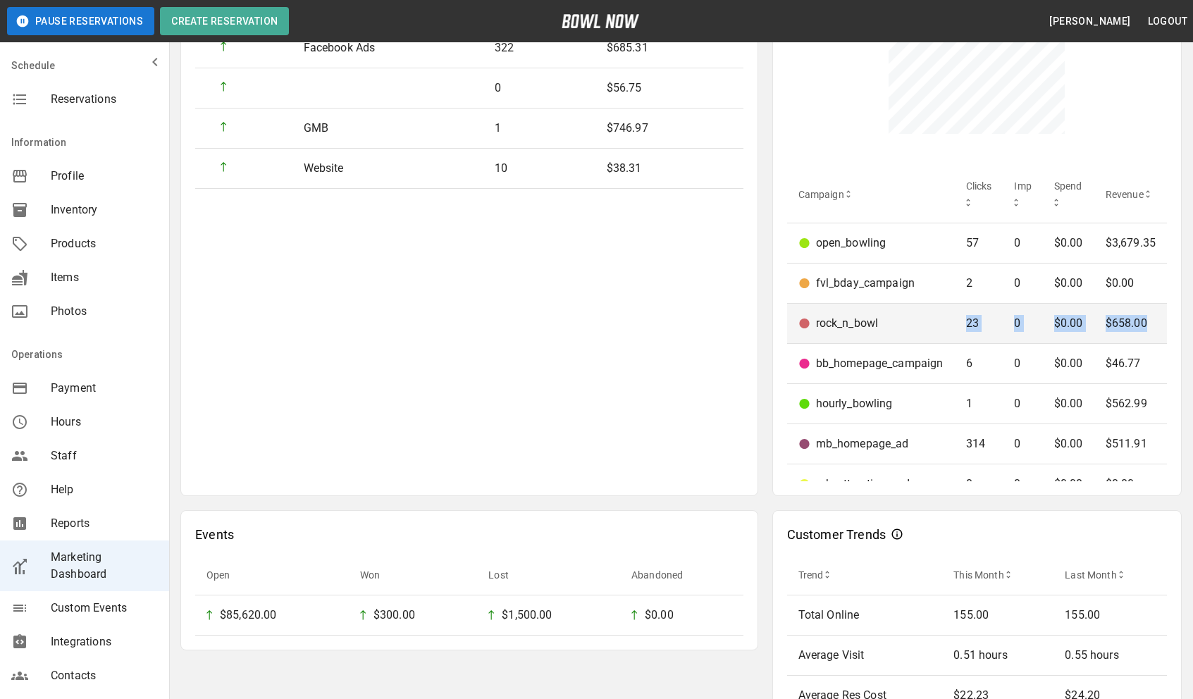
drag, startPoint x: 964, startPoint y: 330, endPoint x: 1165, endPoint y: 333, distance: 200.9
click at [1162, 333] on tr "rock_n_bowl 23 0 $0.00 $658.00" at bounding box center [977, 324] width 381 height 40
click at [1162, 333] on td "$658.00" at bounding box center [1130, 324] width 73 height 40
drag, startPoint x: 1162, startPoint y: 333, endPoint x: 889, endPoint y: 333, distance: 273.4
click at [889, 333] on tr "rock_n_bowl 23 0 $0.00 $658.00" at bounding box center [977, 324] width 381 height 40
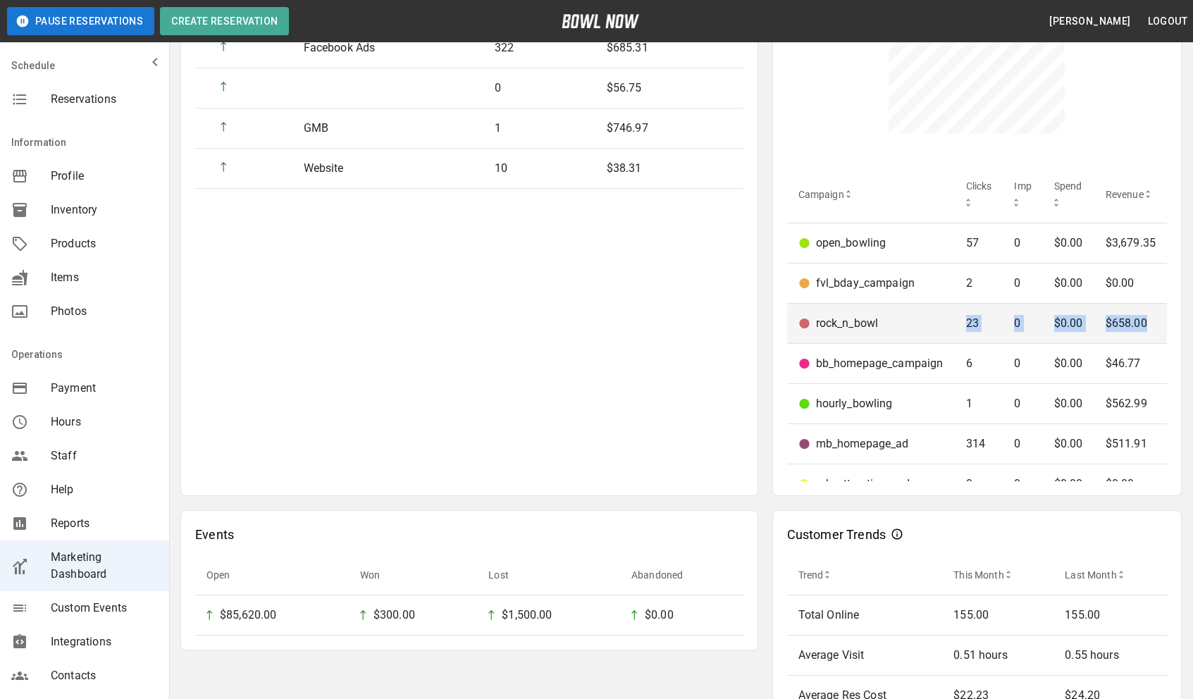
click at [889, 332] on div "rock_n_bowl" at bounding box center [870, 323] width 145 height 17
drag, startPoint x: 956, startPoint y: 333, endPoint x: 1155, endPoint y: 340, distance: 199.5
click at [1155, 340] on tr "rock_n_bowl 23 0 $0.00 $658.00" at bounding box center [977, 324] width 381 height 40
click at [1155, 340] on td "$658.00" at bounding box center [1130, 324] width 73 height 40
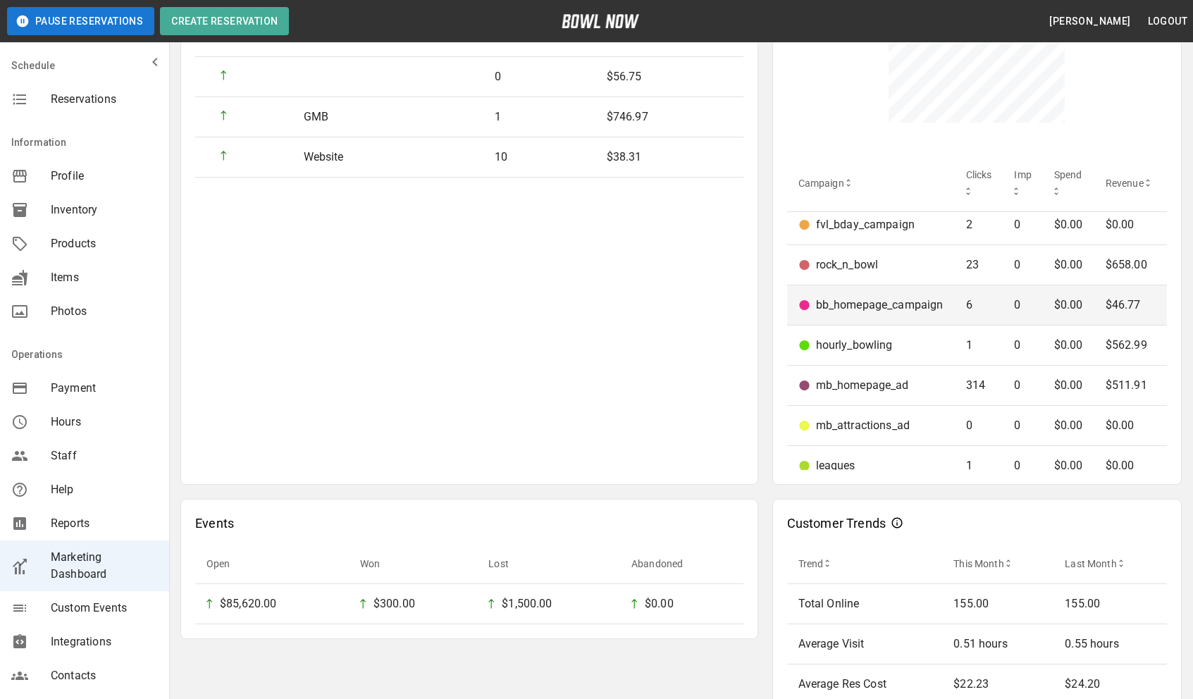
scroll to position [60, 0]
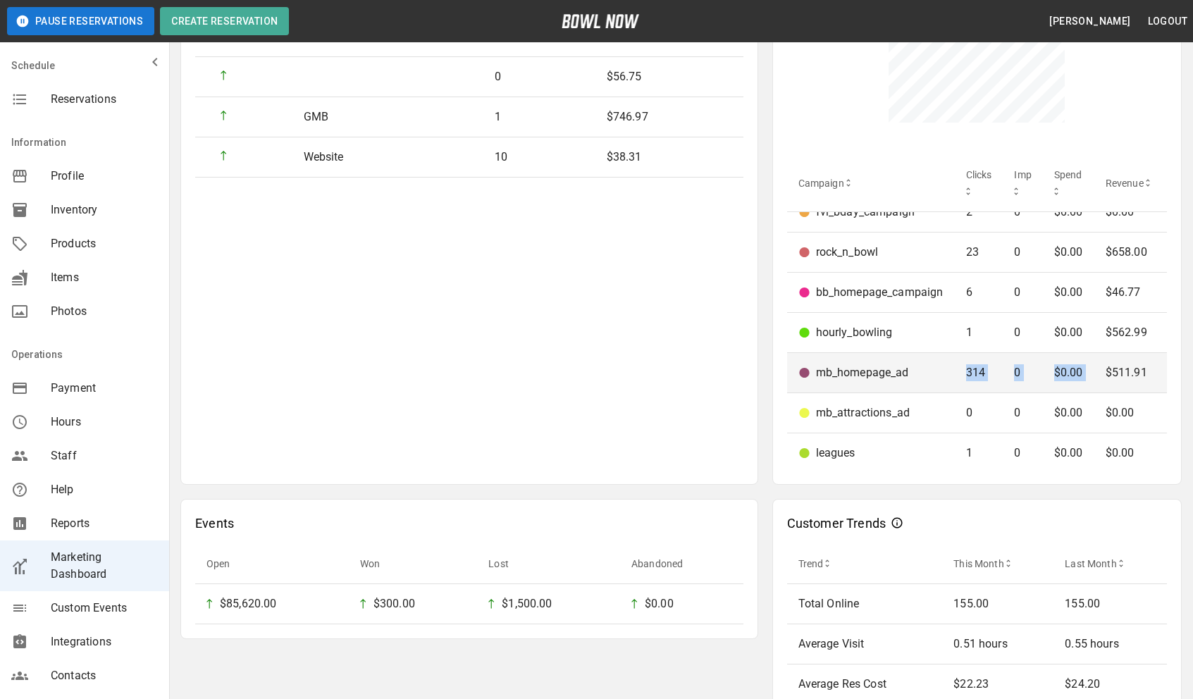
drag, startPoint x: 961, startPoint y: 380, endPoint x: 1140, endPoint y: 361, distance: 179.9
click at [1140, 361] on tr "mb_homepage_ad 314 0 $0.00 $511.91" at bounding box center [977, 373] width 381 height 40
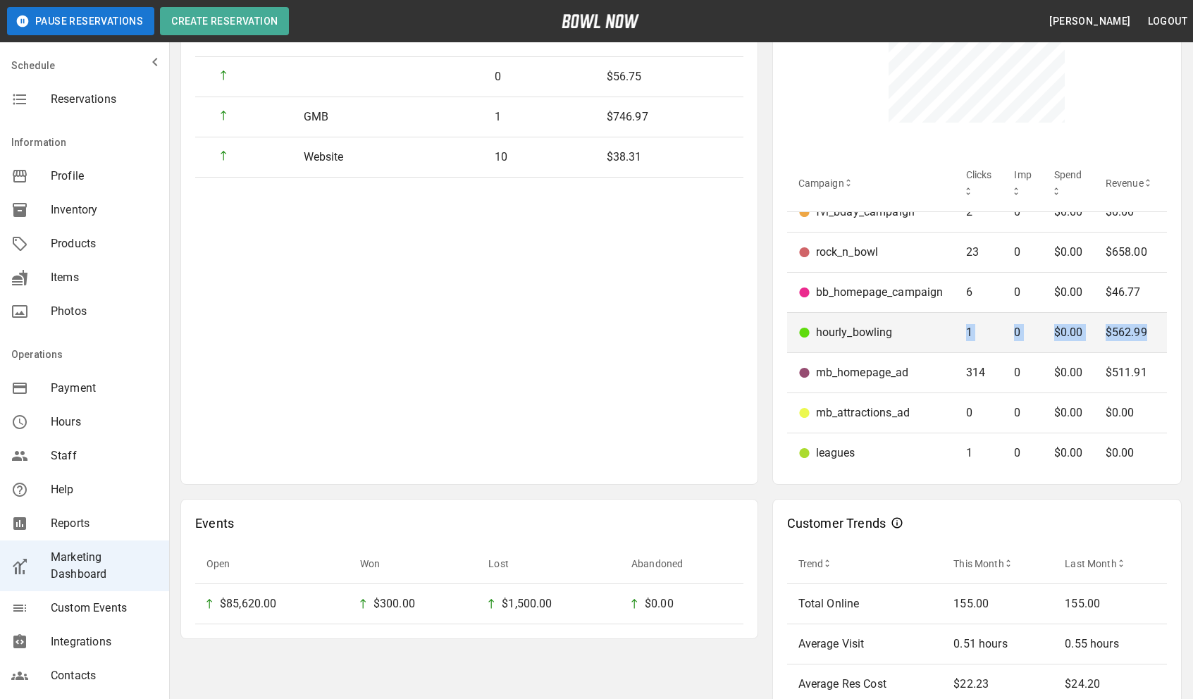
drag, startPoint x: 962, startPoint y: 335, endPoint x: 1151, endPoint y: 335, distance: 188.9
click at [1151, 335] on tr "hourly_bowling 1 0 $0.00 $562.99" at bounding box center [977, 333] width 381 height 40
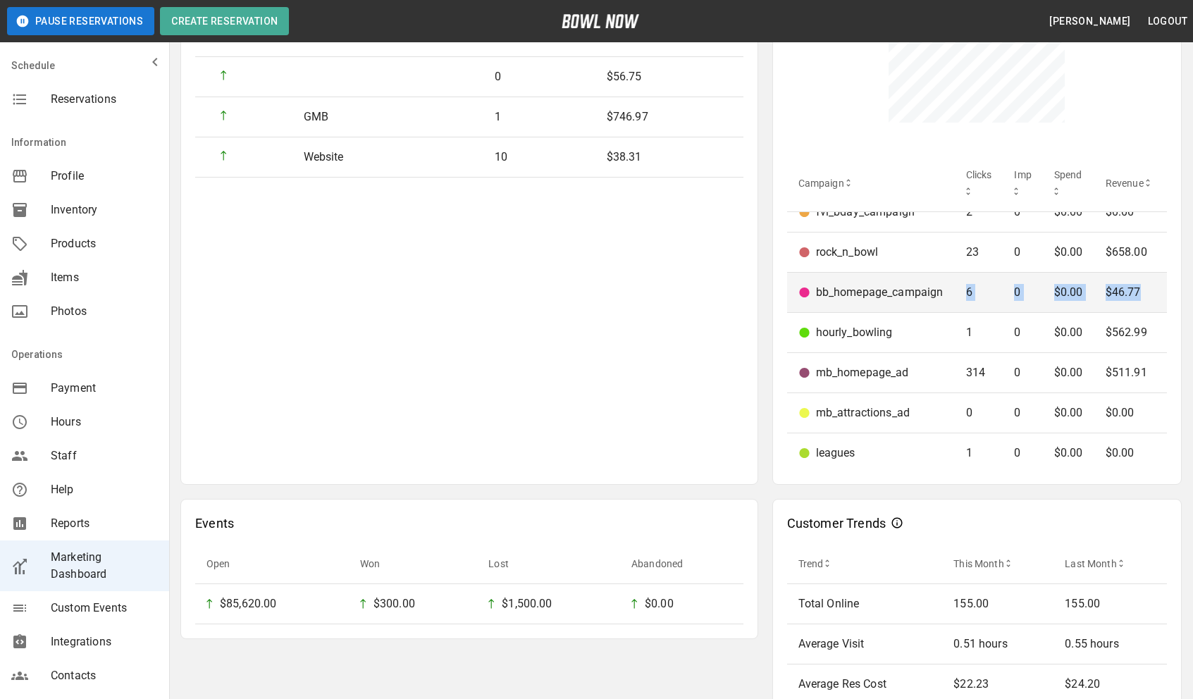
drag, startPoint x: 1144, startPoint y: 300, endPoint x: 948, endPoint y: 297, distance: 196.6
click at [948, 297] on tr "bb_homepage_campaign 6 0 $0.00 $46.77" at bounding box center [977, 293] width 381 height 40
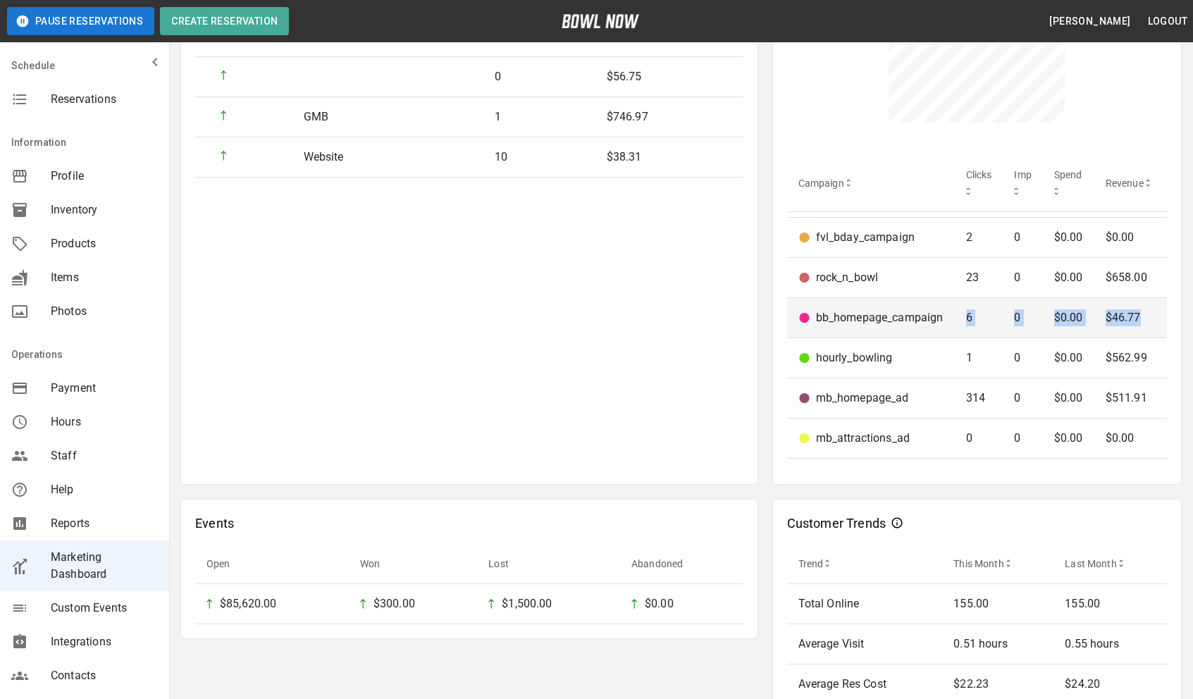
scroll to position [14, 0]
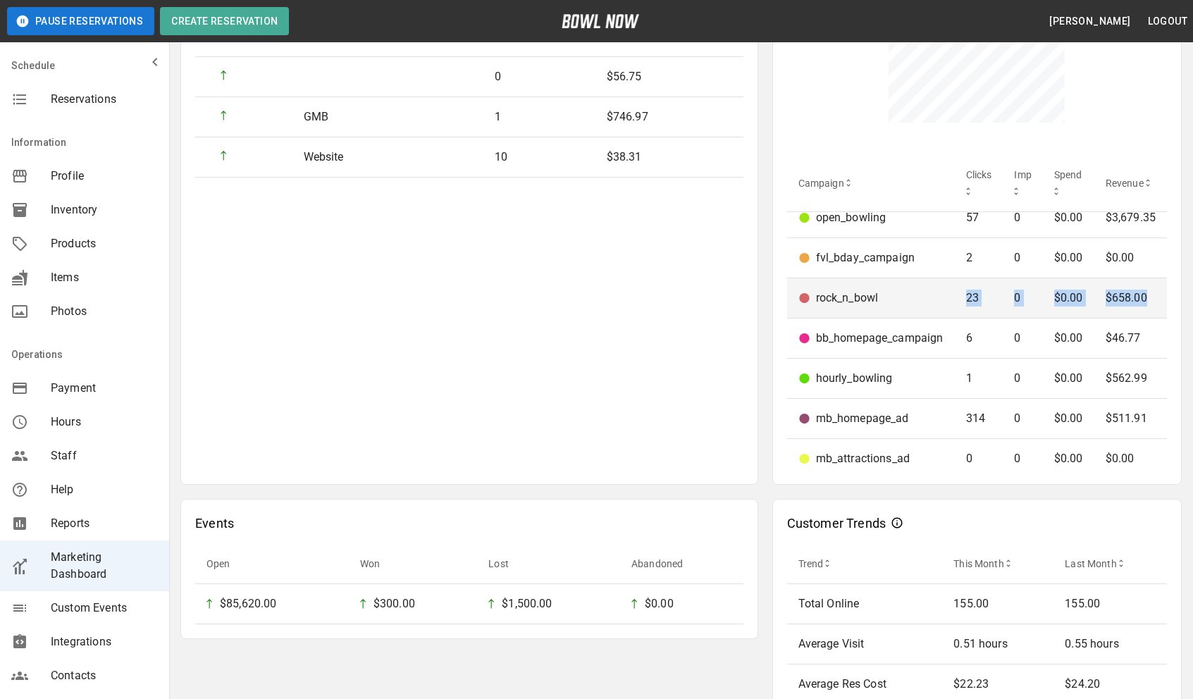
drag, startPoint x: 964, startPoint y: 304, endPoint x: 1151, endPoint y: 302, distance: 186.7
click at [1151, 302] on tr "rock_n_bowl 23 0 $0.00 $658.00" at bounding box center [977, 298] width 381 height 40
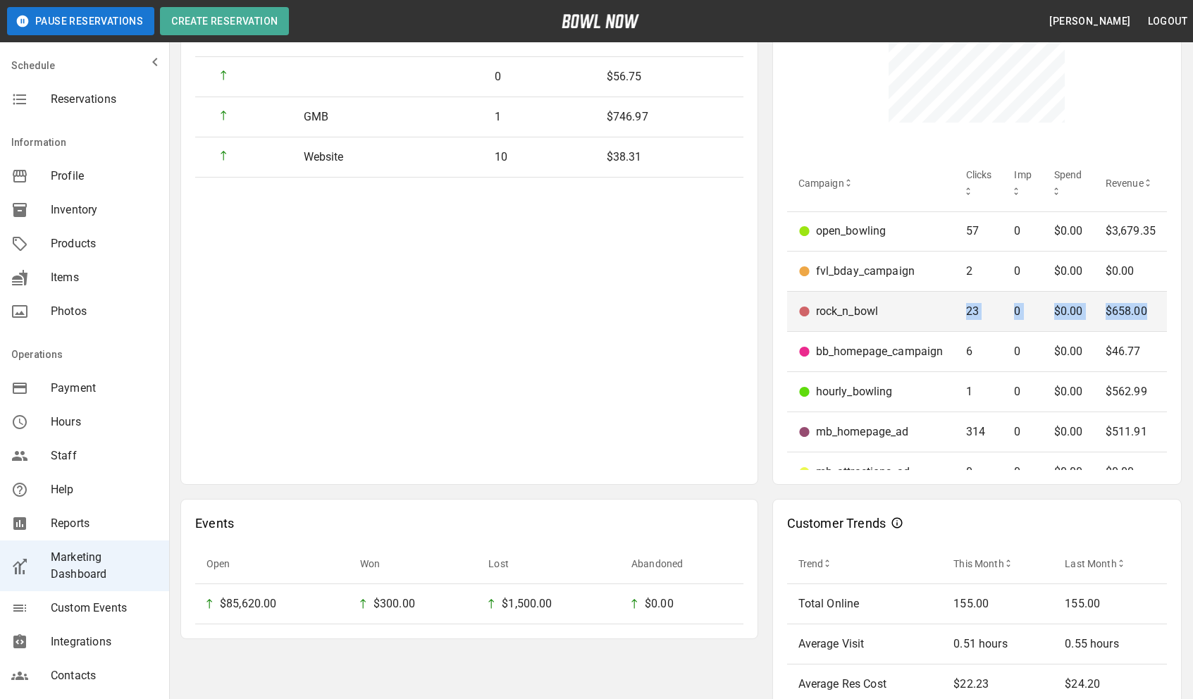
scroll to position [0, 0]
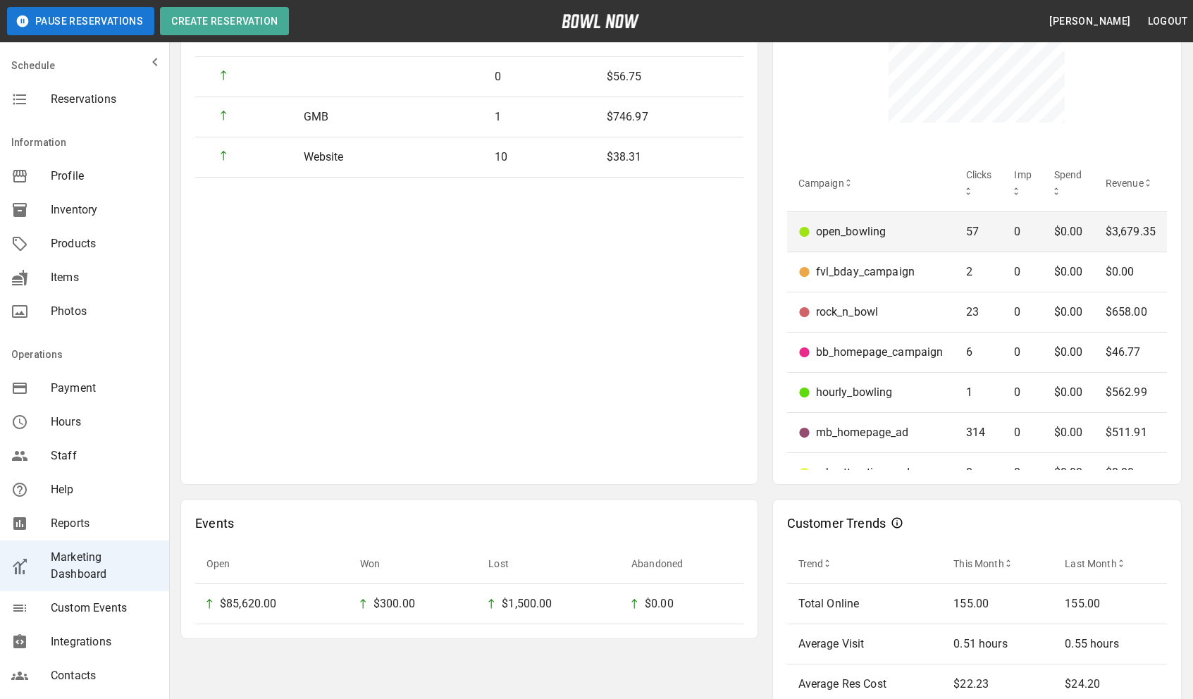
drag, startPoint x: 951, startPoint y: 240, endPoint x: 967, endPoint y: 242, distance: 16.3
click at [967, 242] on tr "open_bowling 57 0 $0.00 $3,679.35" at bounding box center [977, 232] width 381 height 40
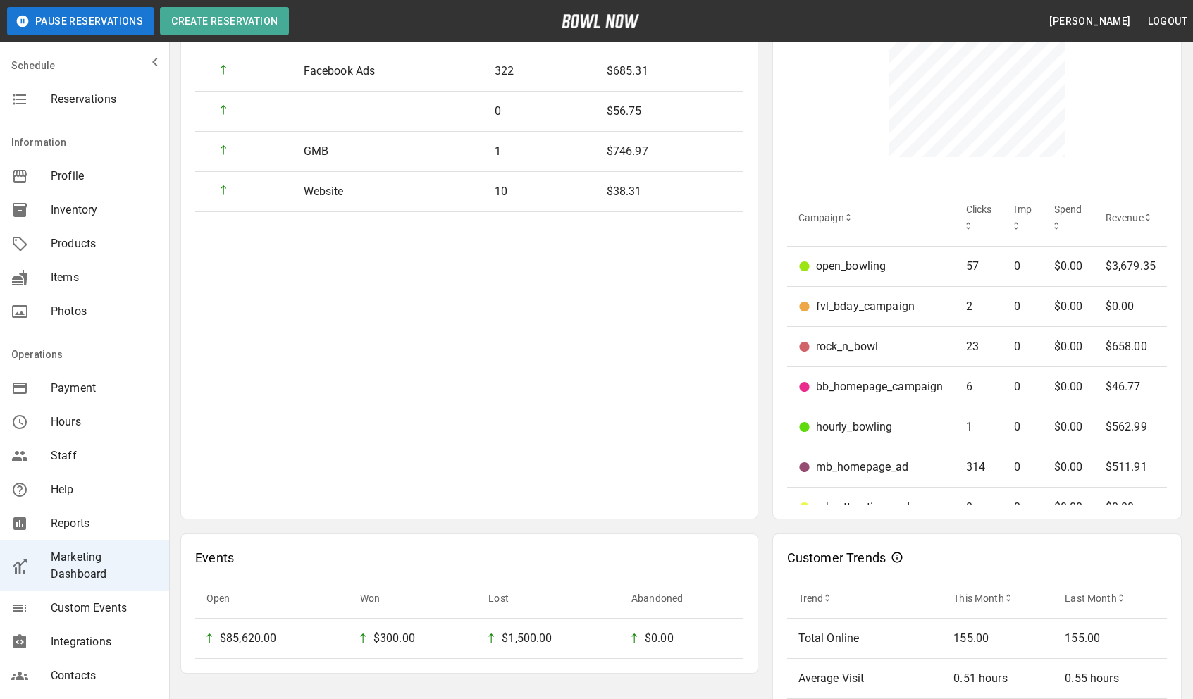
scroll to position [668, 0]
